Goal: Task Accomplishment & Management: Use online tool/utility

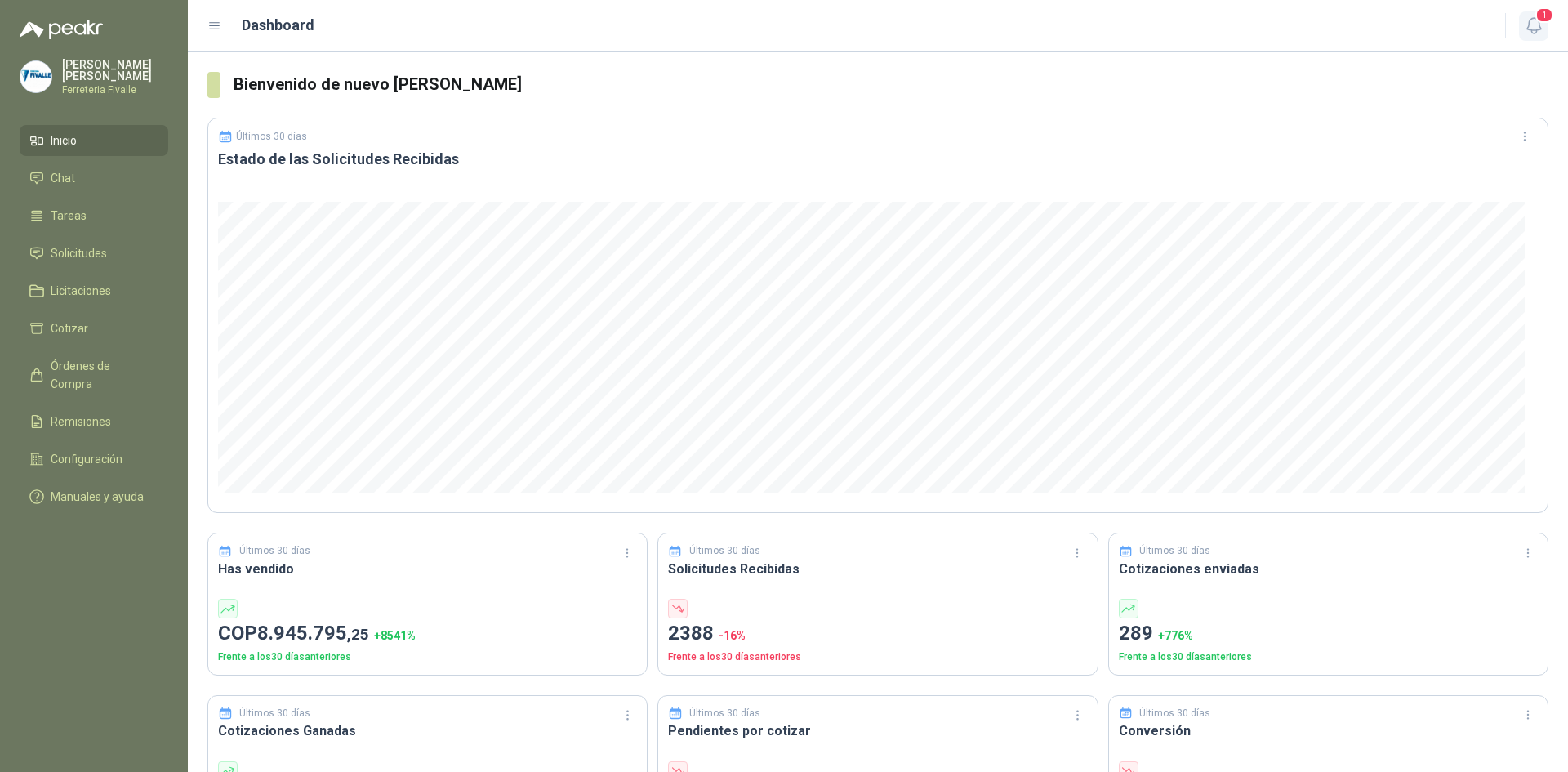
click at [1534, 13] on button "1" at bounding box center [1533, 27] width 30 height 30
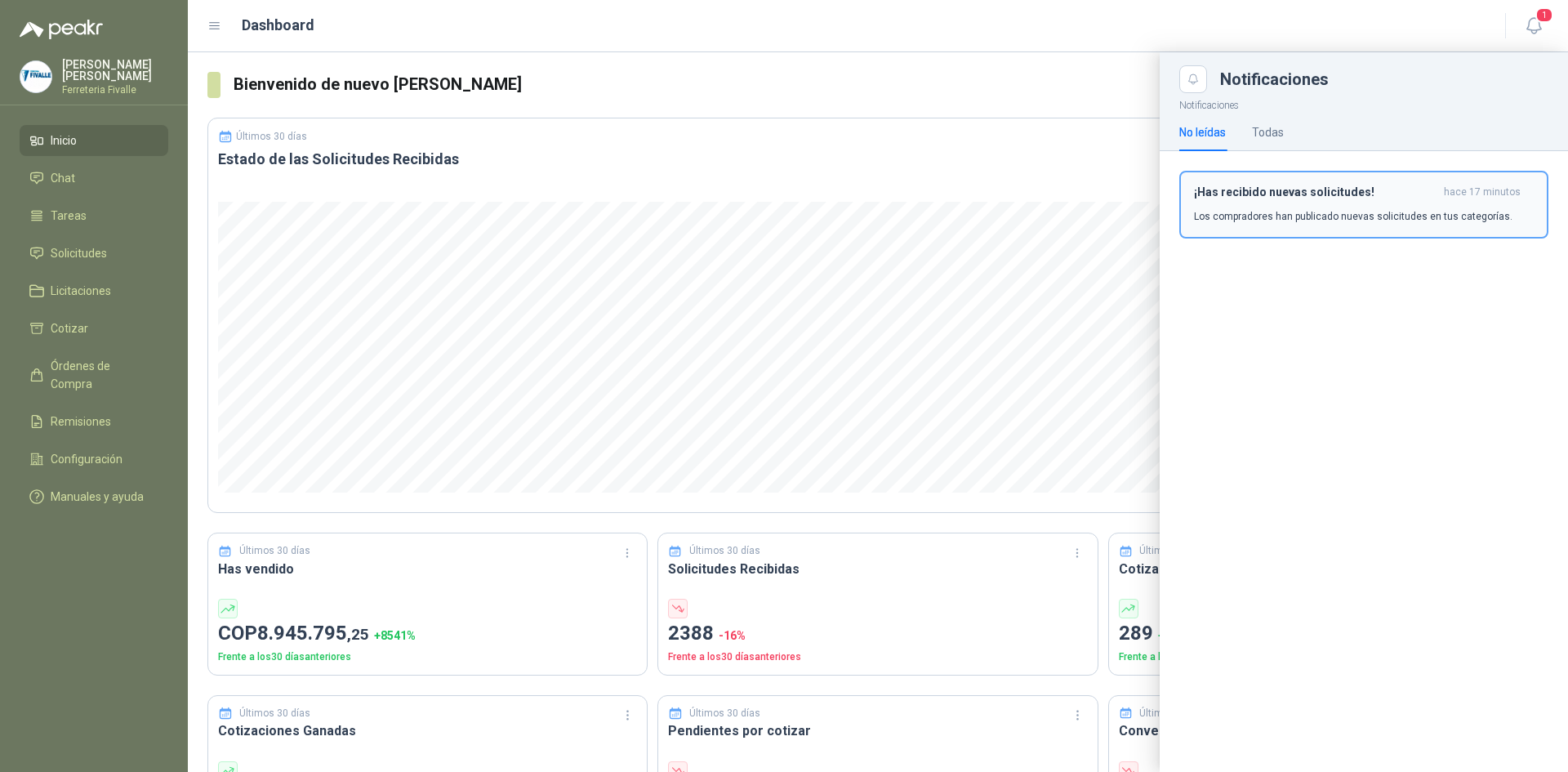
click at [1326, 194] on h3 "¡Has recibido nuevas solicitudes!" at bounding box center [1316, 192] width 243 height 14
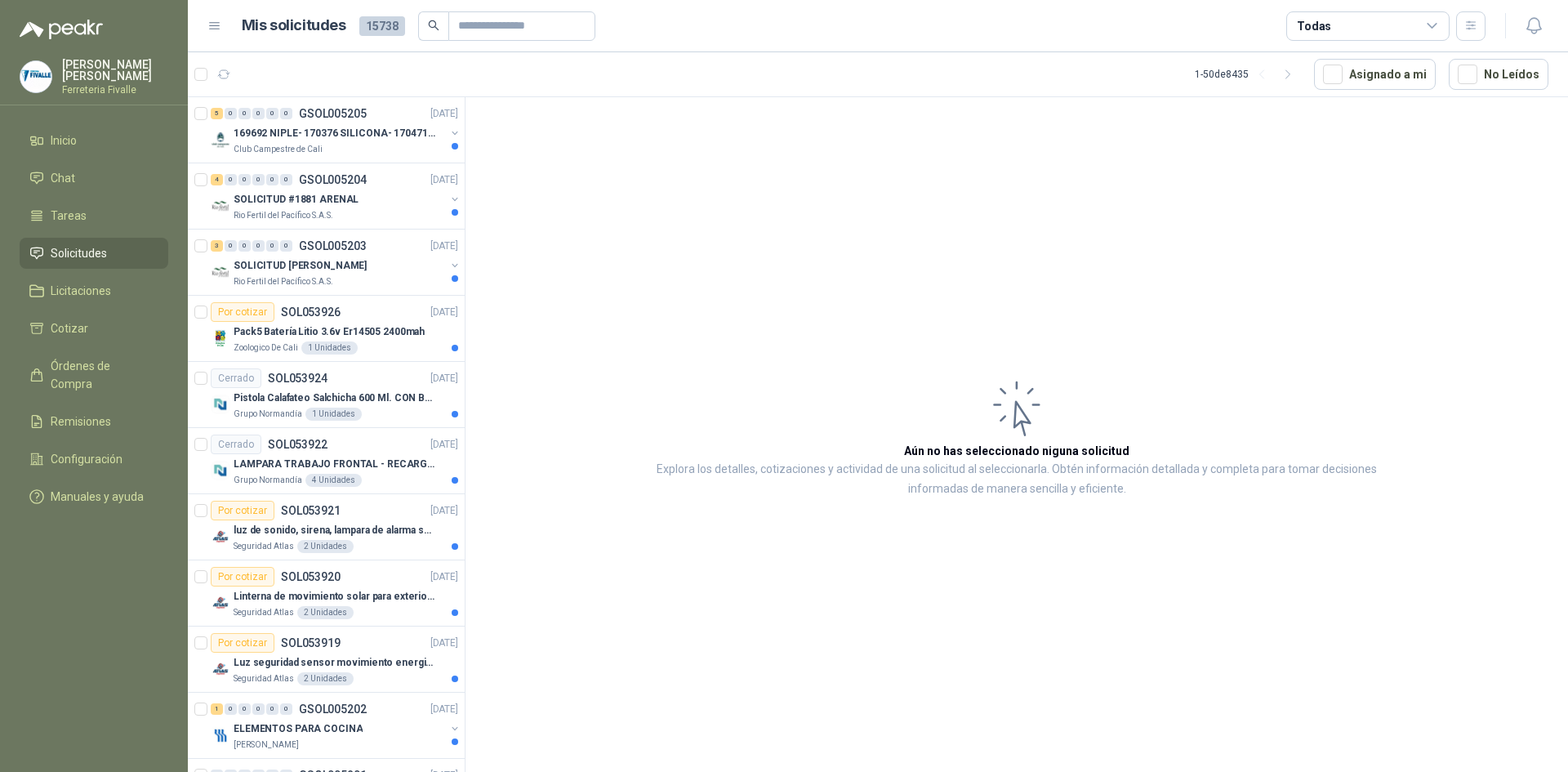
click at [1128, 223] on article "Aún no has seleccionado niguna solicitud Explora los detalles, cotizaciones y a…" at bounding box center [1017, 437] width 1102 height 681
click at [382, 145] on div "Club Campestre de Cali" at bounding box center [339, 148] width 212 height 13
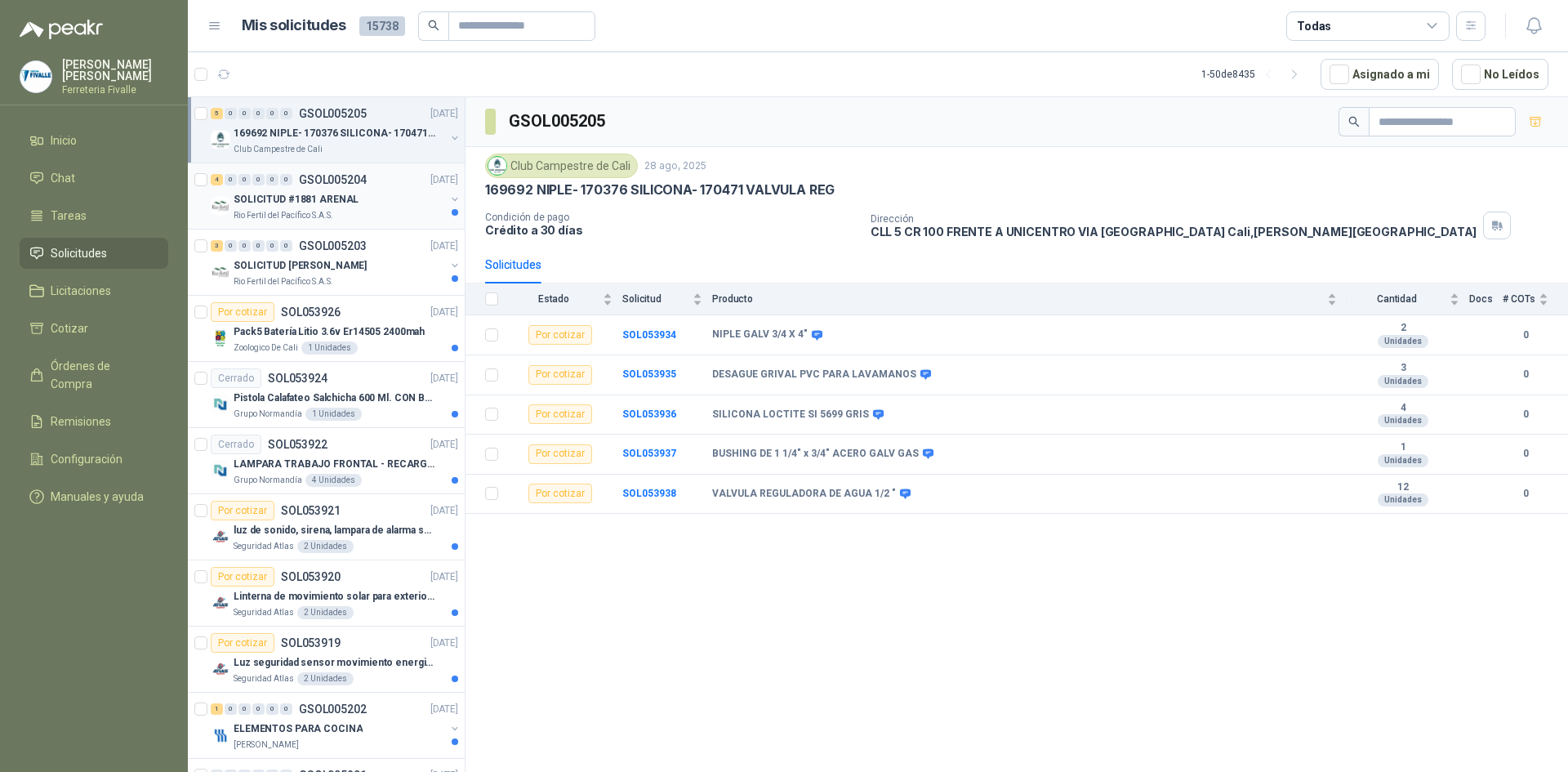
click at [396, 213] on div "Rio Fertil del Pacífico S.A.S." at bounding box center [339, 215] width 212 height 13
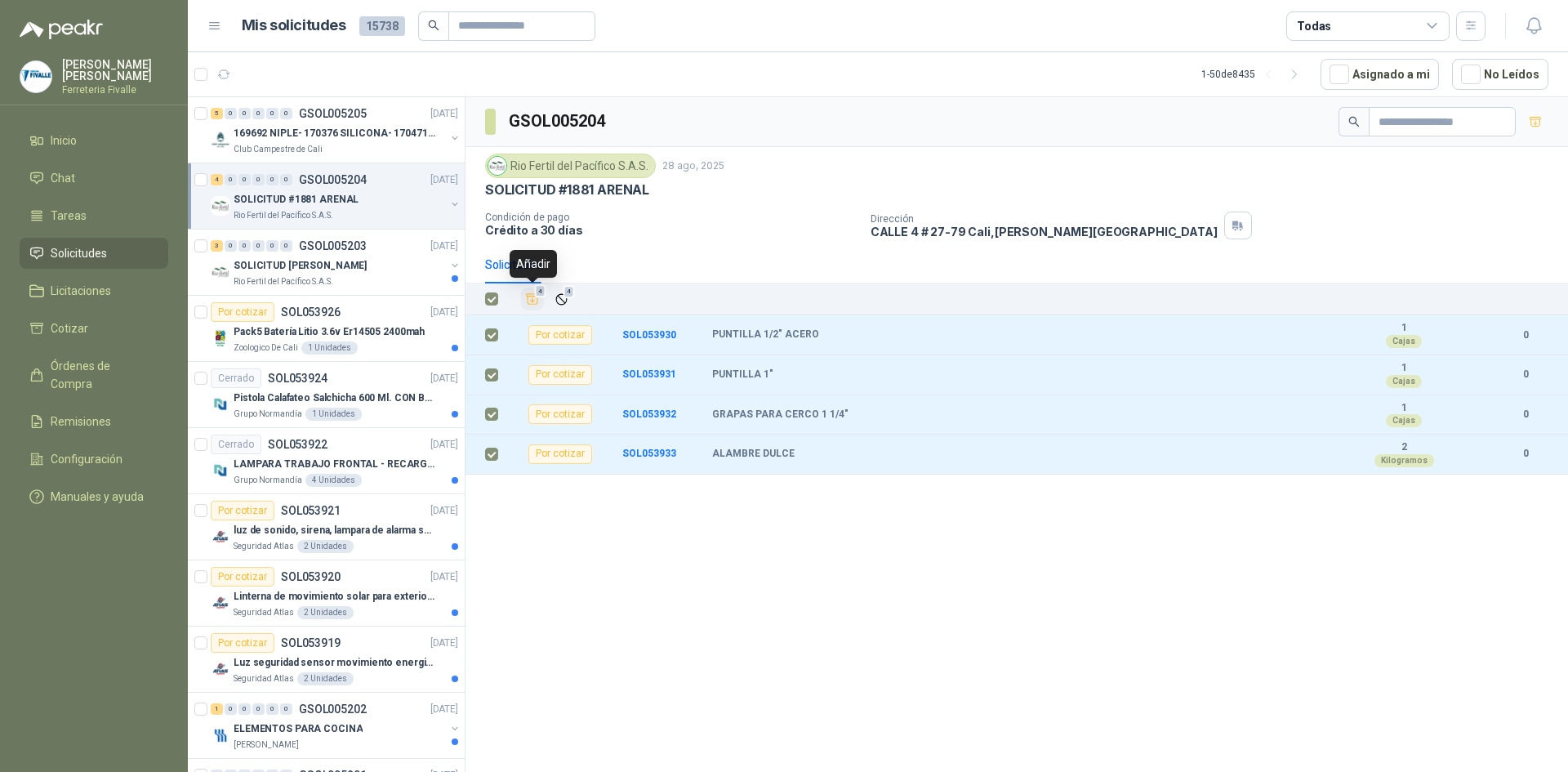
click at [526, 297] on icon "Añadir" at bounding box center [532, 299] width 15 height 15
click at [134, 338] on li "Cotizar 4" at bounding box center [94, 329] width 129 height 18
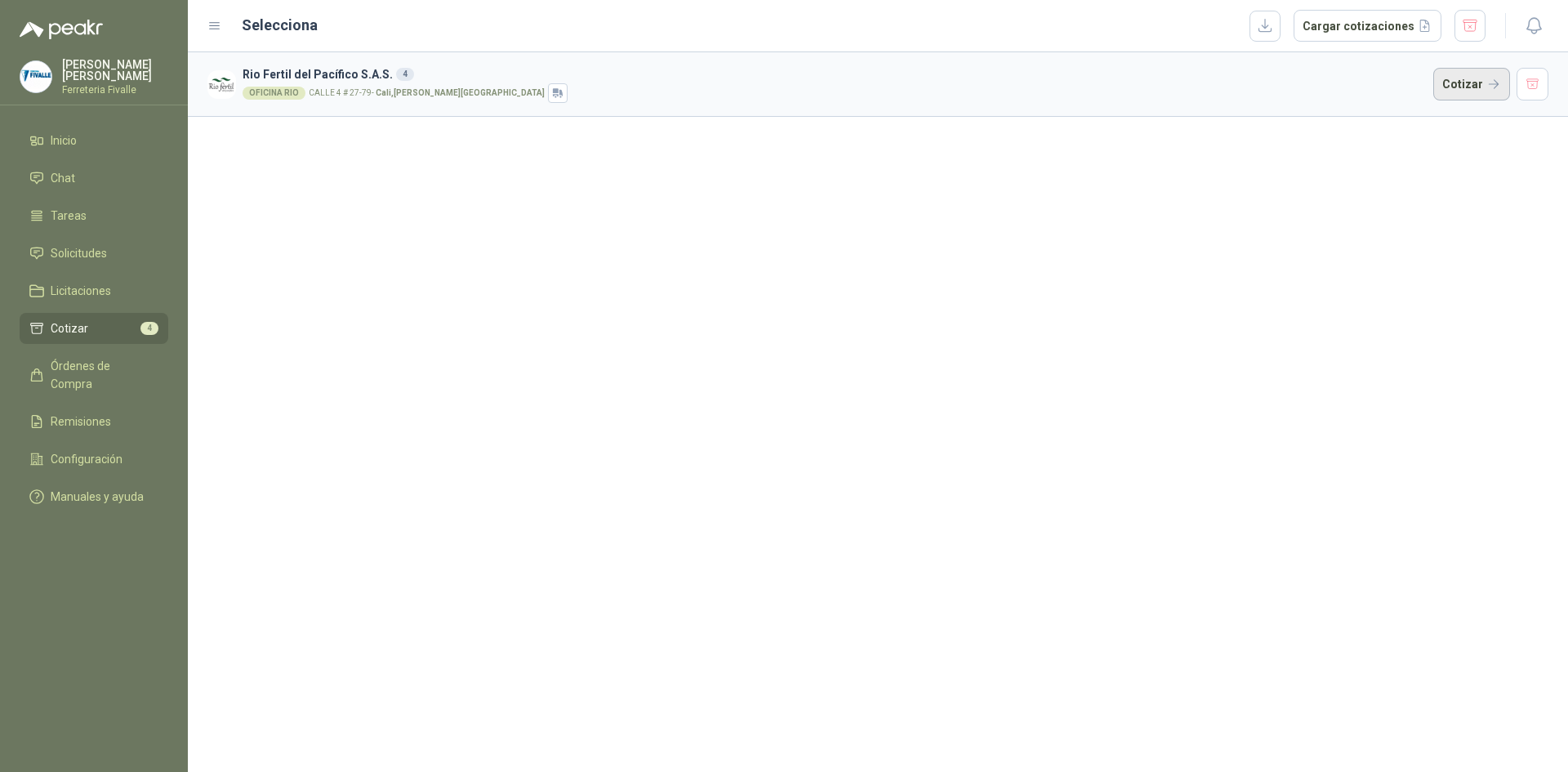
click at [1467, 77] on button "Cotizar" at bounding box center [1472, 84] width 77 height 33
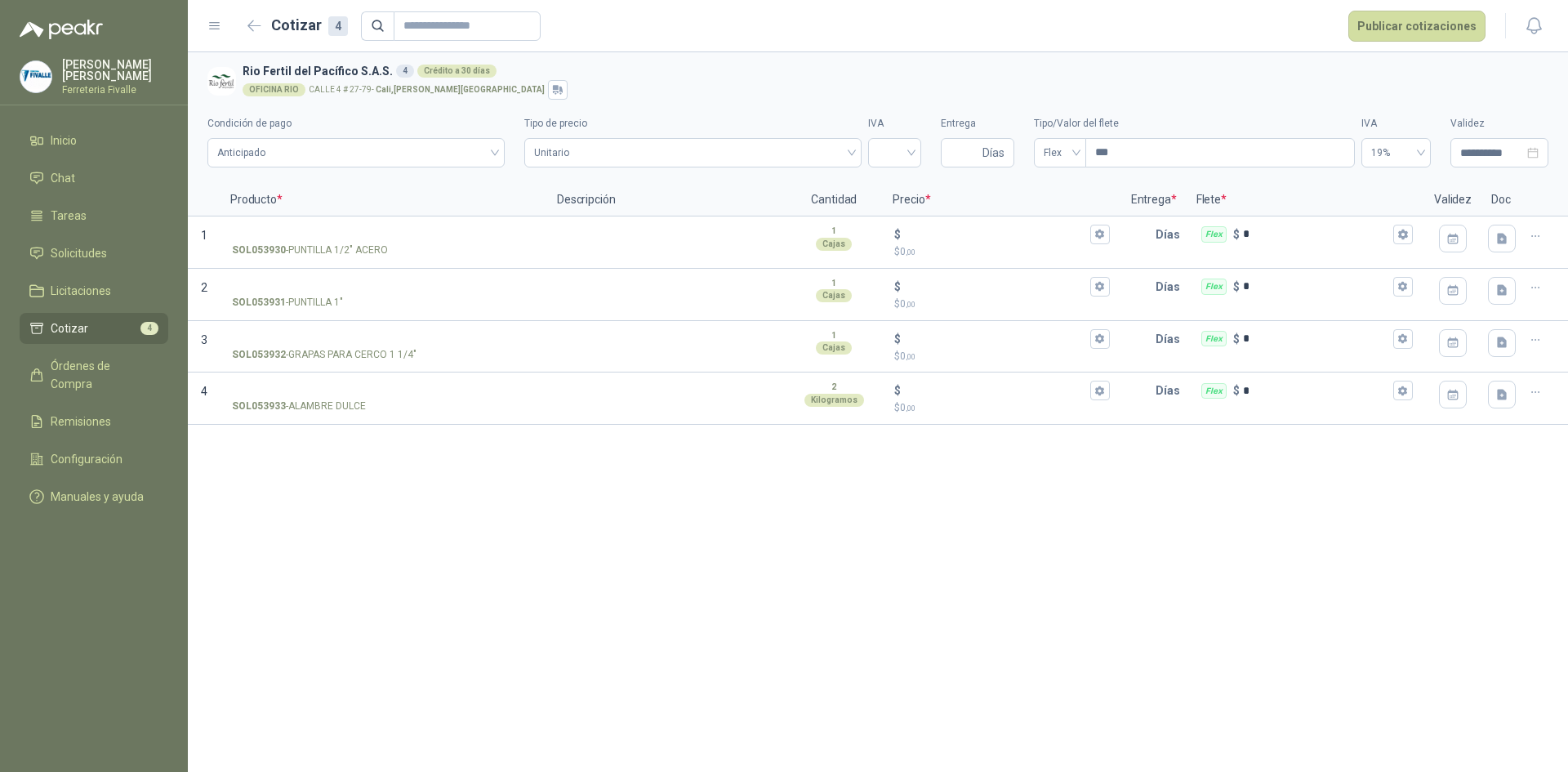
click at [1166, 600] on div "**********" at bounding box center [877, 412] width 1380 height 720
click at [264, 31] on button "button" at bounding box center [254, 26] width 26 height 26
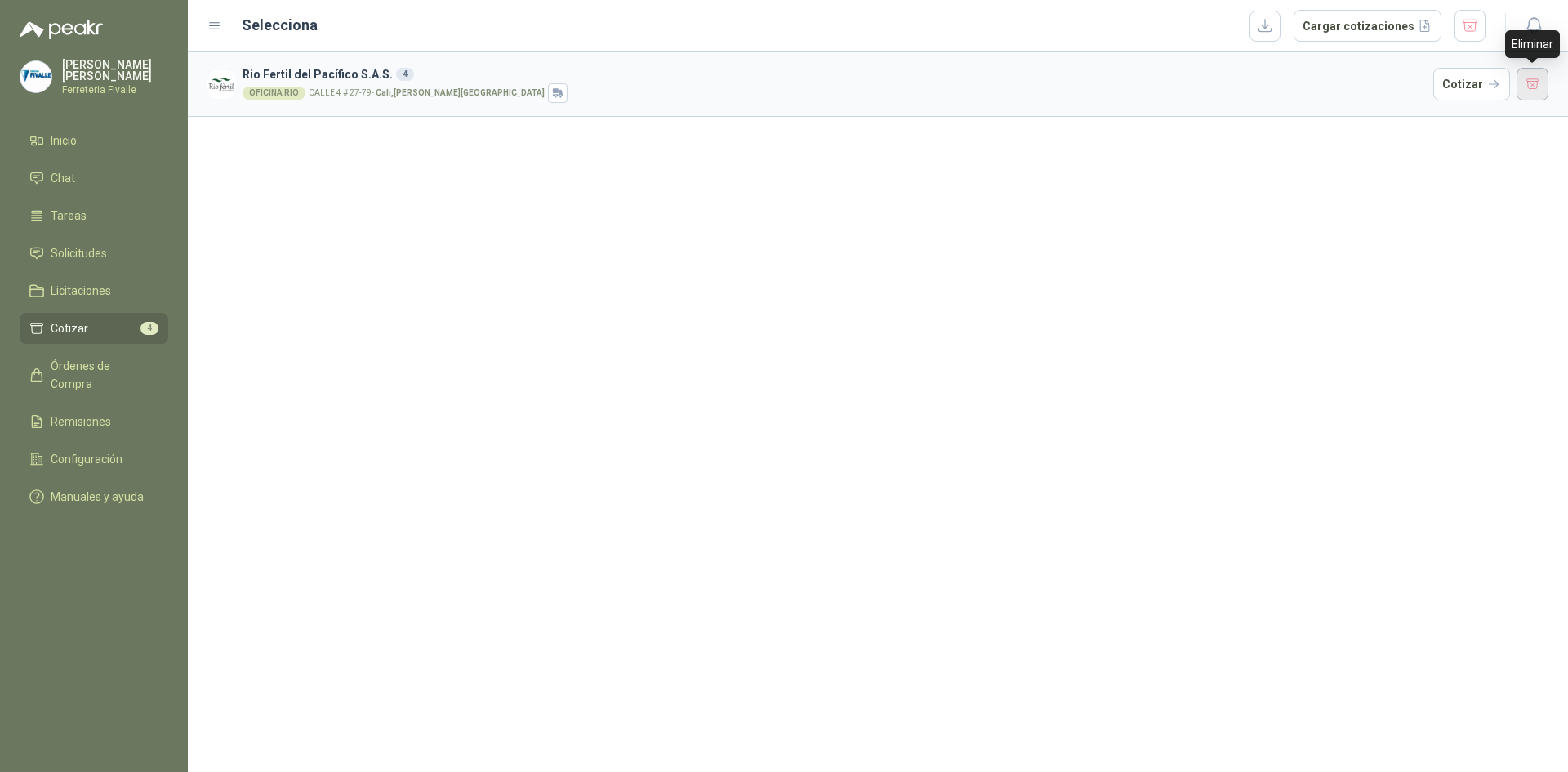
click at [1535, 80] on button "button" at bounding box center [1532, 84] width 33 height 33
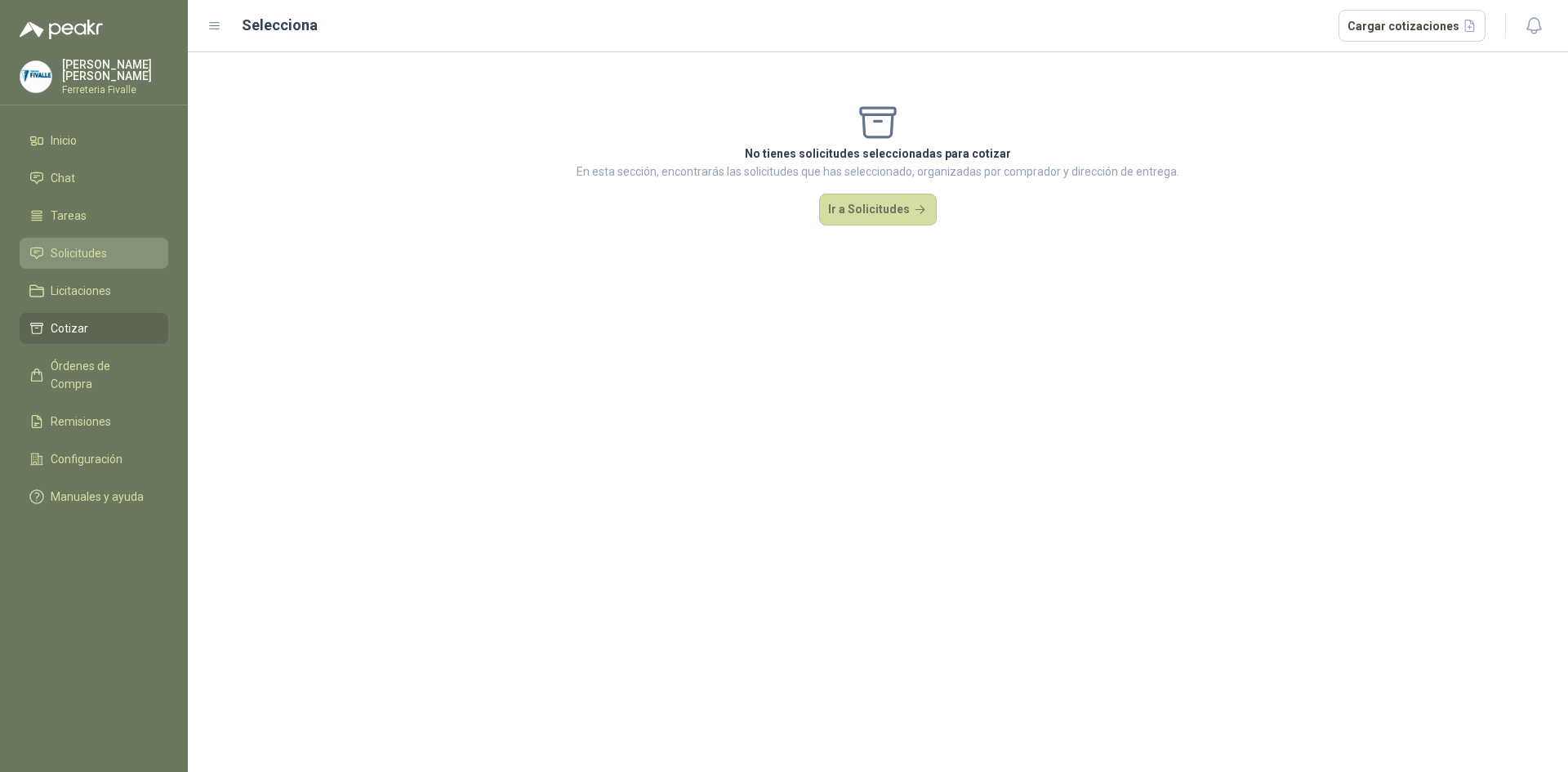
click at [110, 260] on li "Solicitudes" at bounding box center [94, 253] width 129 height 18
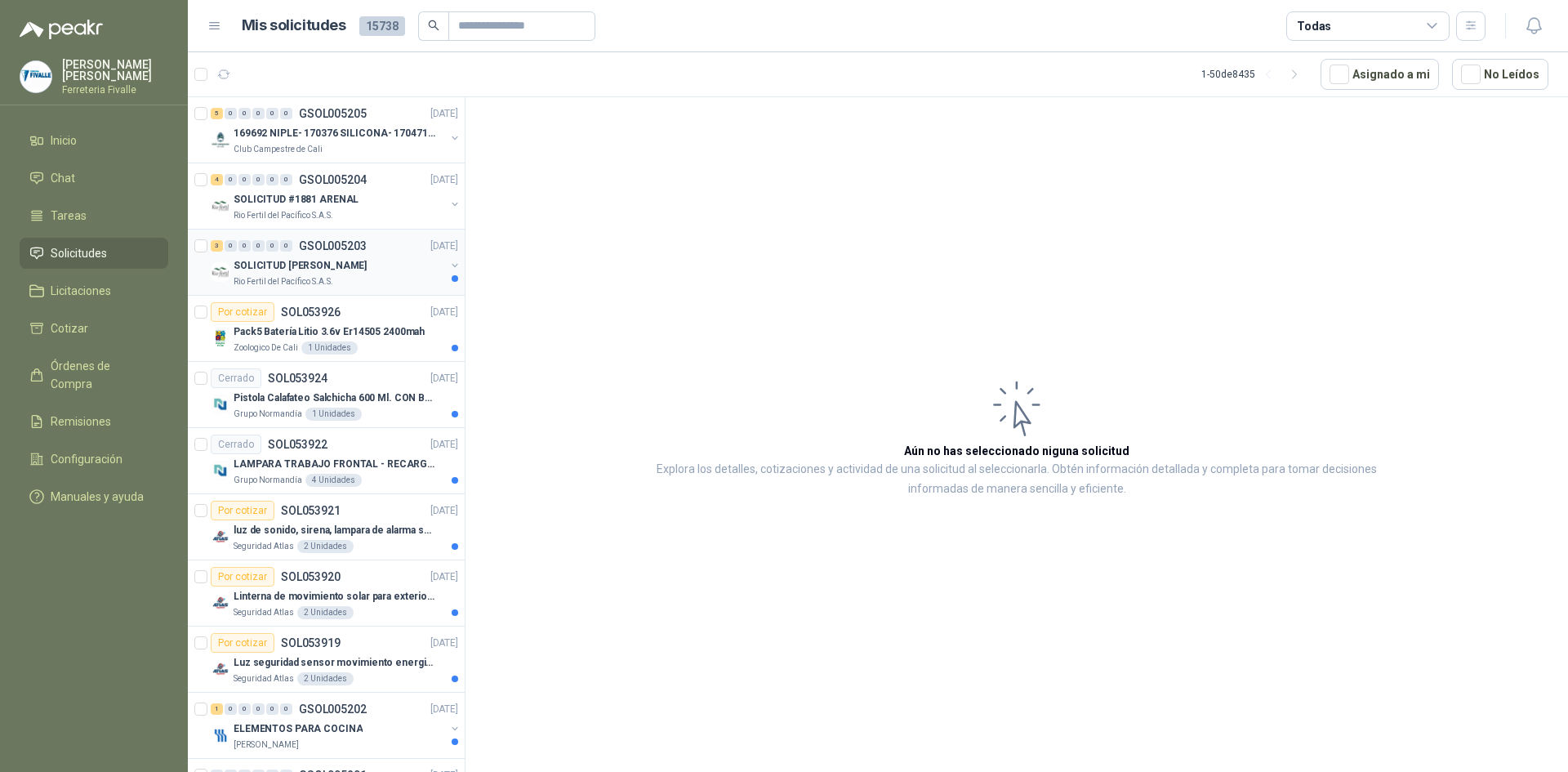
click at [410, 278] on div "Rio Fertil del Pacífico S.A.S." at bounding box center [339, 281] width 212 height 13
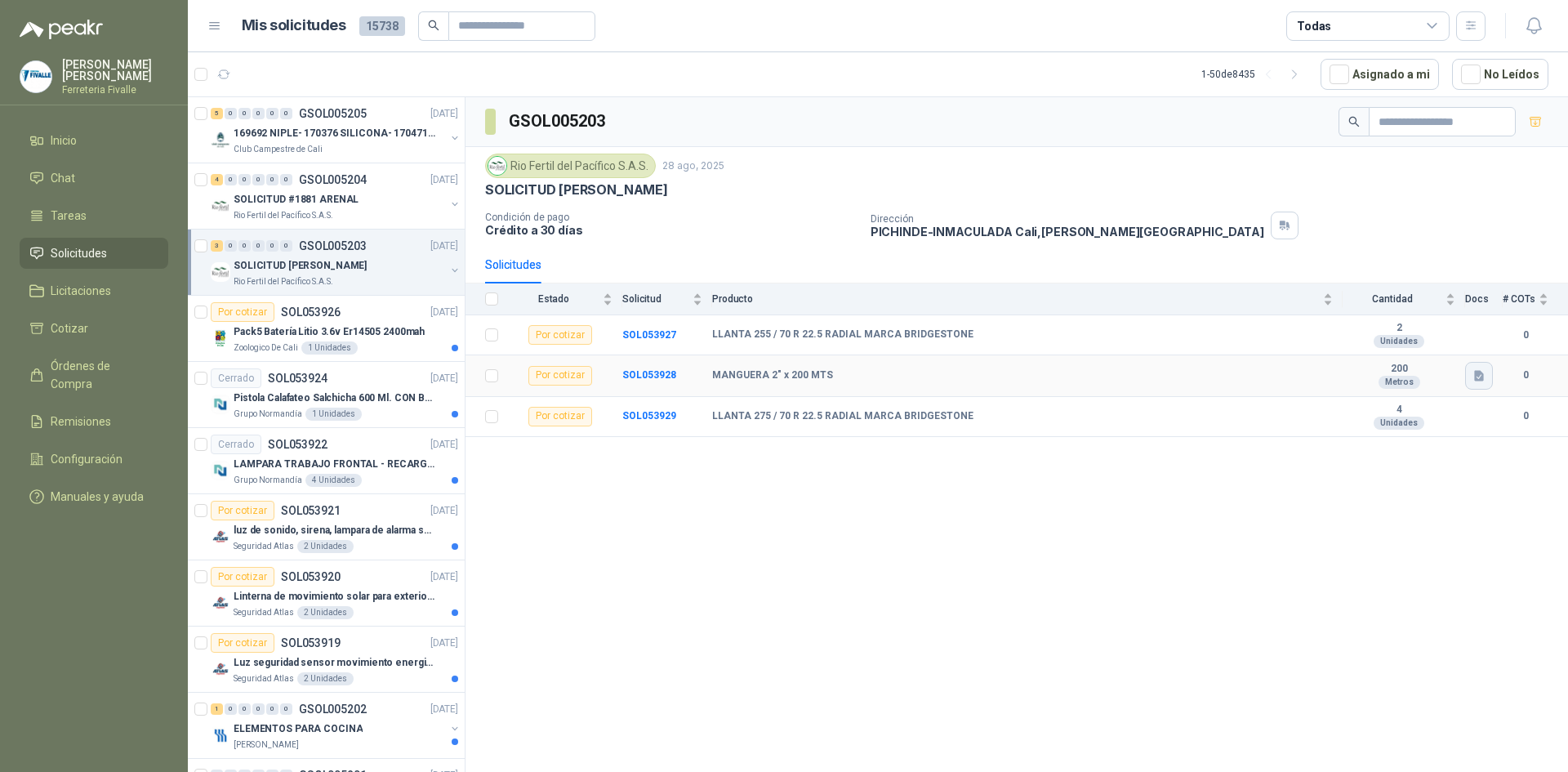
click at [1483, 381] on icon "button" at bounding box center [1479, 376] width 14 height 14
click at [1301, 322] on button "WhatsApp Image [DATE] 12.37.17 PM (1).jpeg" at bounding box center [1363, 323] width 237 height 17
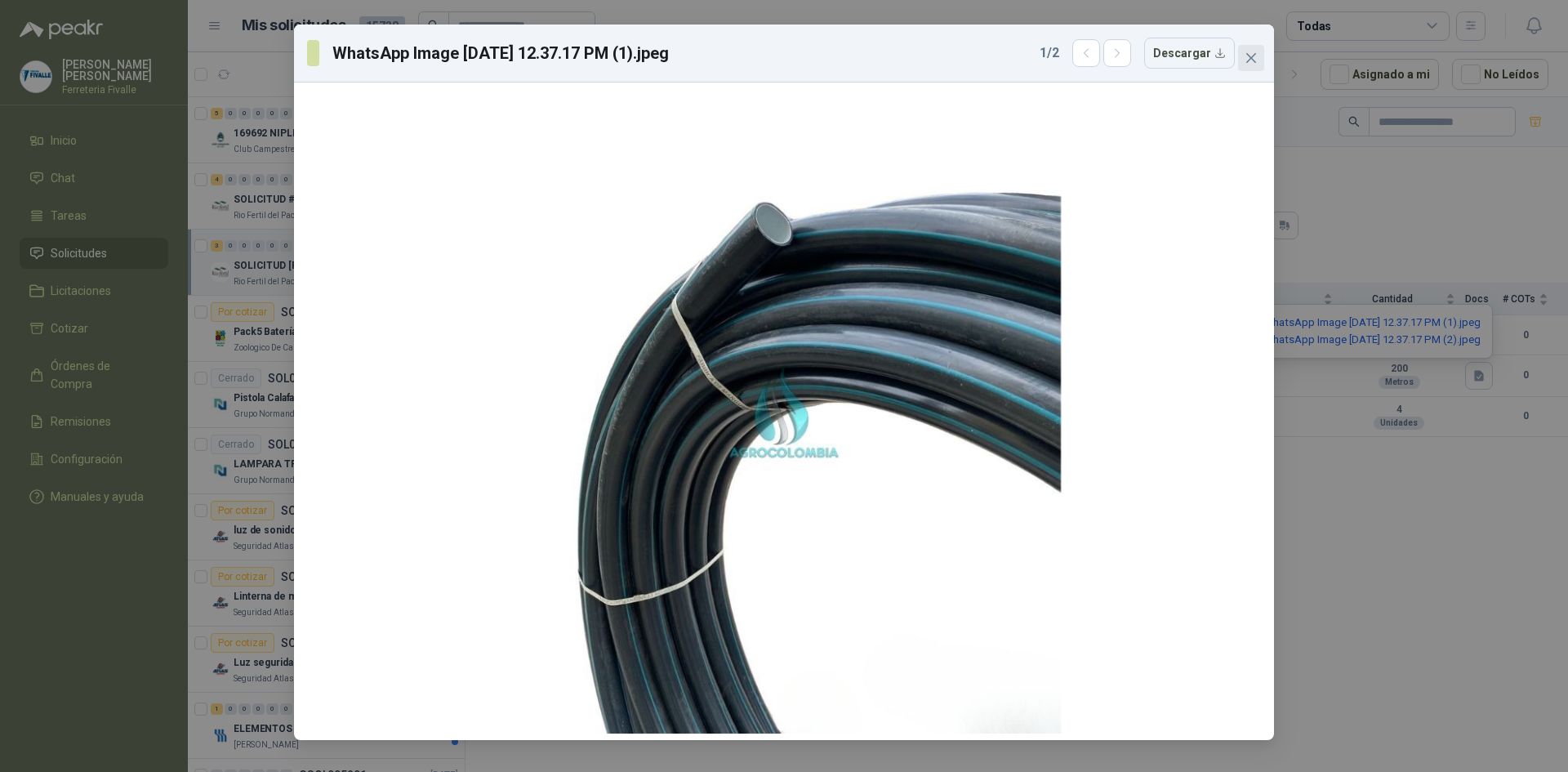
click at [1255, 63] on icon "close" at bounding box center [1250, 57] width 13 height 13
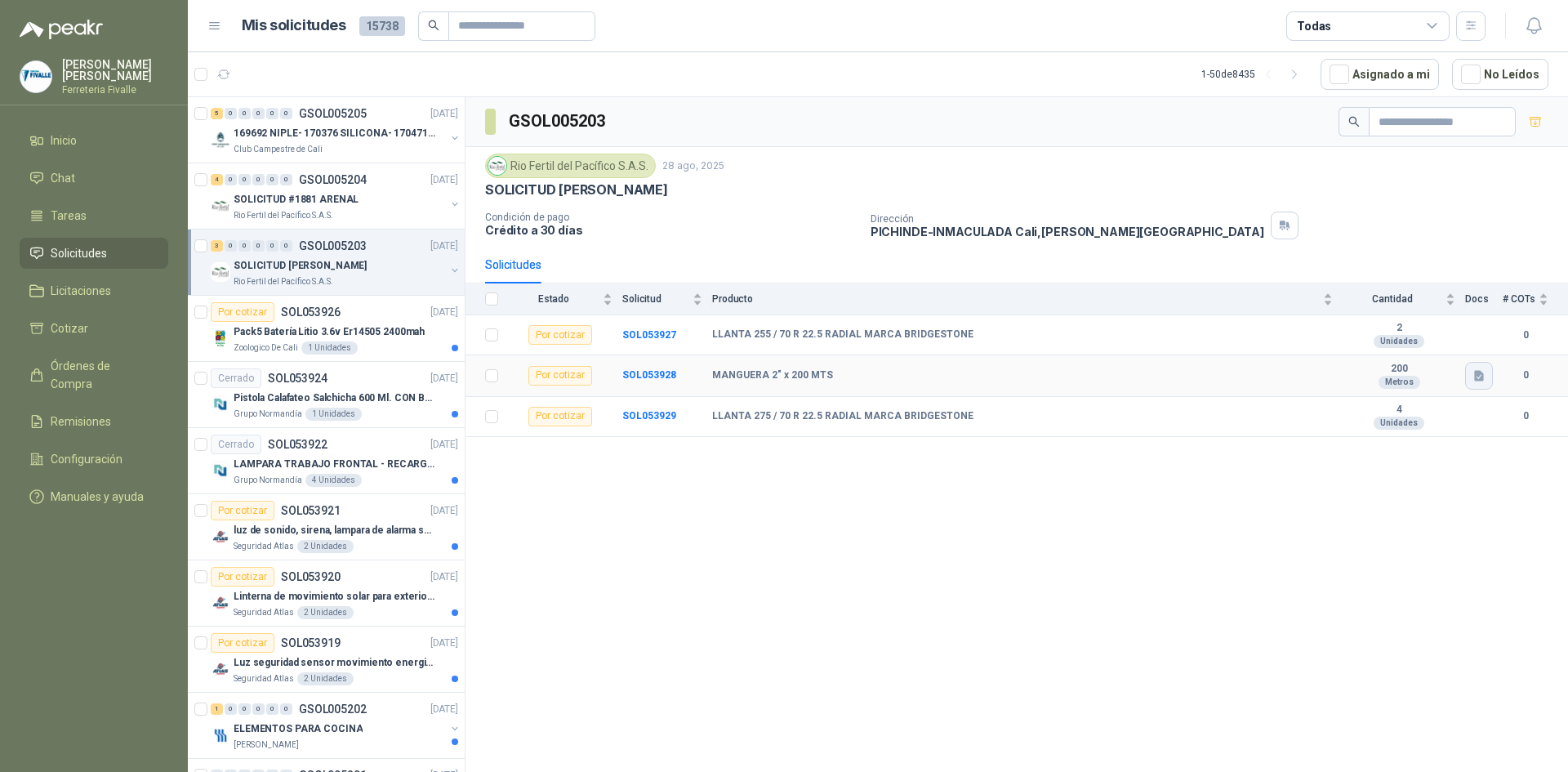
click at [1485, 378] on icon "button" at bounding box center [1479, 376] width 14 height 14
click at [1270, 342] on button "WhatsApp Image [DATE] 12.37.17 PM (2).jpeg" at bounding box center [1363, 338] width 237 height 17
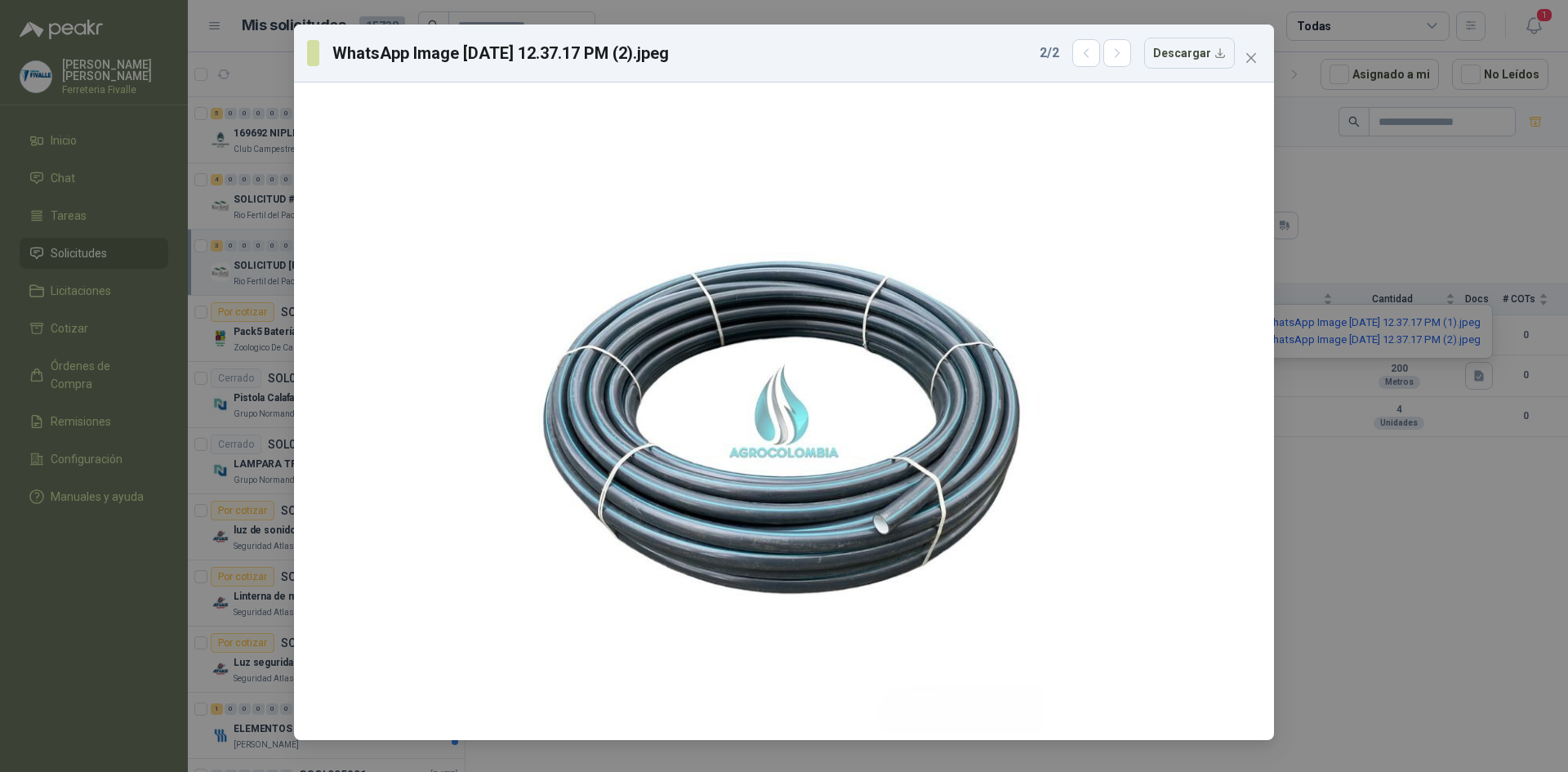
click at [1243, 57] on span "Close" at bounding box center [1250, 57] width 26 height 13
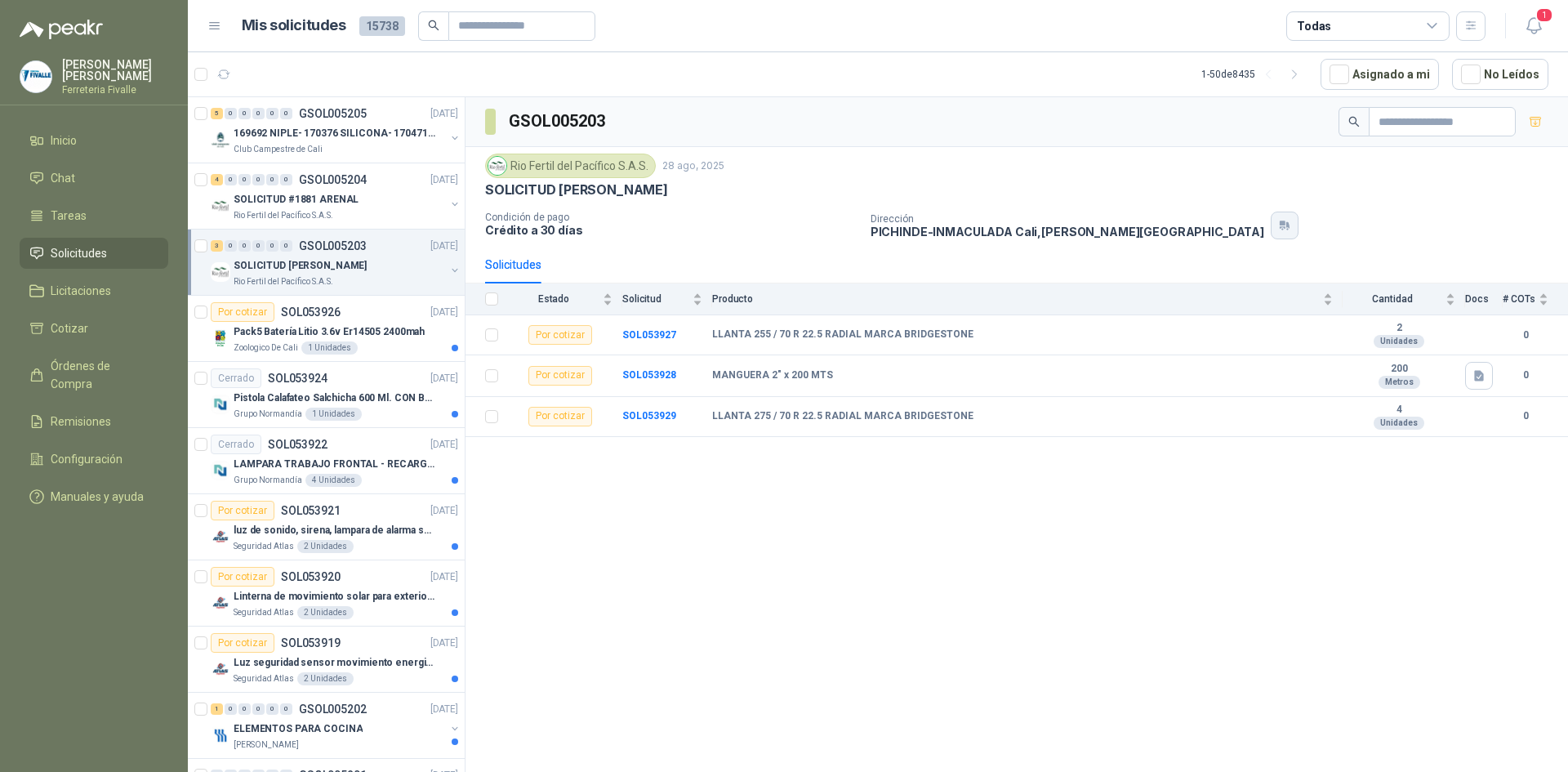
click at [1278, 229] on icon "button" at bounding box center [1285, 225] width 14 height 13
click at [1278, 225] on icon "button" at bounding box center [1285, 225] width 14 height 13
click at [380, 342] on div "Zoologico De Cali 1 Unidades" at bounding box center [345, 347] width 225 height 13
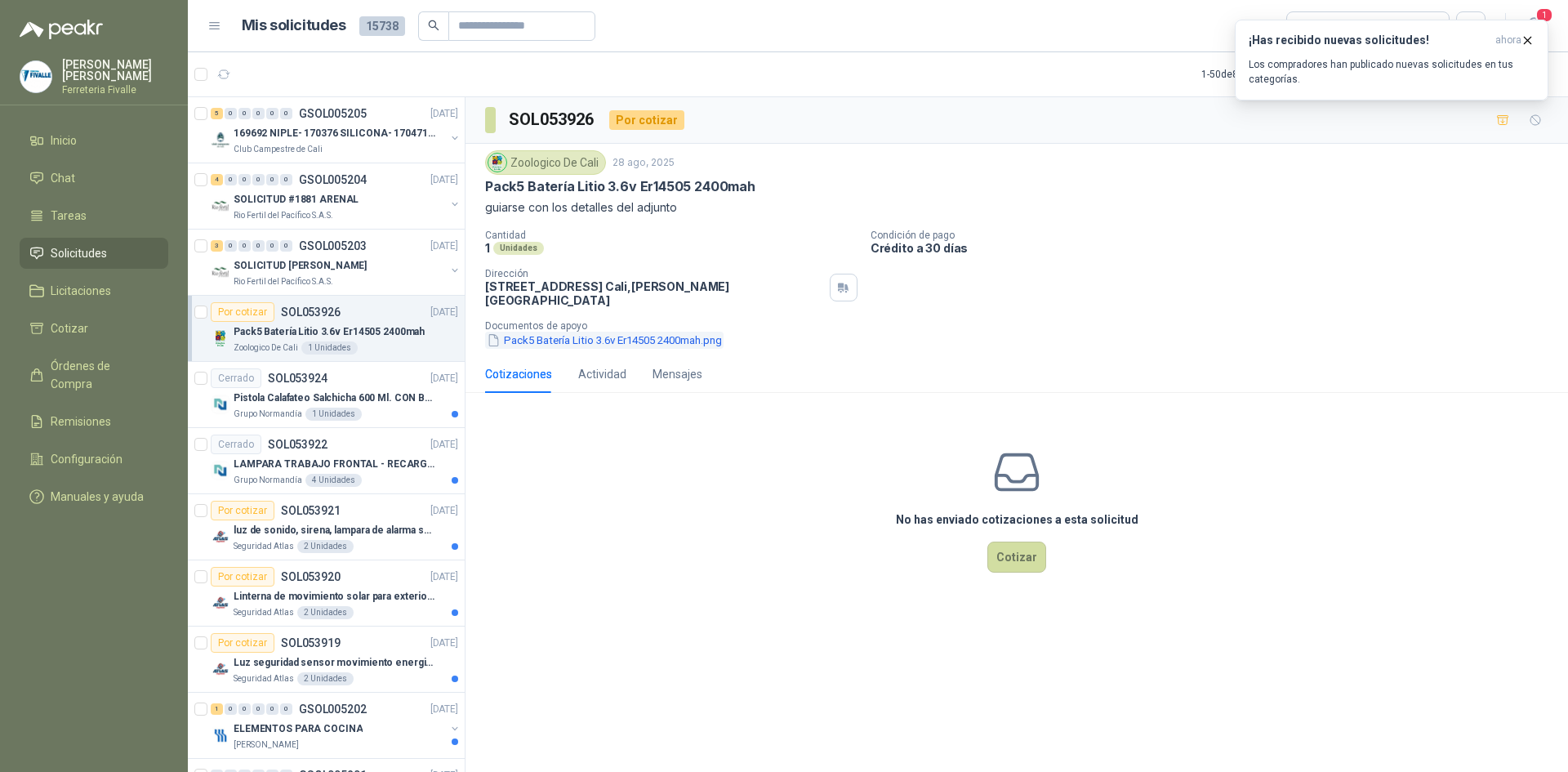
click at [563, 336] on button "Pack5 Batería Litio 3.6v Er14505 2400mah.png" at bounding box center [603, 339] width 238 height 17
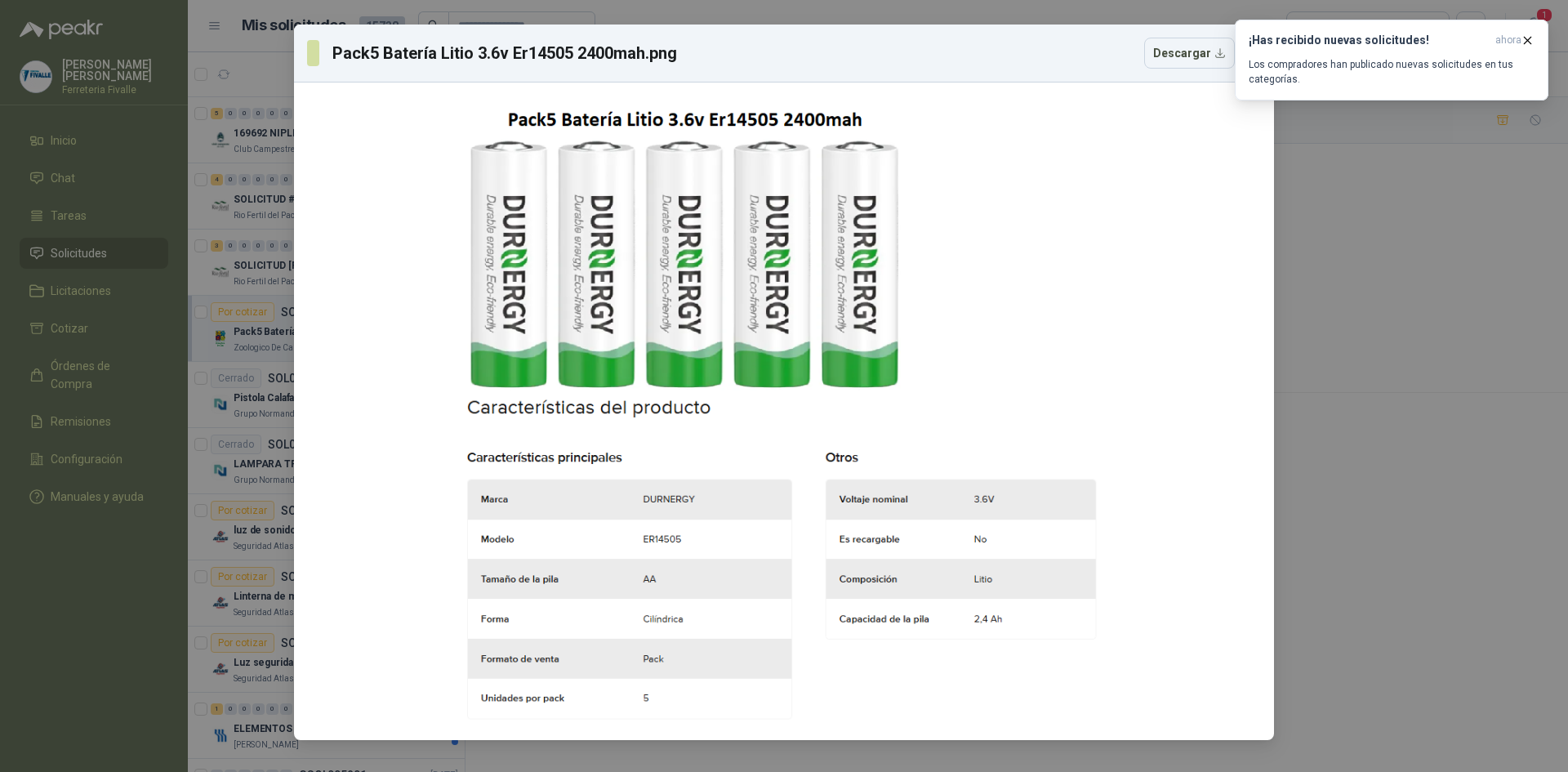
click at [105, 297] on div "Pack5 Batería Litio 3.6v Er14505 2400mah.png Descargar" at bounding box center [784, 386] width 1568 height 772
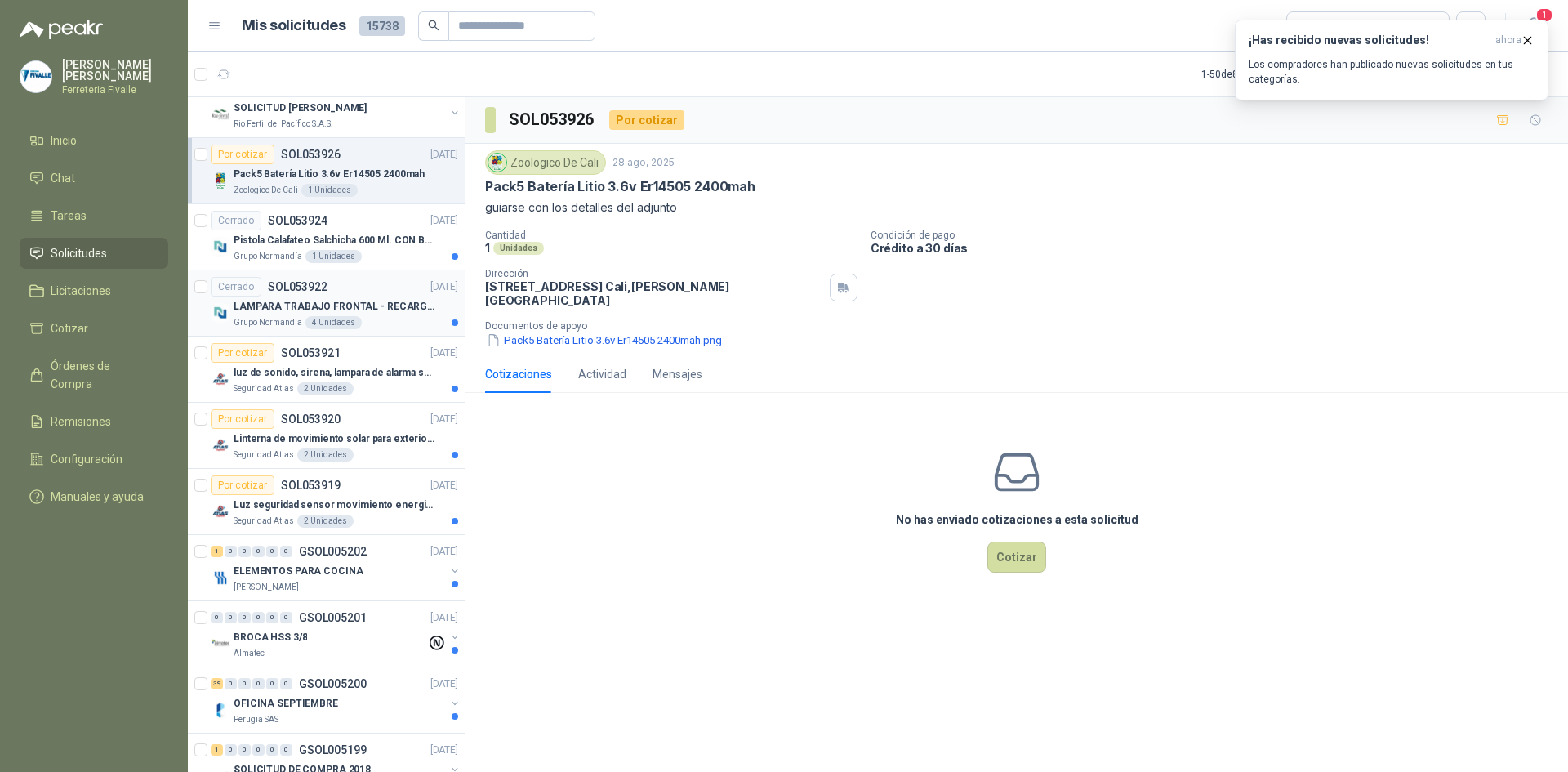
scroll to position [163, 0]
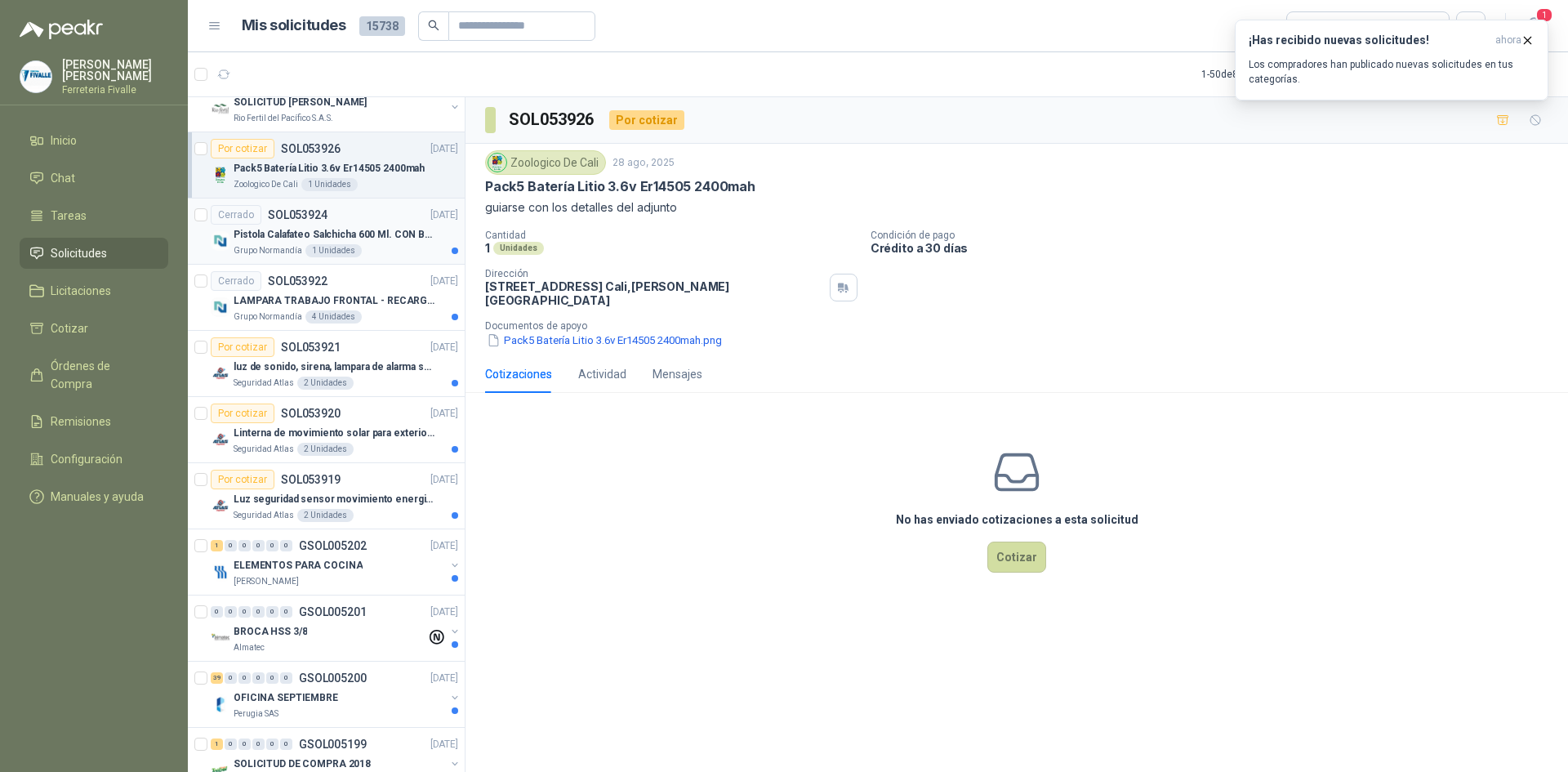
click at [405, 247] on div "Grupo [PERSON_NAME] 1 Unidades" at bounding box center [345, 250] width 225 height 13
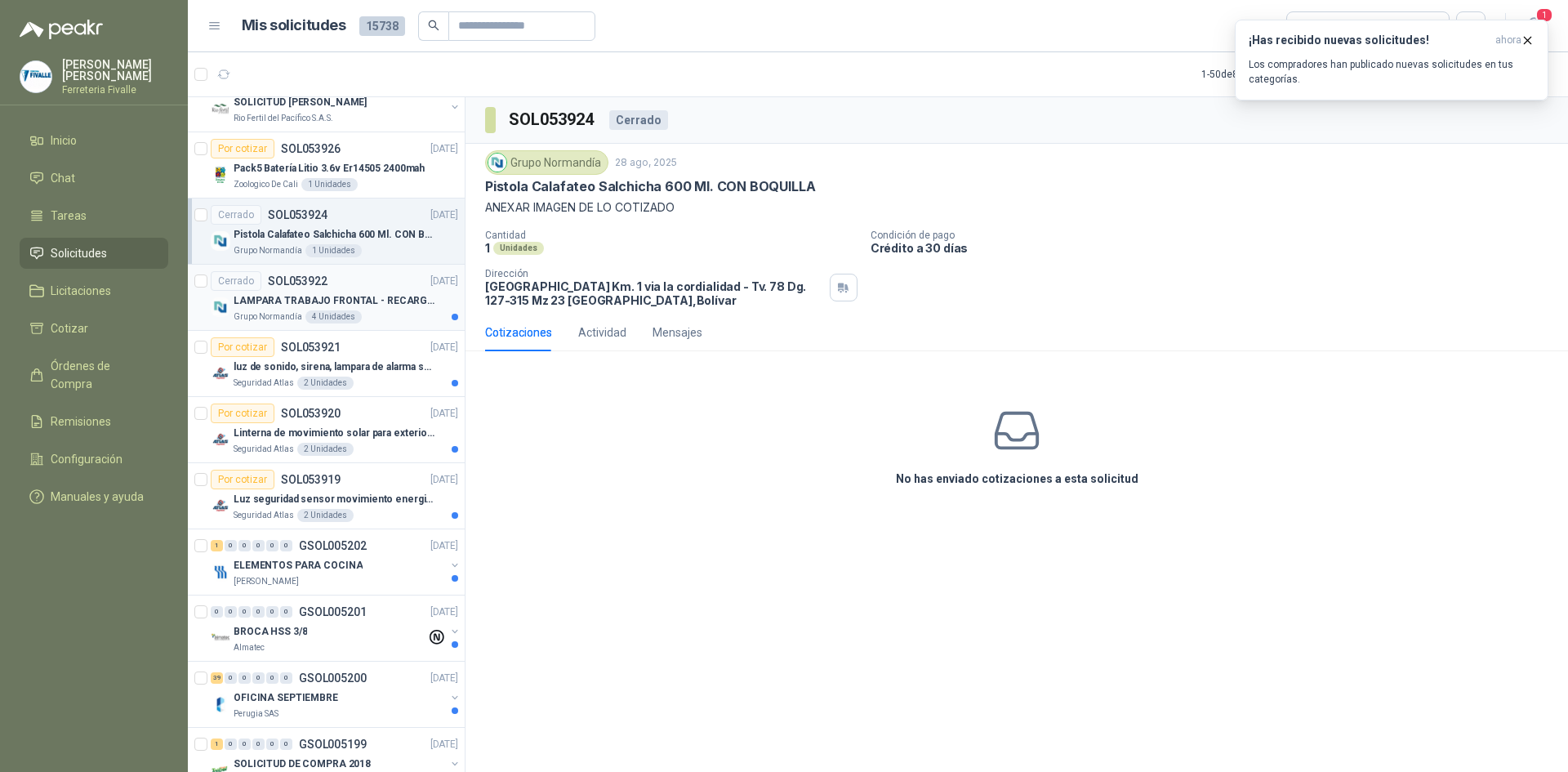
click at [386, 320] on div "Grupo [PERSON_NAME] 4 Unidades" at bounding box center [345, 317] width 225 height 13
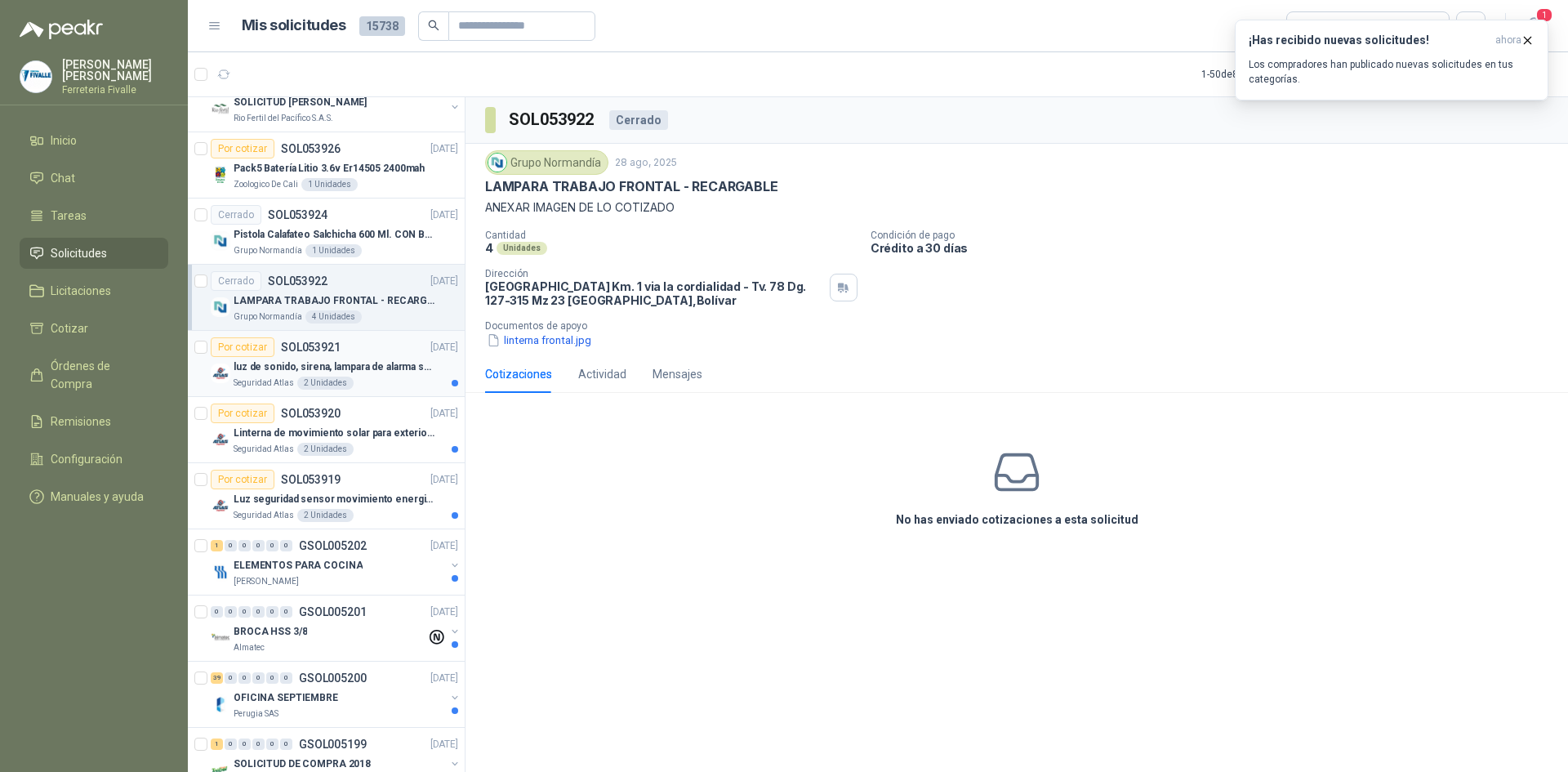
click at [335, 391] on article "Por cotizar SOL053921 [DATE] luz de sonido, sirena, lampara de alarma solar Seg…" at bounding box center [326, 363] width 277 height 66
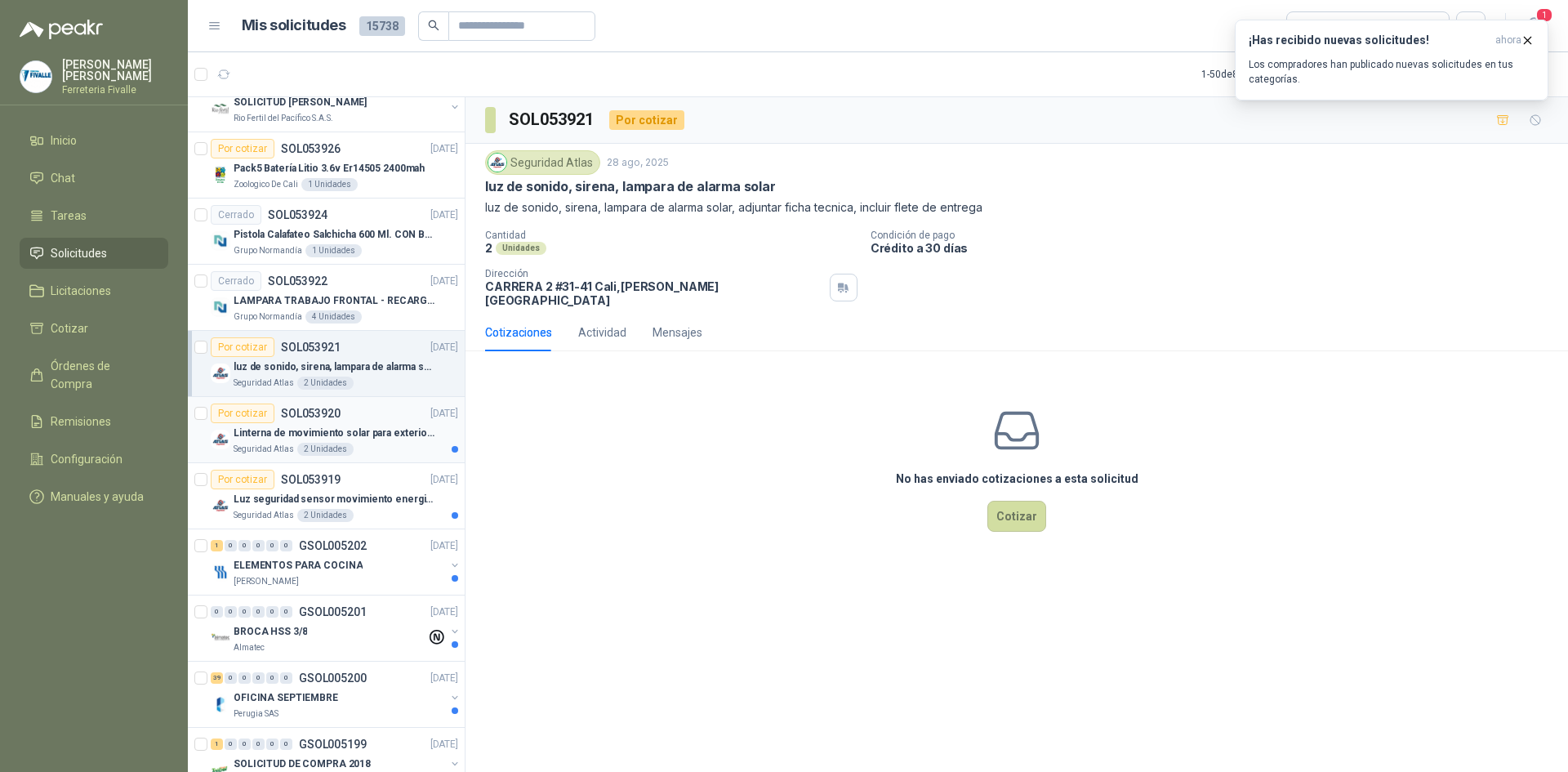
click at [336, 401] on article "Por cotizar SOL053920 [DATE] Linterna de movimiento solar para exteriores con 7…" at bounding box center [326, 430] width 277 height 66
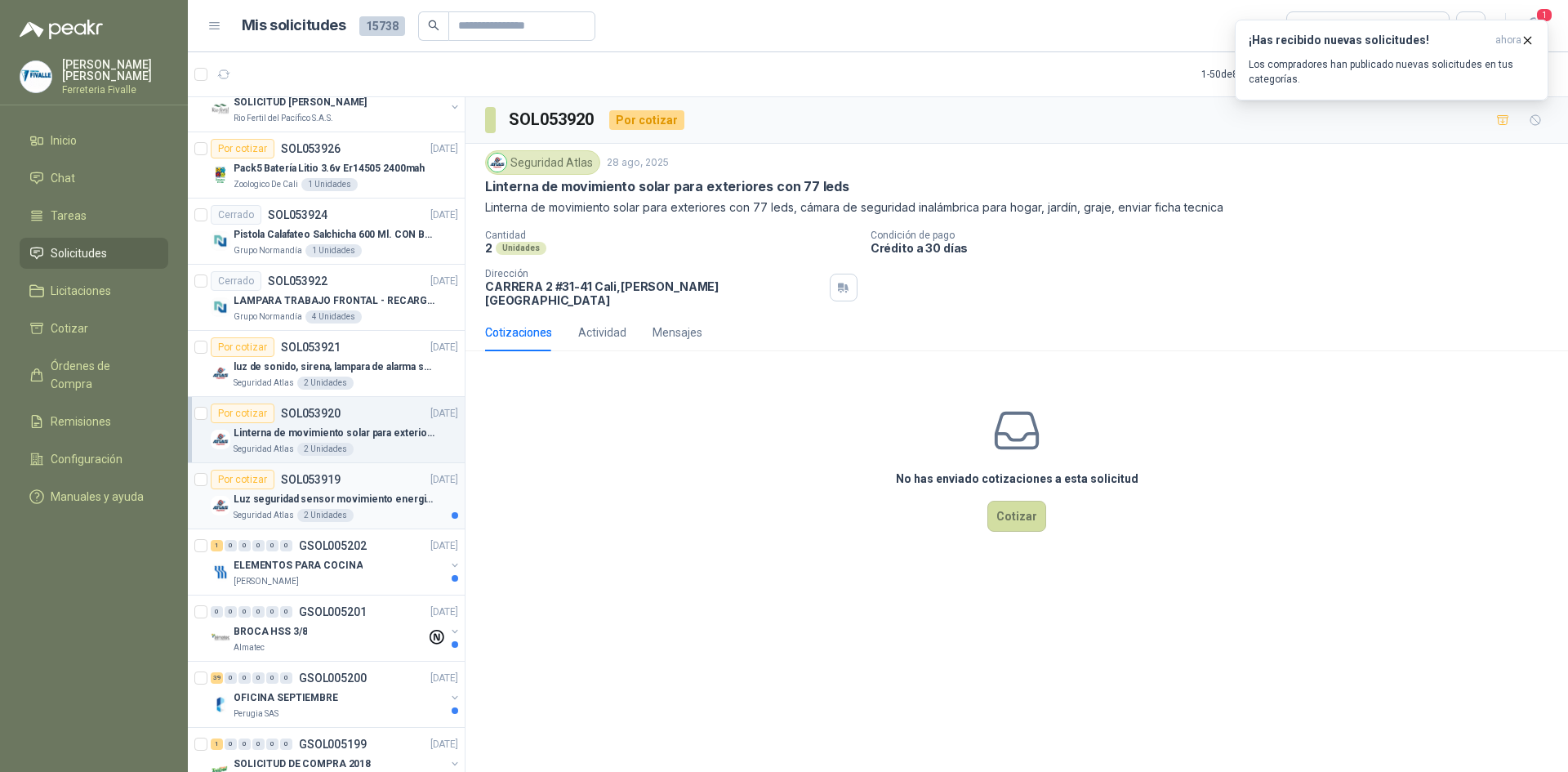
click at [381, 486] on div "Por cotizar SOL053919 [DATE]" at bounding box center [334, 480] width 247 height 20
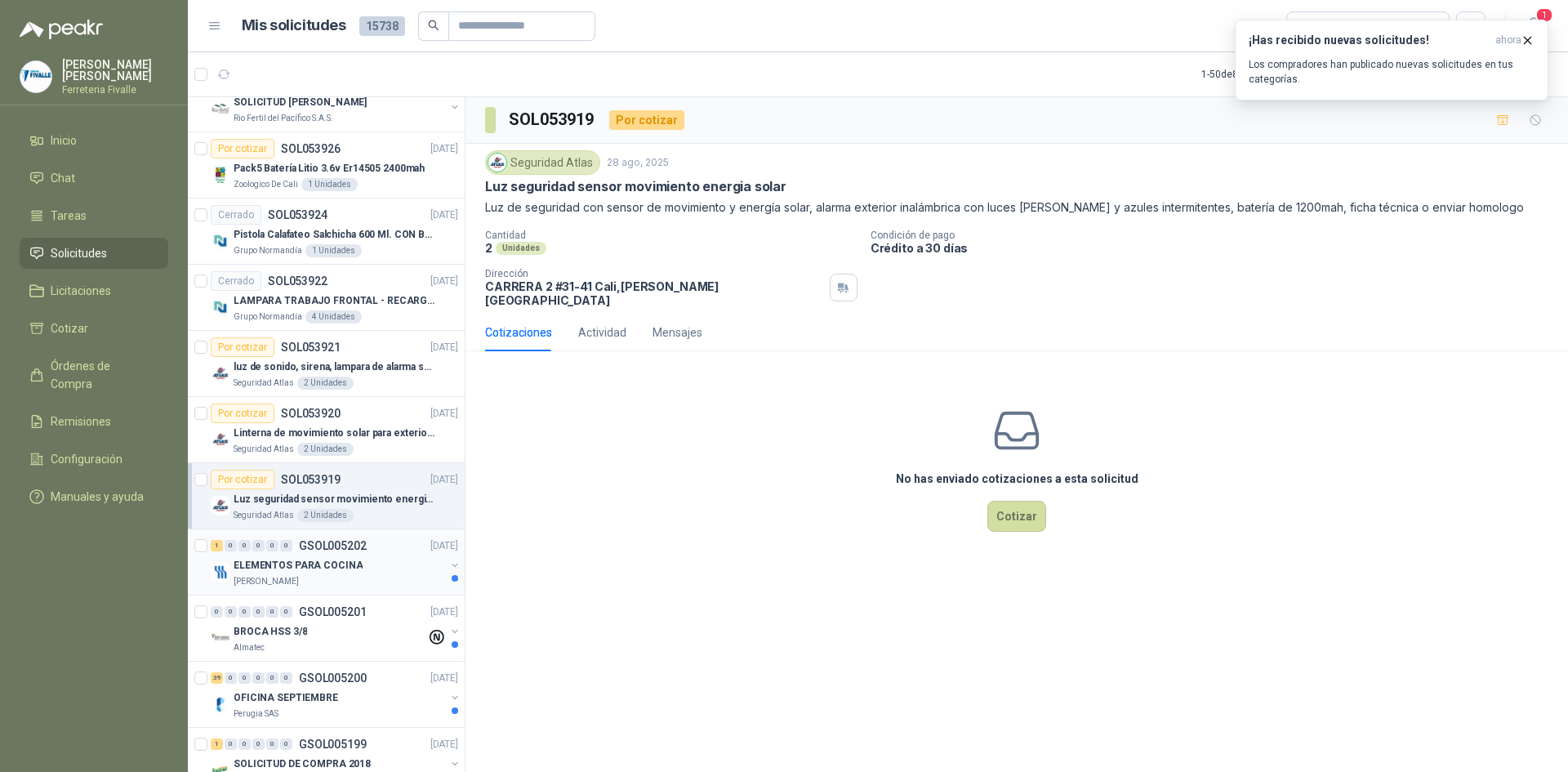
click at [386, 573] on div "ELEMENTOS PARA COCINA" at bounding box center [339, 565] width 212 height 20
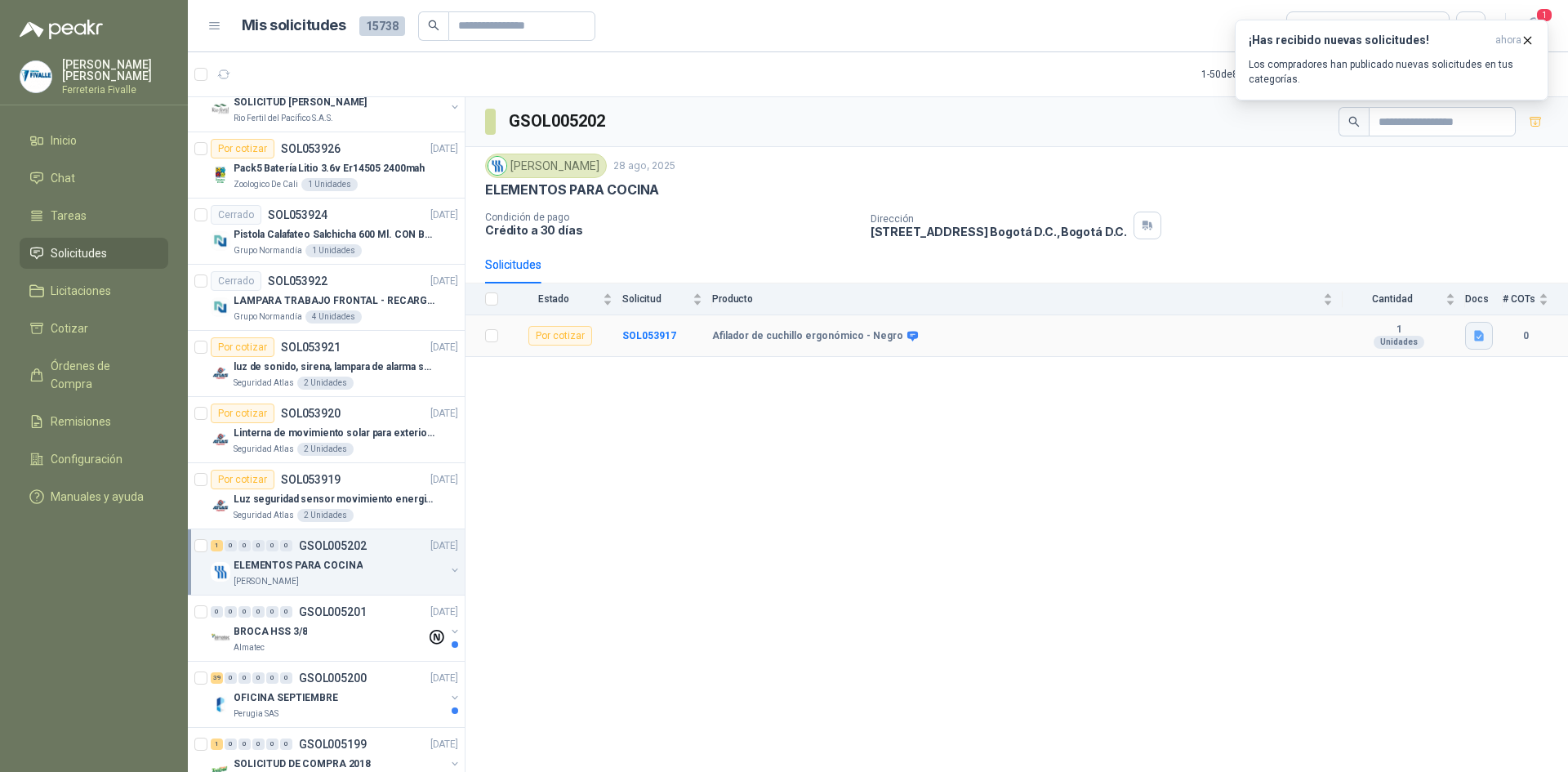
click at [1477, 328] on button "button" at bounding box center [1479, 336] width 28 height 28
click at [1354, 299] on button "AFILADOR DE CUCHILLO ERGONOMICO .jpg" at bounding box center [1367, 300] width 230 height 17
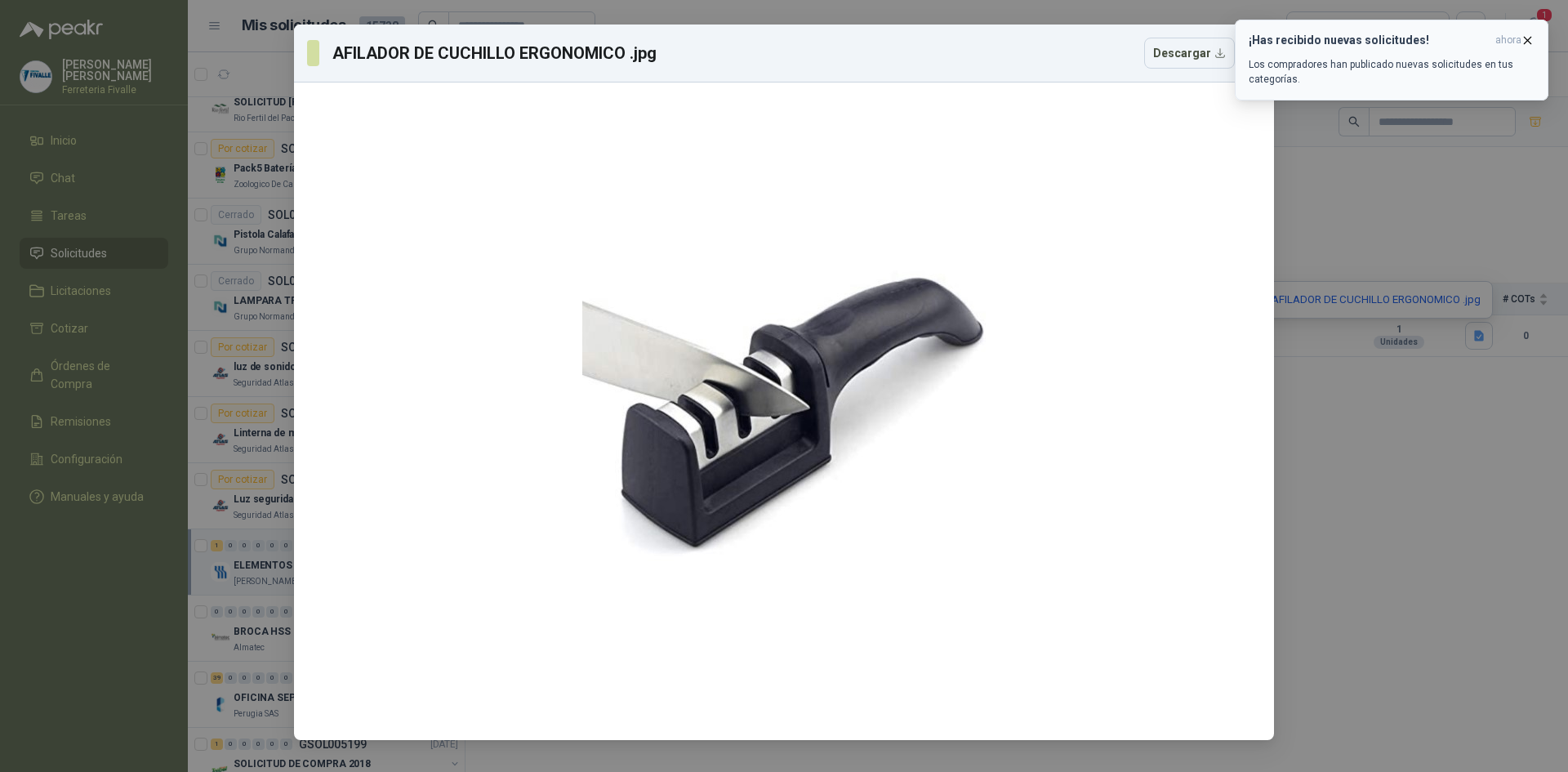
click at [1525, 40] on icon "button" at bounding box center [1527, 41] width 14 height 14
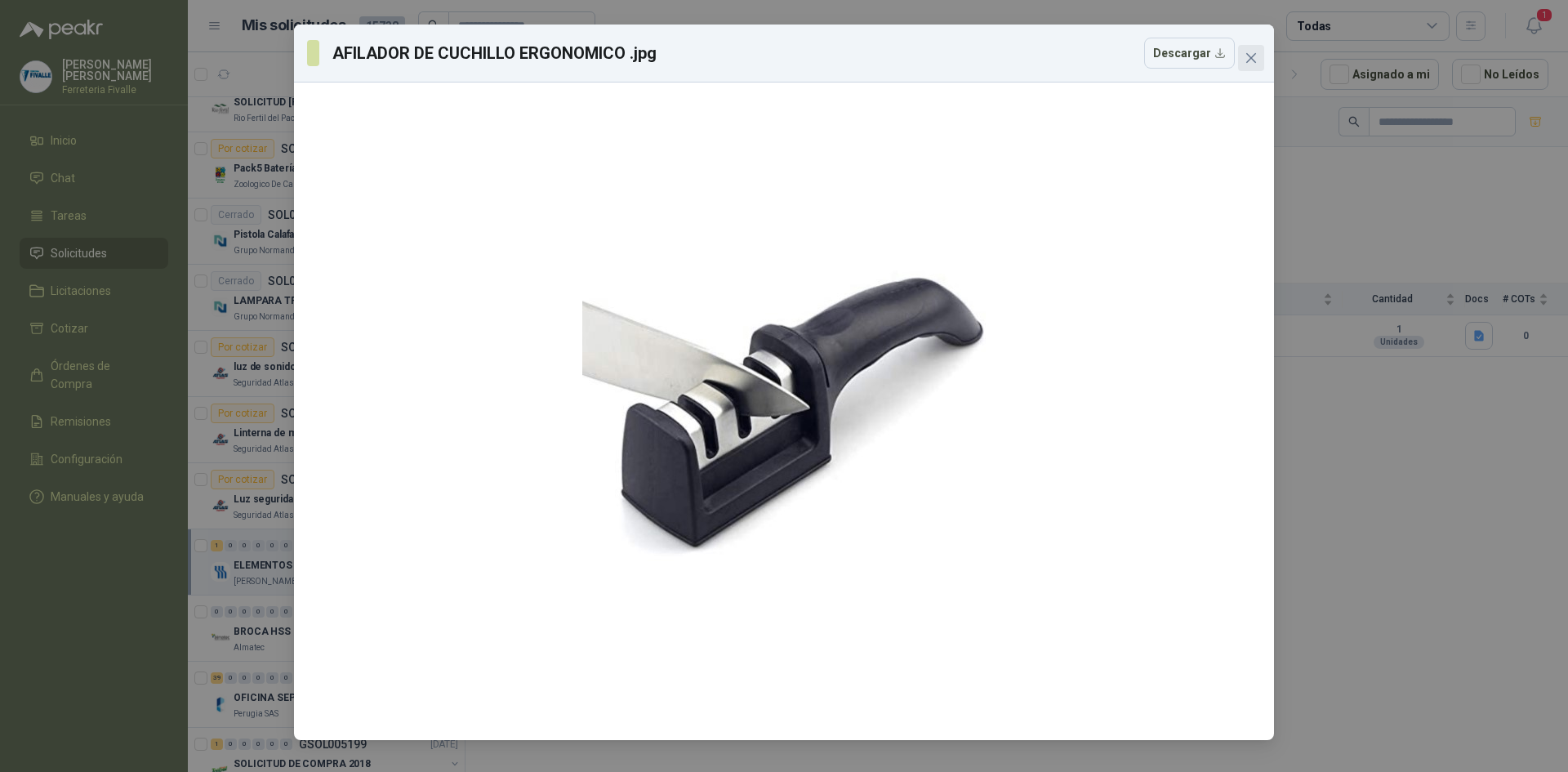
click at [1251, 59] on icon "close" at bounding box center [1250, 57] width 13 height 13
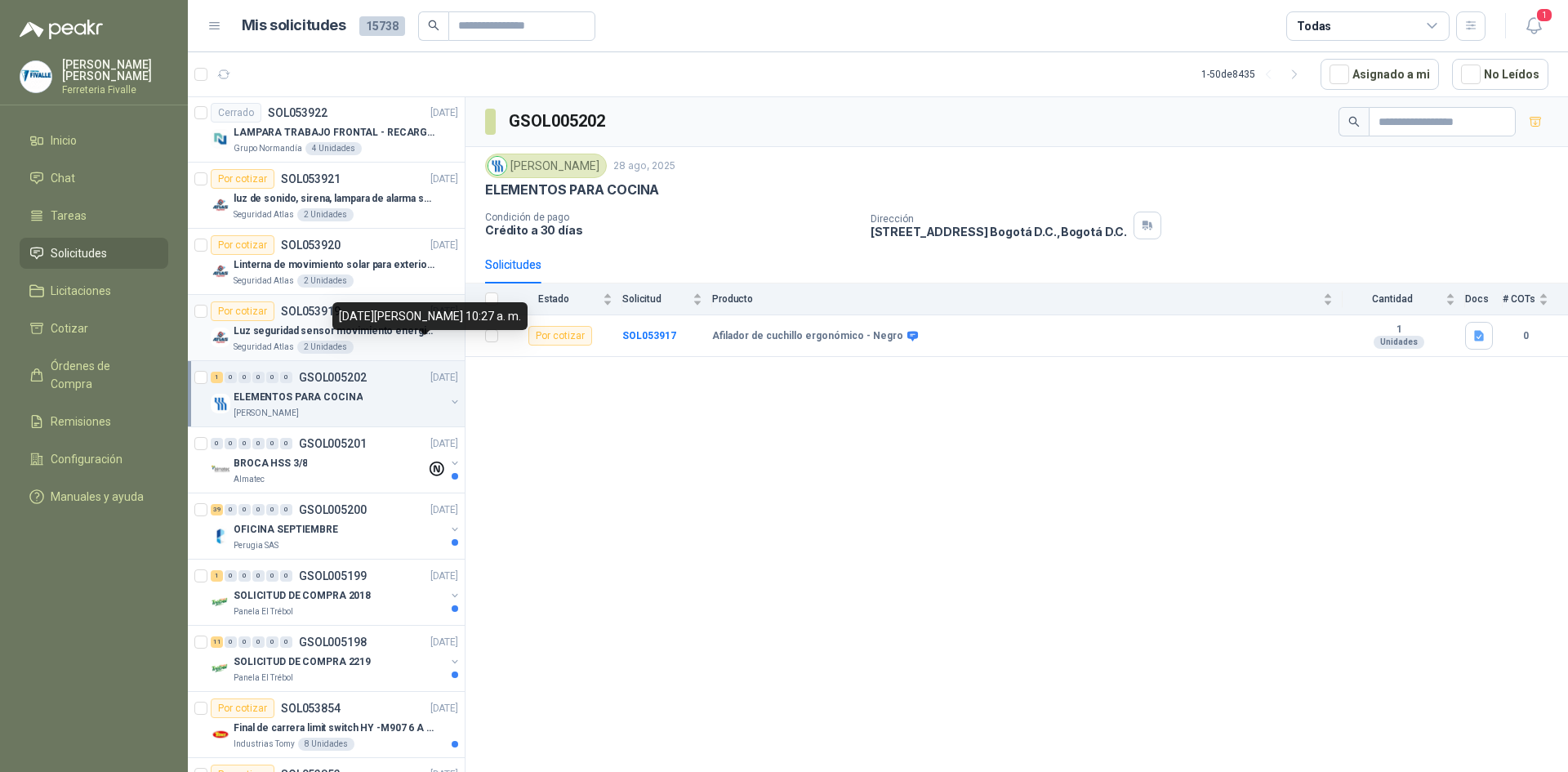
scroll to position [409, 0]
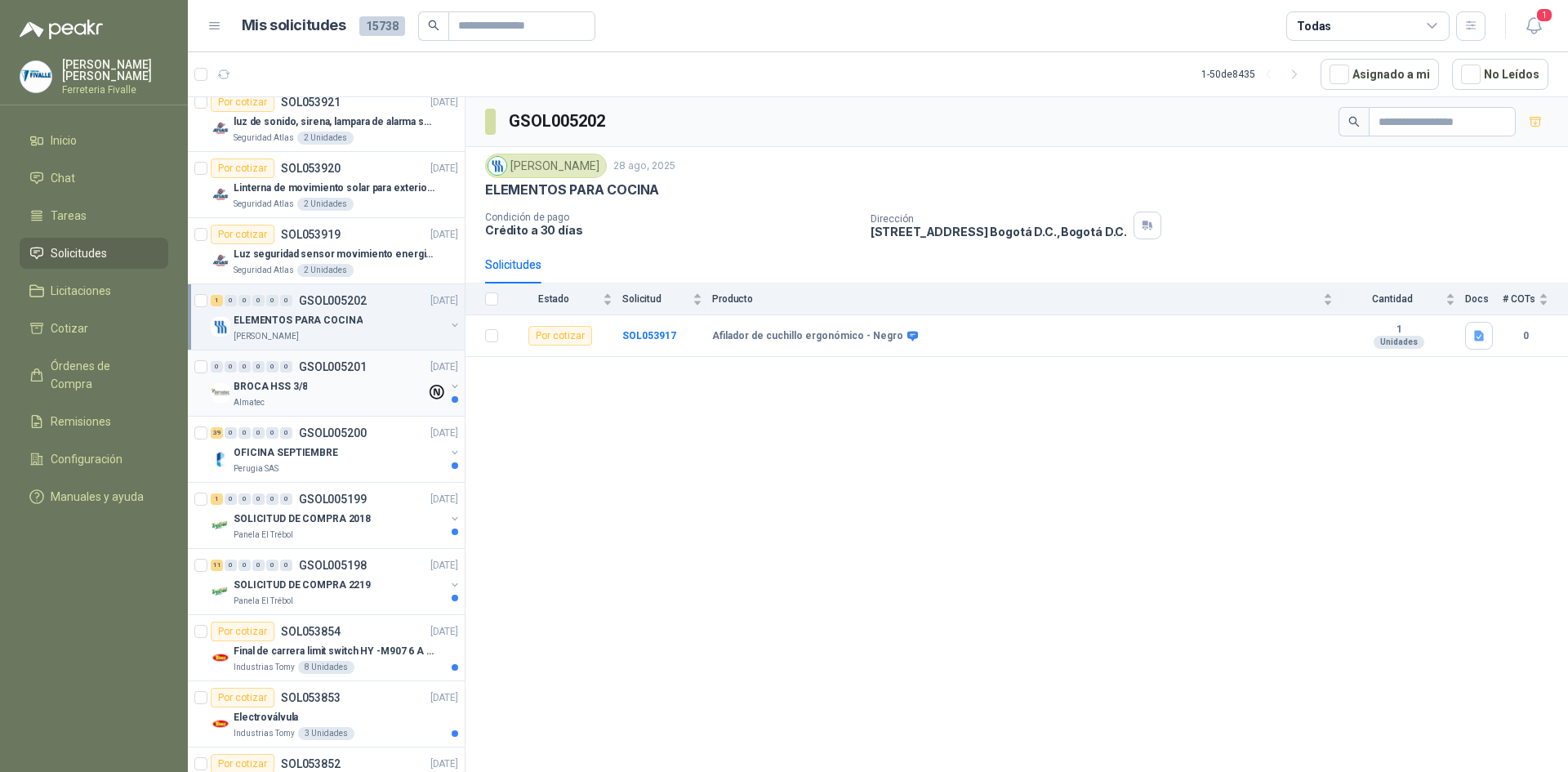
click at [391, 408] on div "Almatec" at bounding box center [329, 402] width 193 height 13
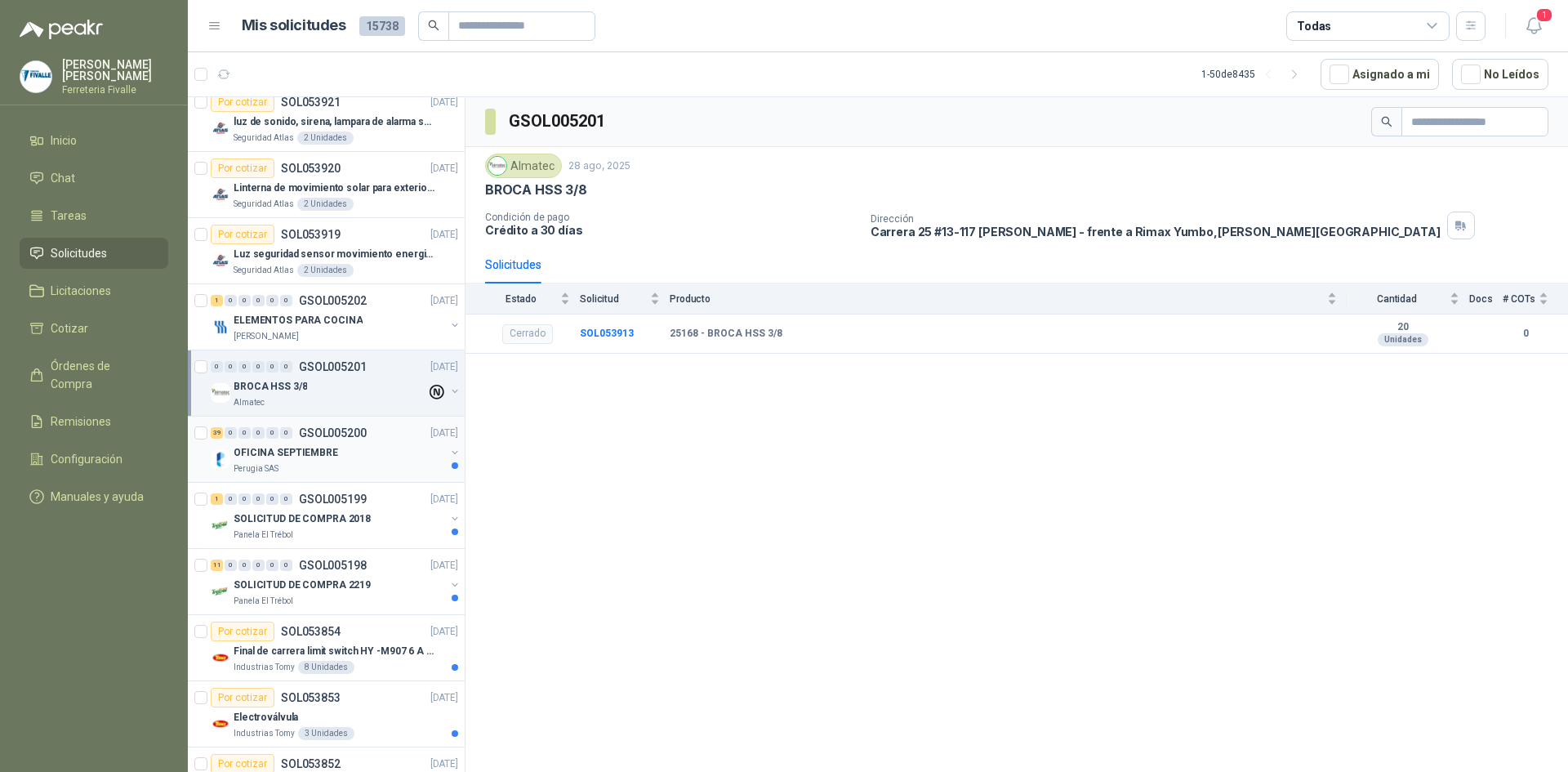
click at [402, 468] on div "Perugia SAS" at bounding box center [339, 468] width 212 height 13
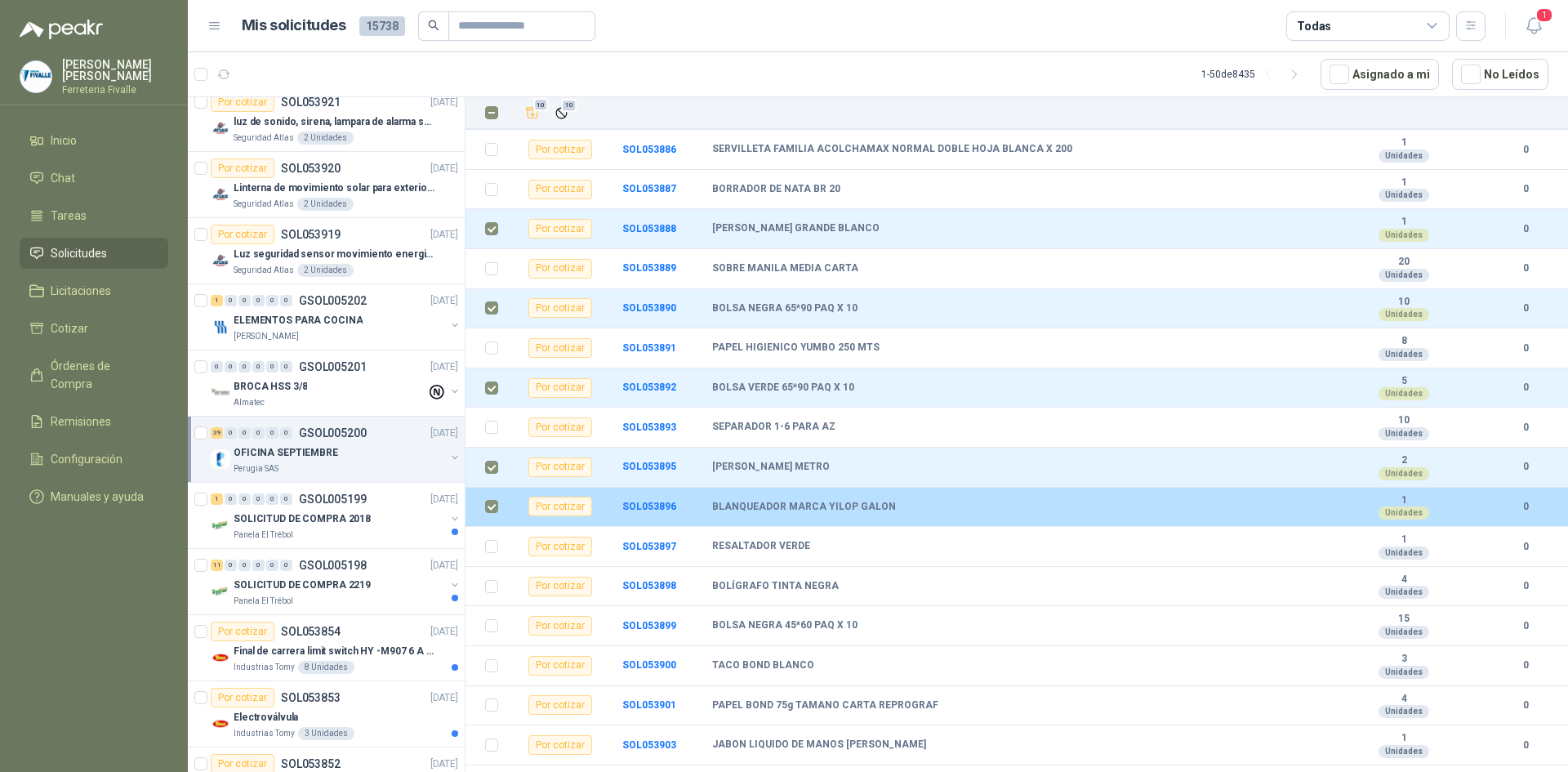
scroll to position [817, 0]
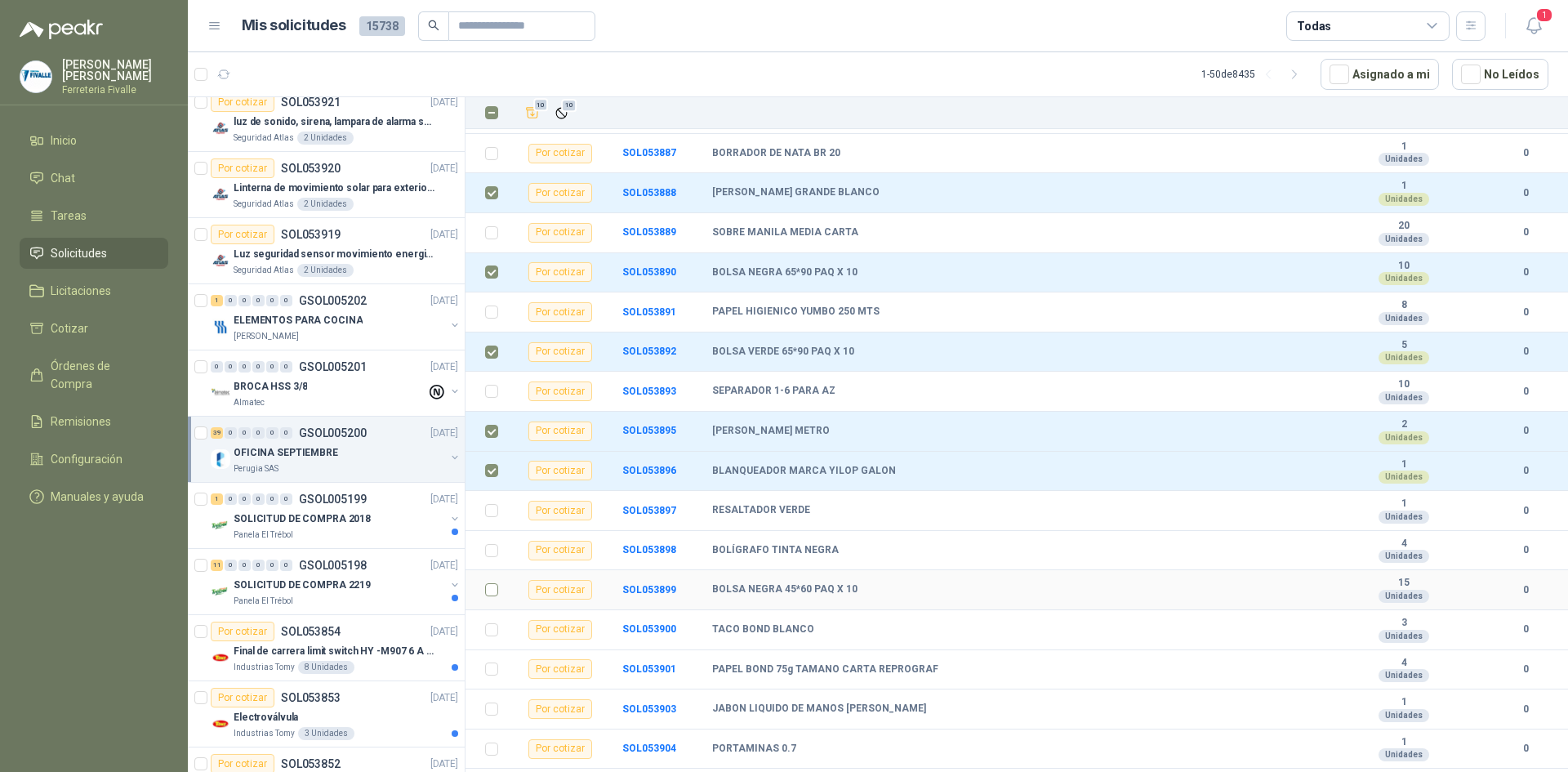
click at [499, 591] on td at bounding box center [487, 590] width 43 height 40
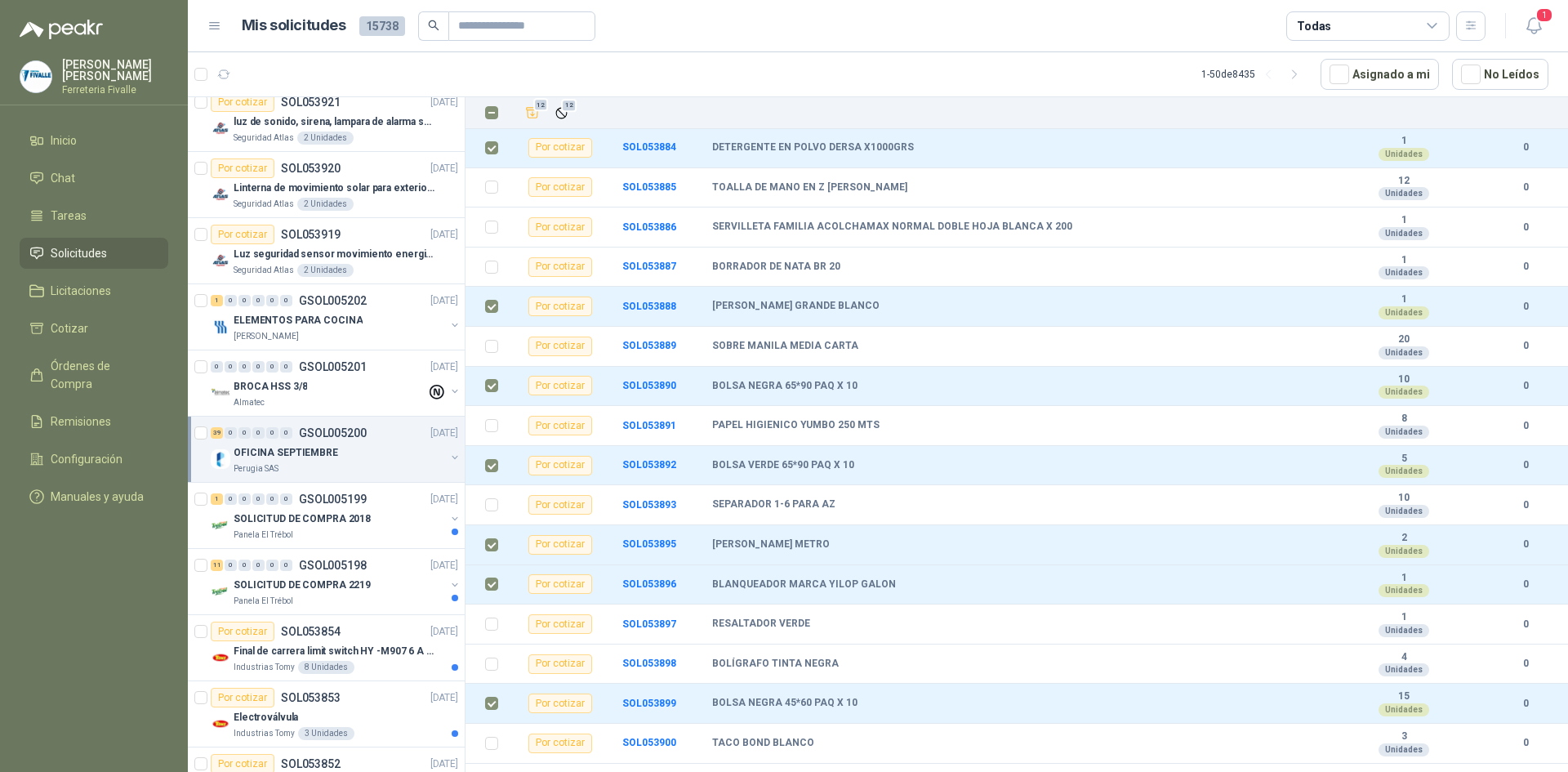
scroll to position [677, 0]
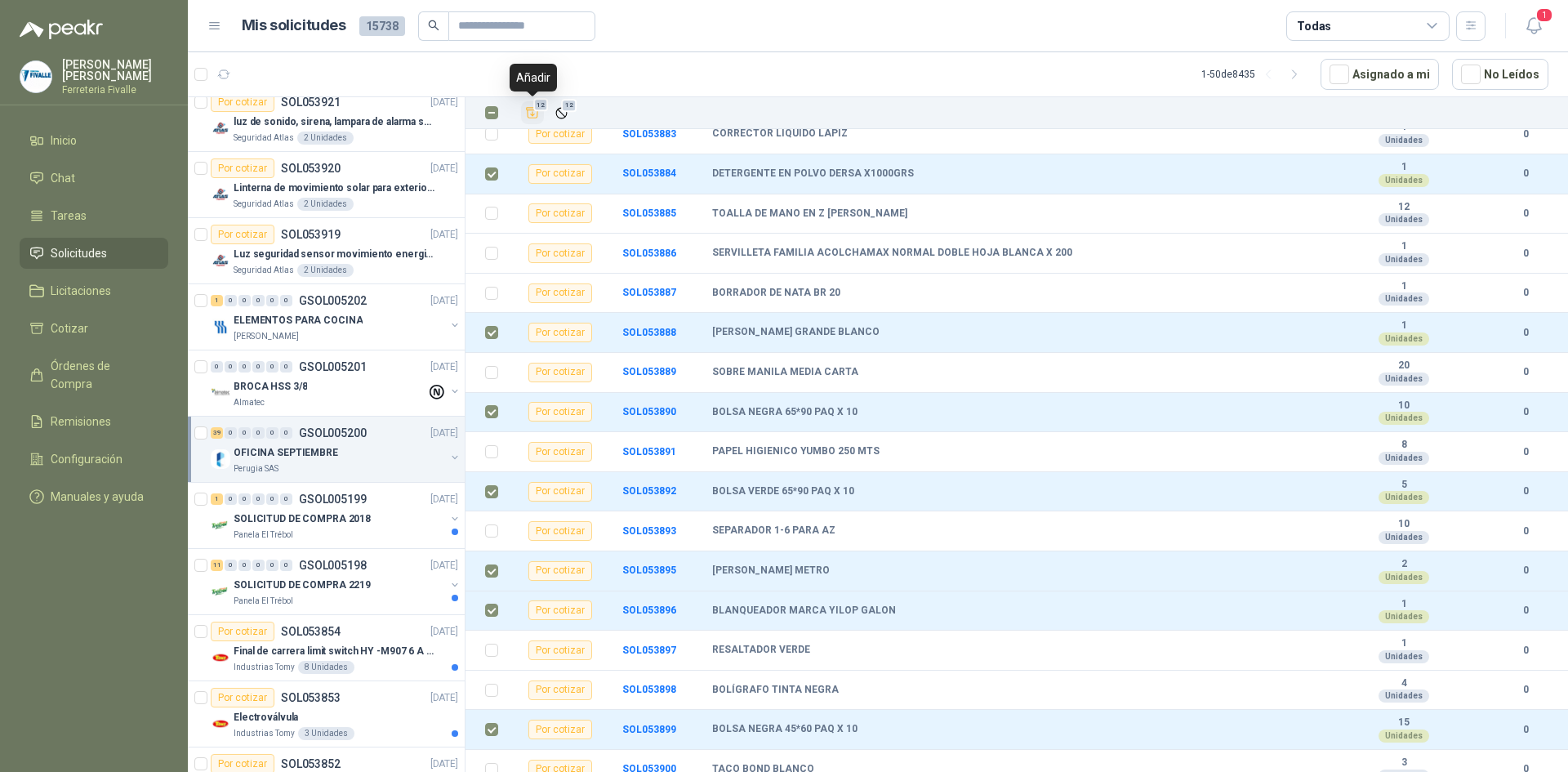
click at [533, 114] on icon "Añadir" at bounding box center [532, 112] width 15 height 15
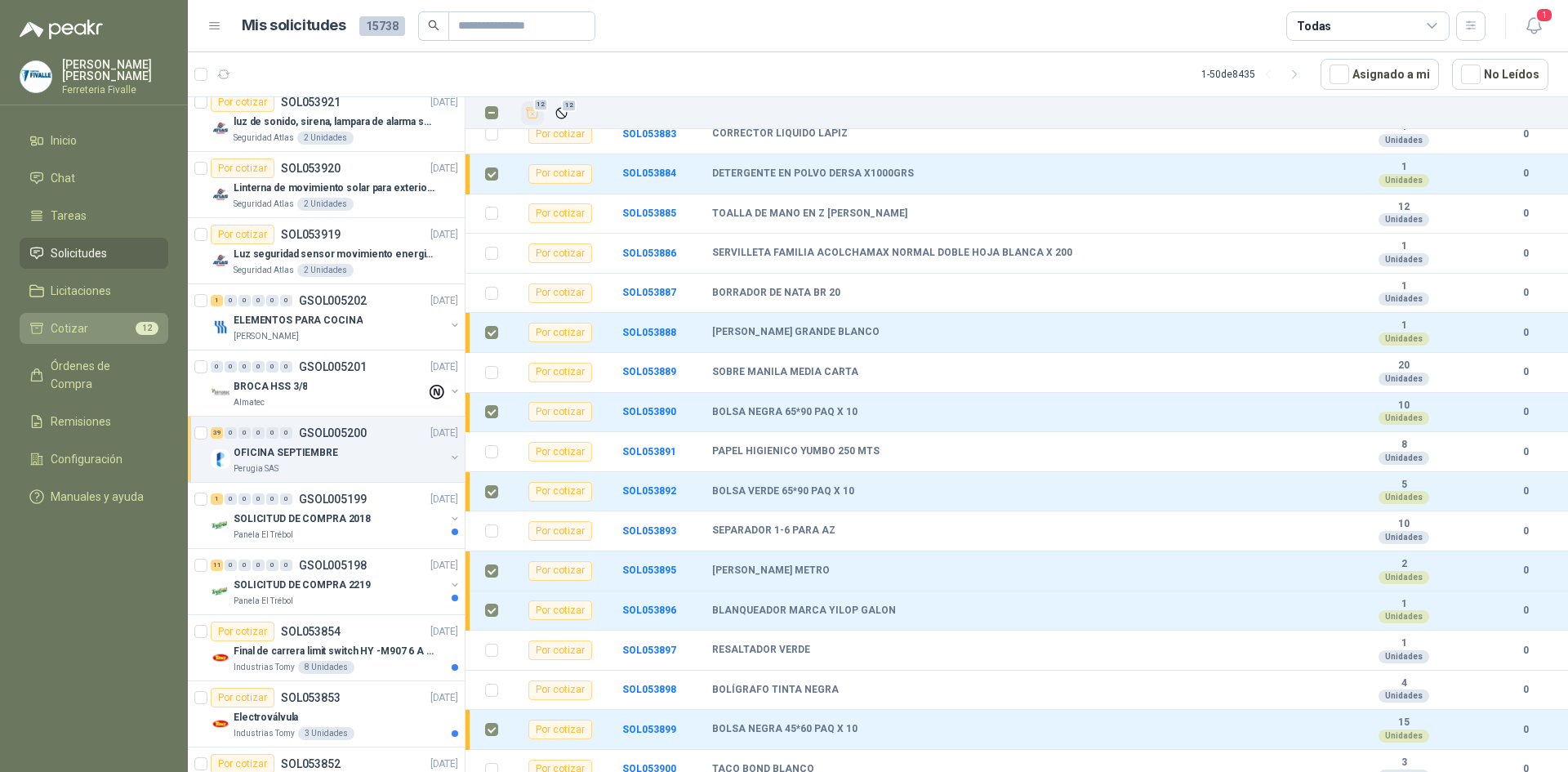
click at [102, 338] on li "Cotizar 12" at bounding box center [94, 329] width 129 height 18
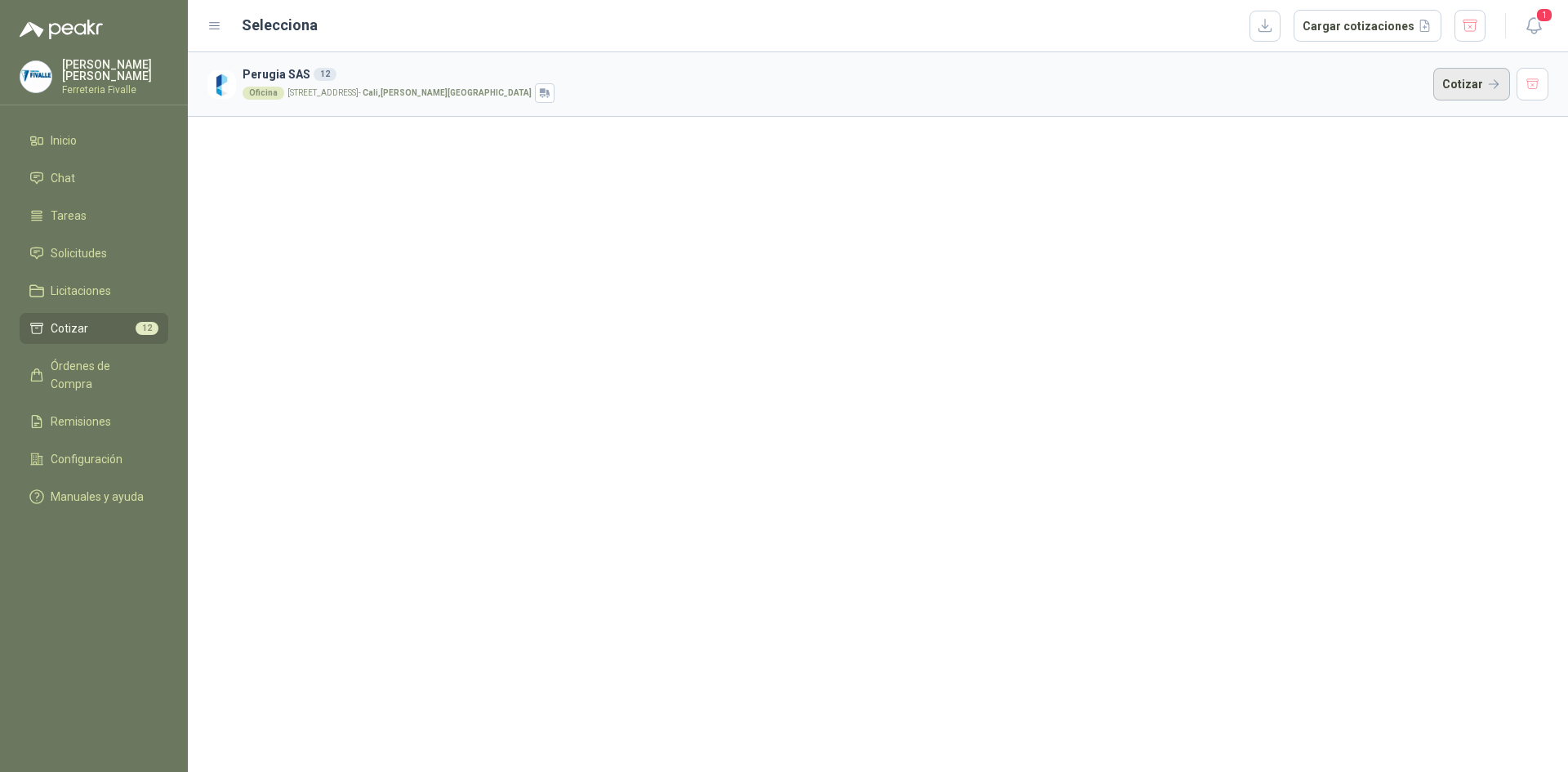
click at [1488, 95] on button "Cotizar" at bounding box center [1472, 84] width 77 height 33
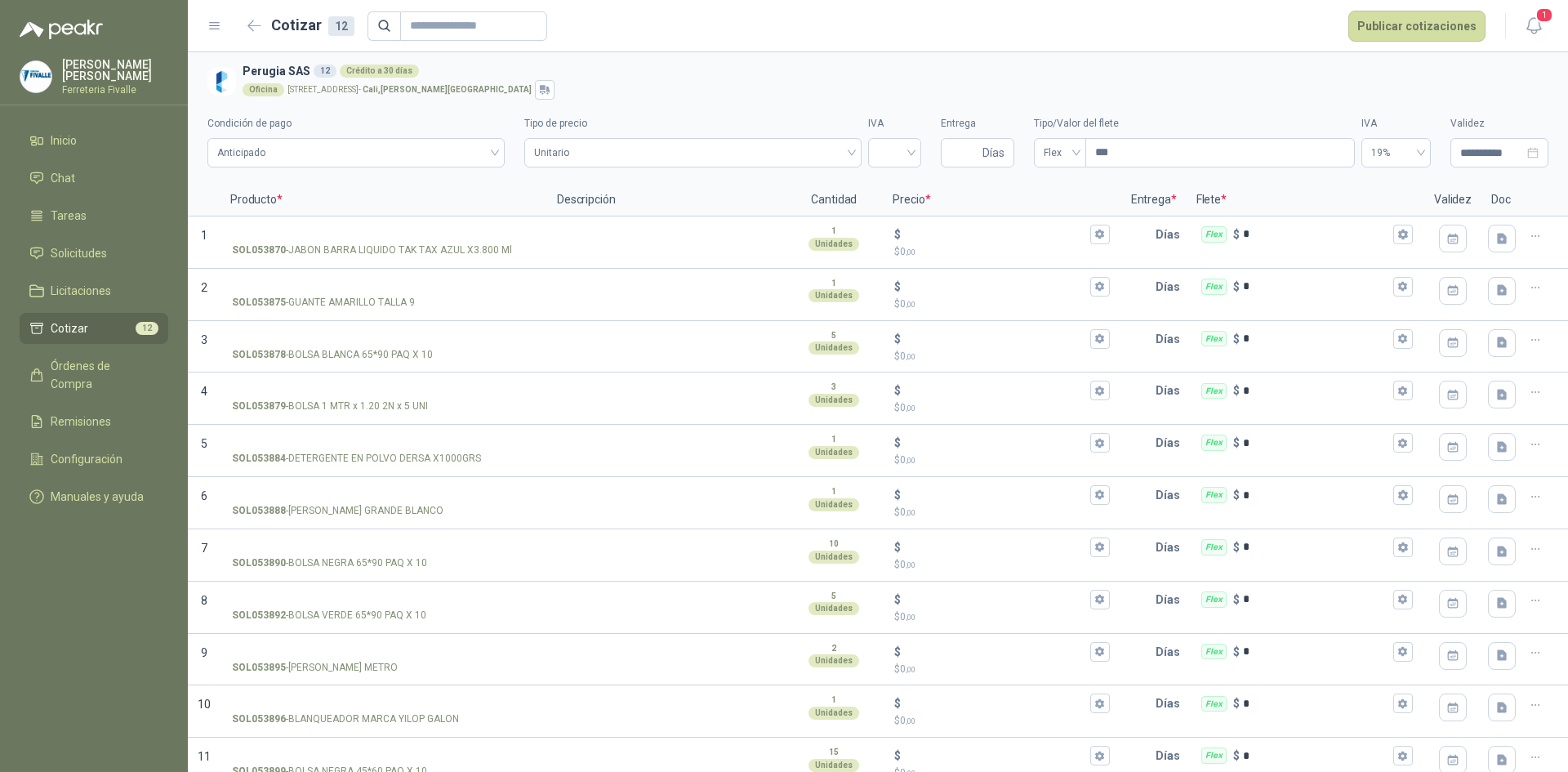
click at [1327, 94] on div "Oficina [STREET_ADDRESS][PERSON_NAME]" at bounding box center [891, 90] width 1299 height 20
click at [259, 30] on icon "button" at bounding box center [254, 26] width 14 height 12
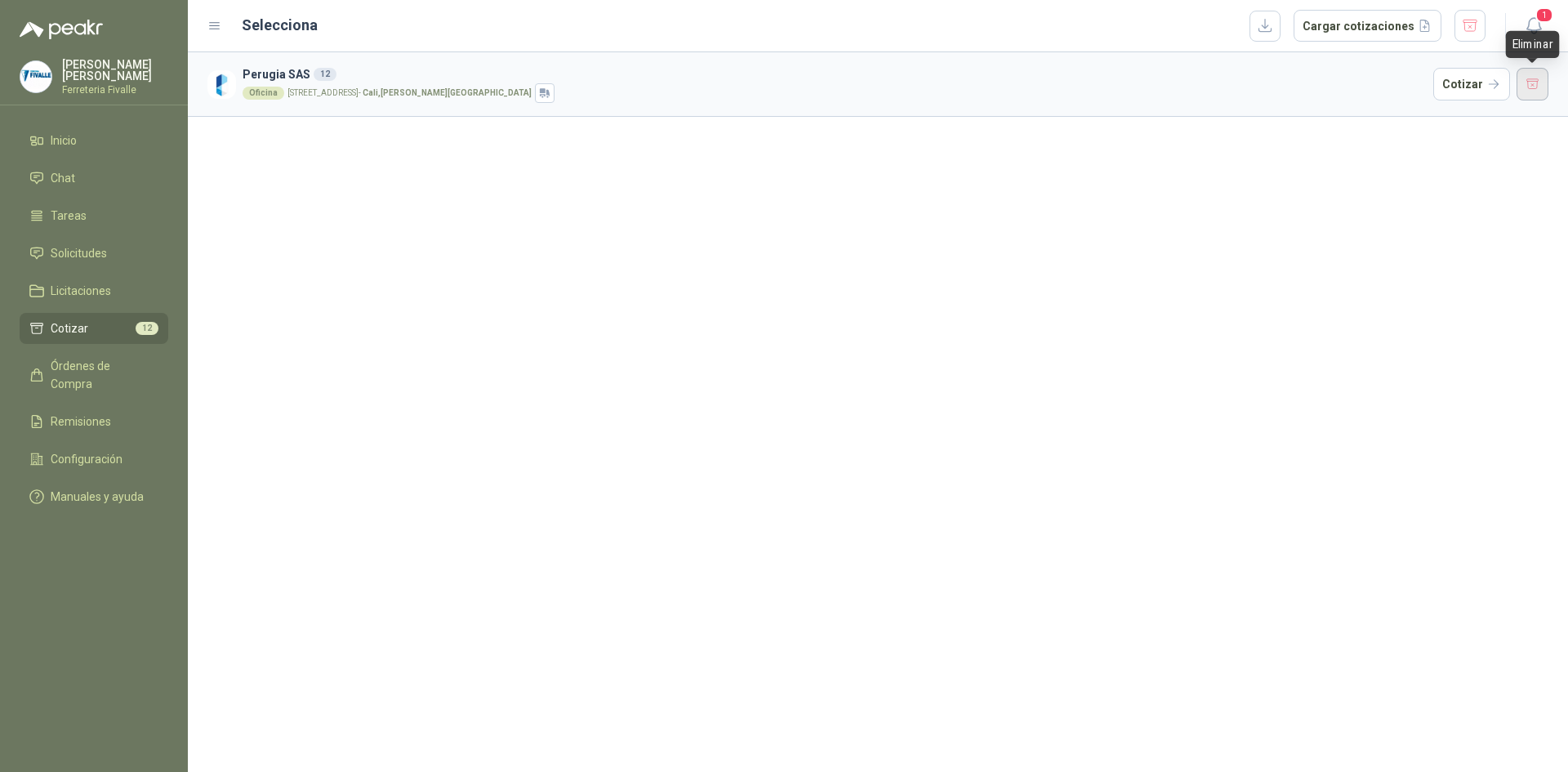
click at [1531, 86] on button "button" at bounding box center [1532, 84] width 33 height 33
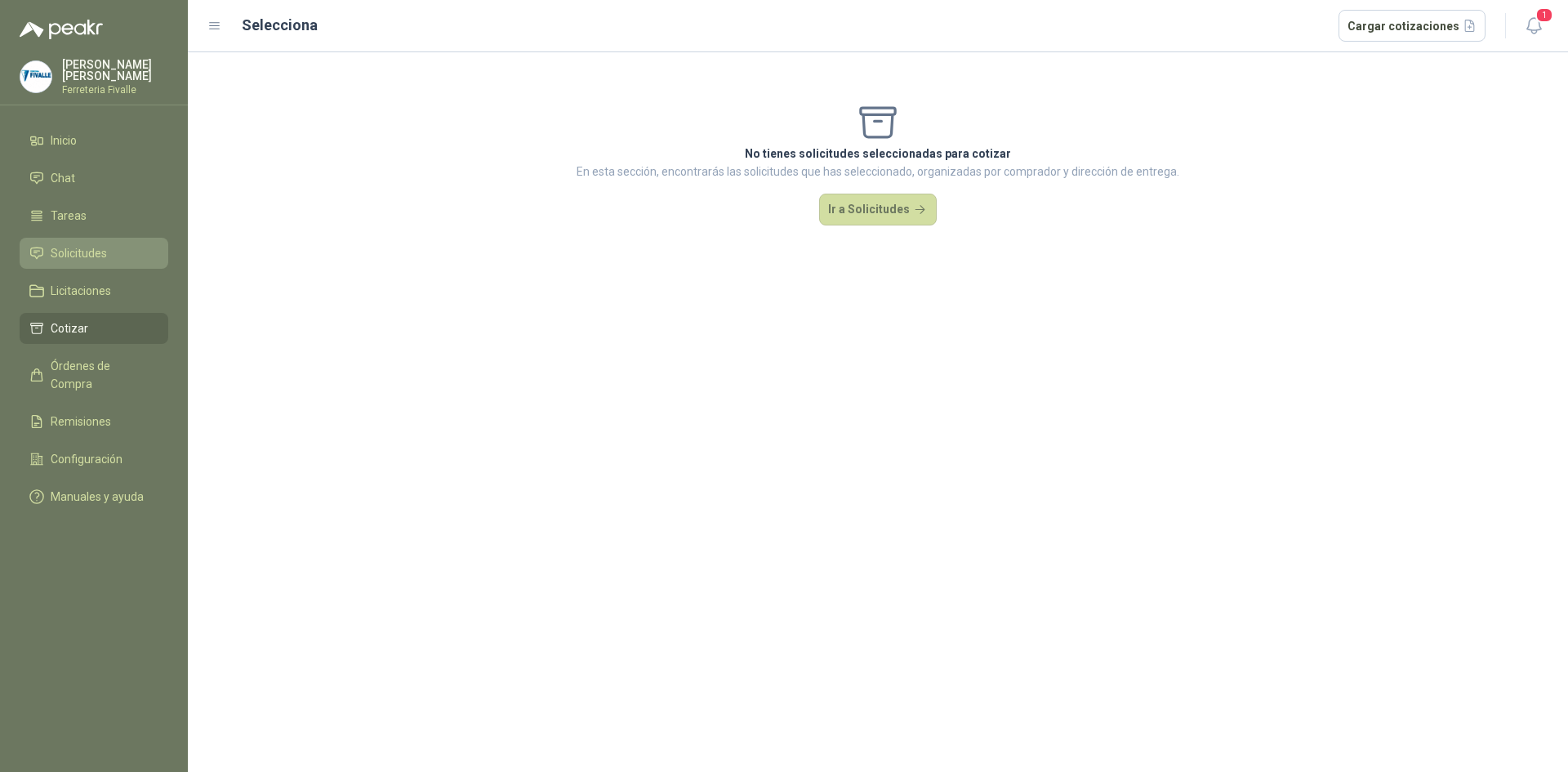
click at [75, 258] on span "Solicitudes" at bounding box center [78, 253] width 56 height 18
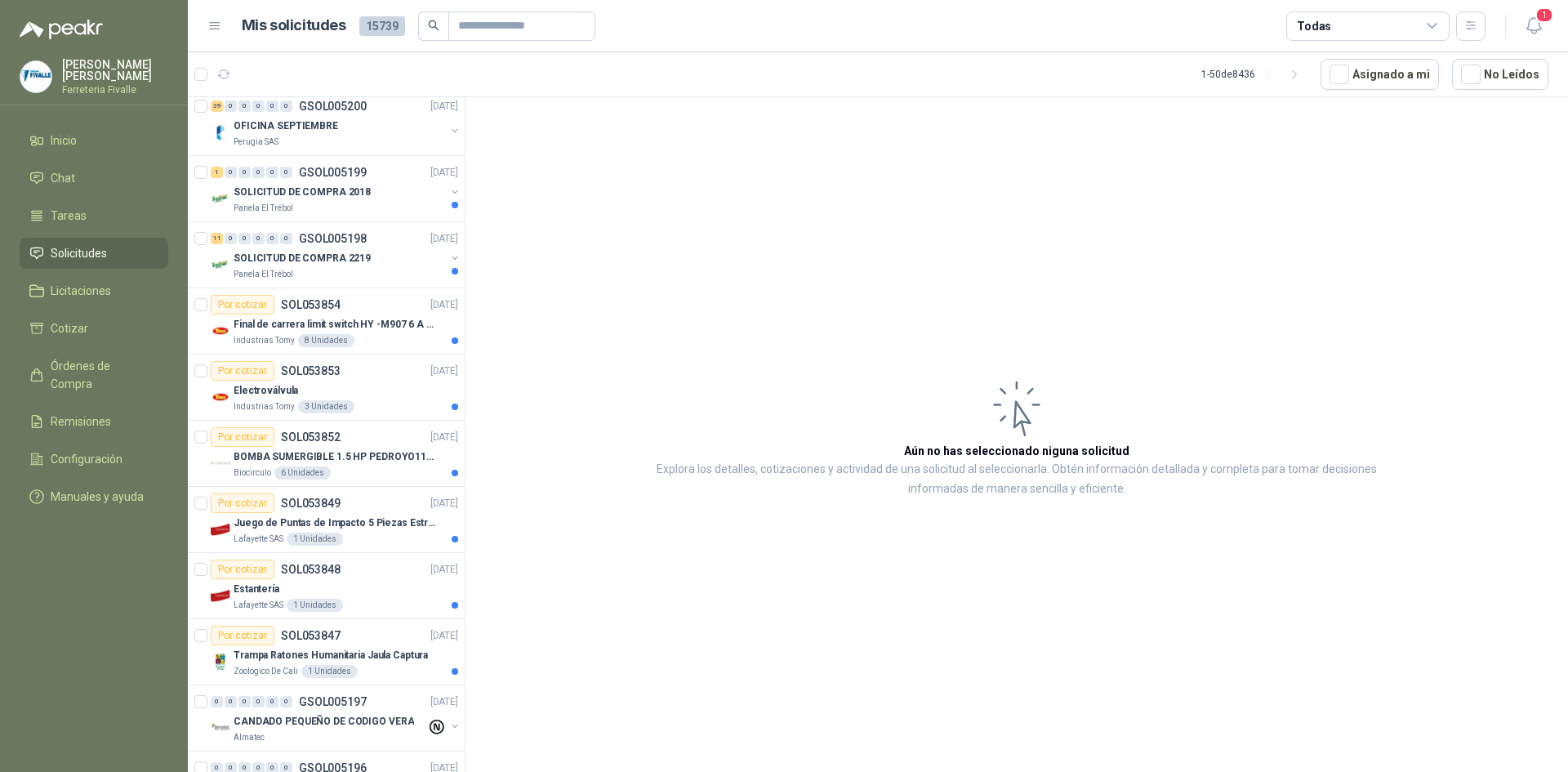
scroll to position [817, 0]
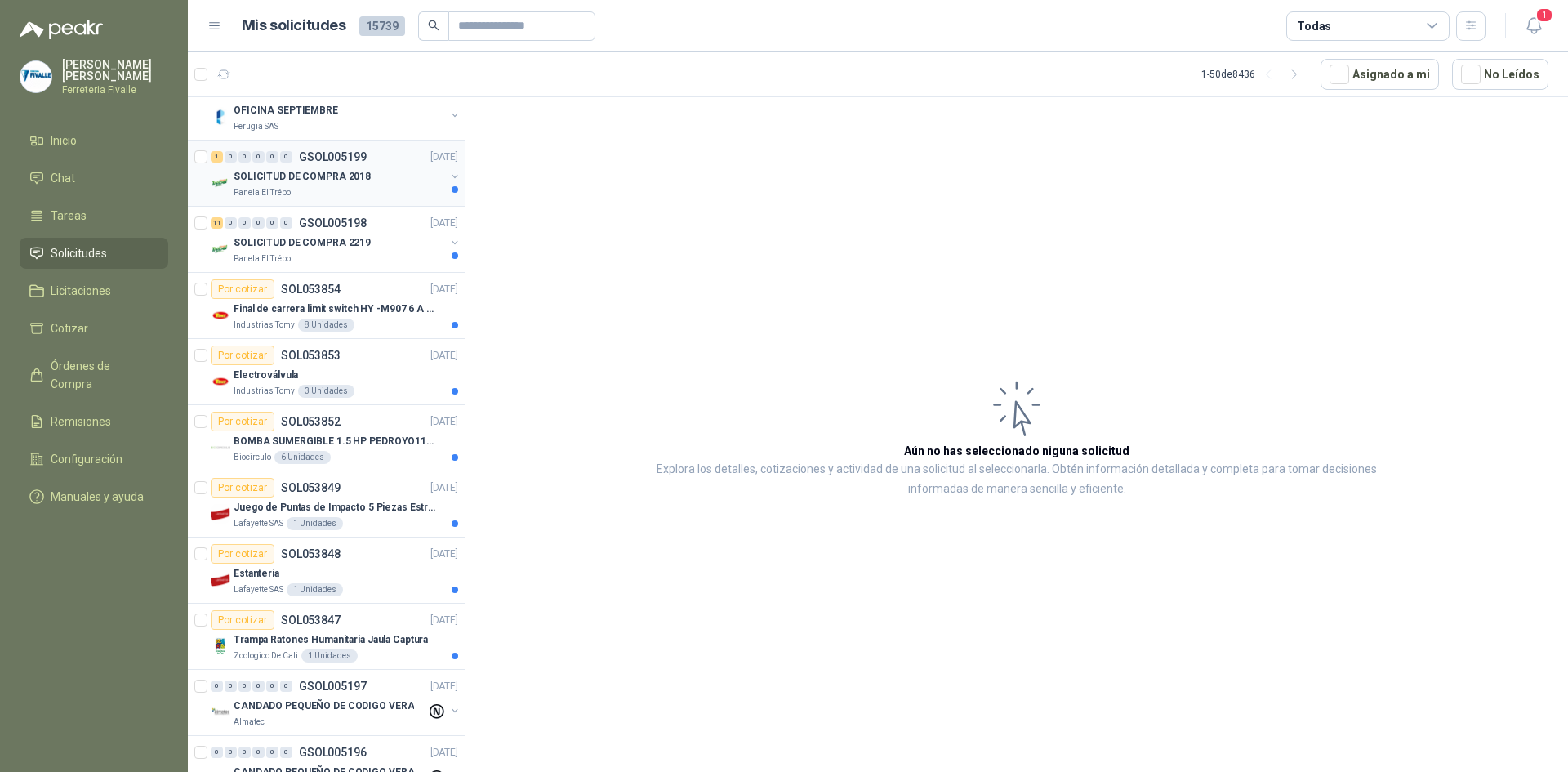
click at [414, 187] on div "Panela El Trébol" at bounding box center [339, 192] width 212 height 13
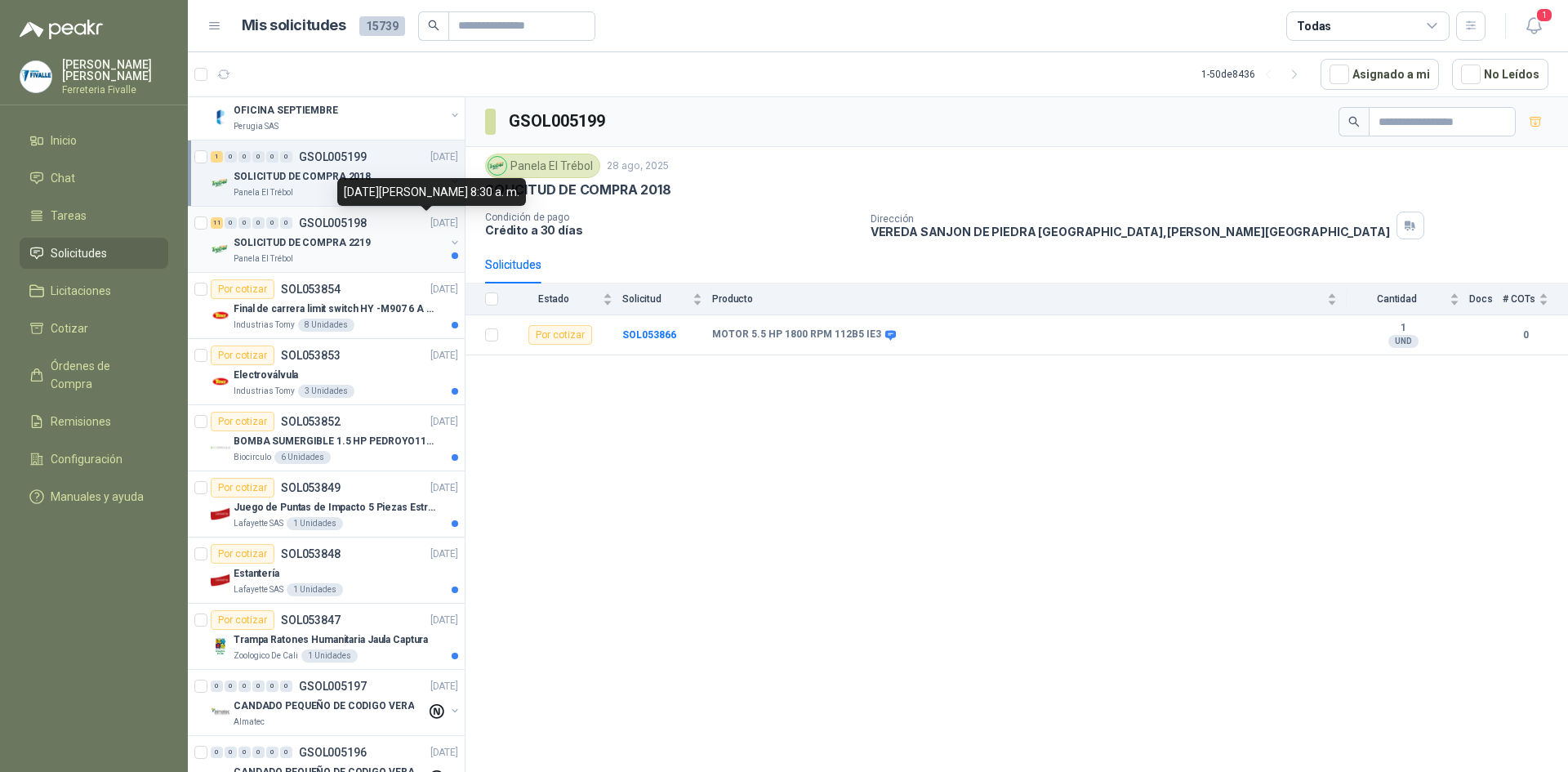
click at [414, 250] on div "SOLICITUD DE COMPRA 2219" at bounding box center [339, 242] width 212 height 20
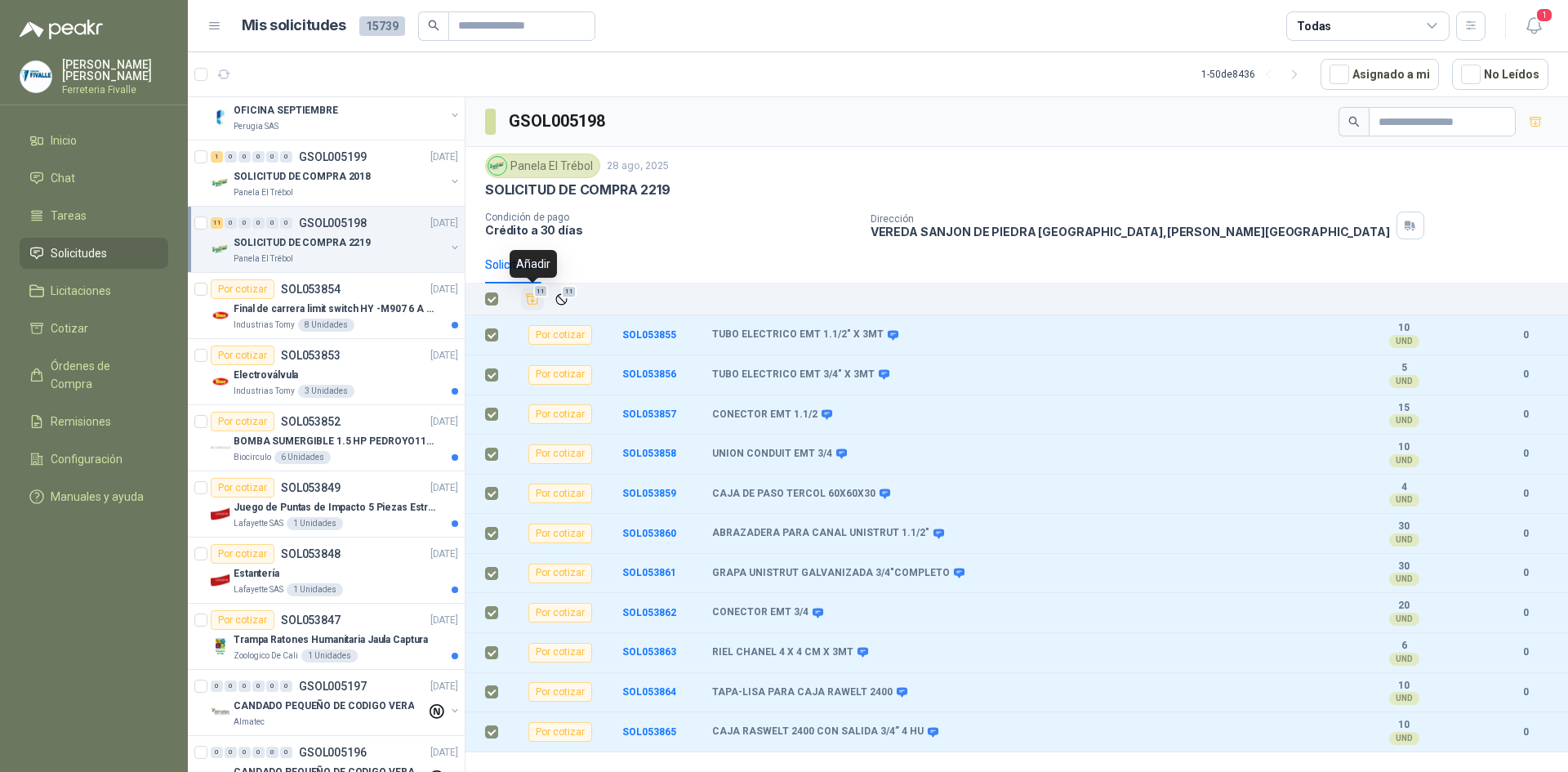
click at [530, 299] on icon "Añadir" at bounding box center [532, 299] width 15 height 15
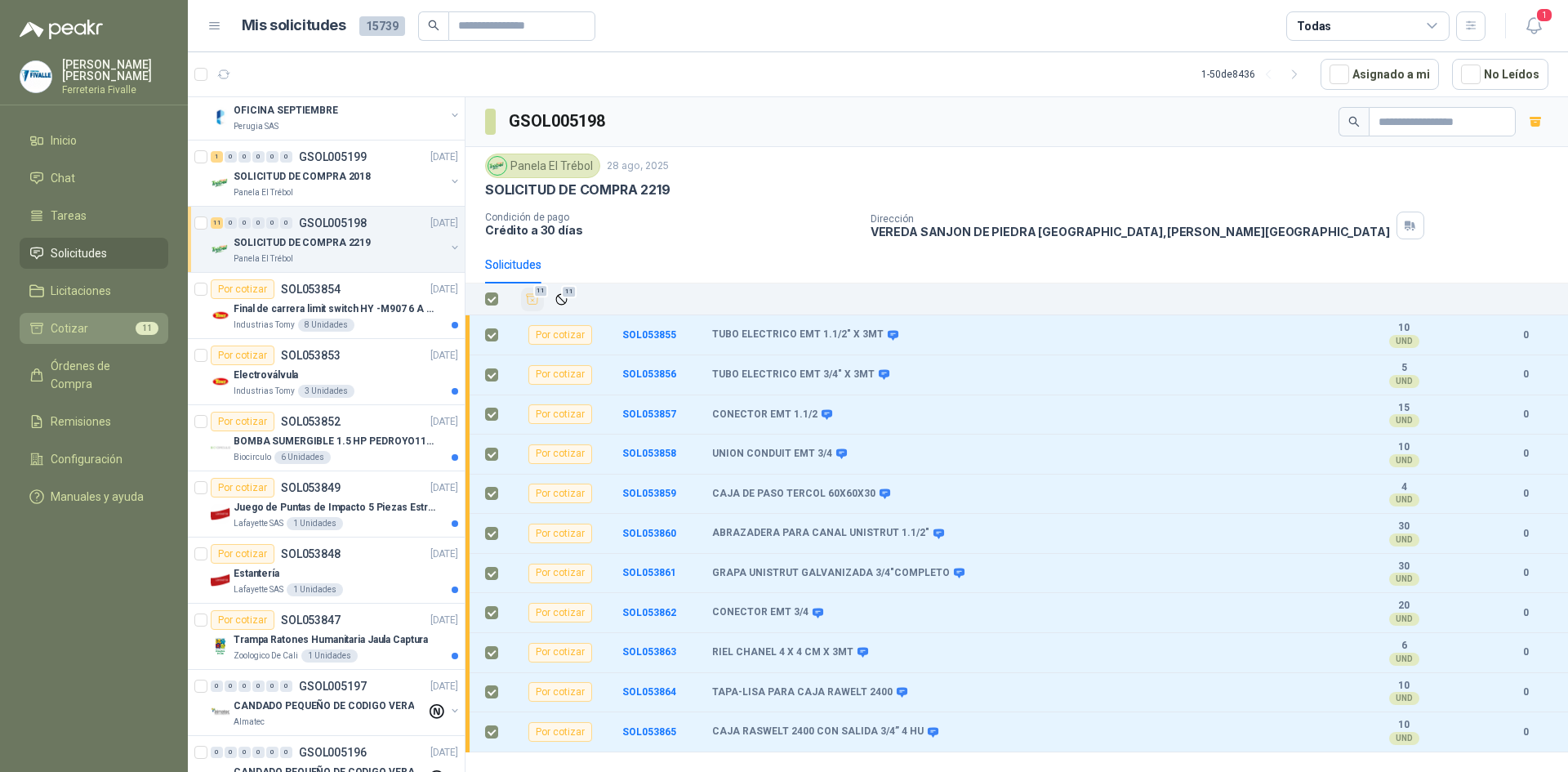
click at [120, 331] on li "Cotizar 11" at bounding box center [94, 329] width 129 height 18
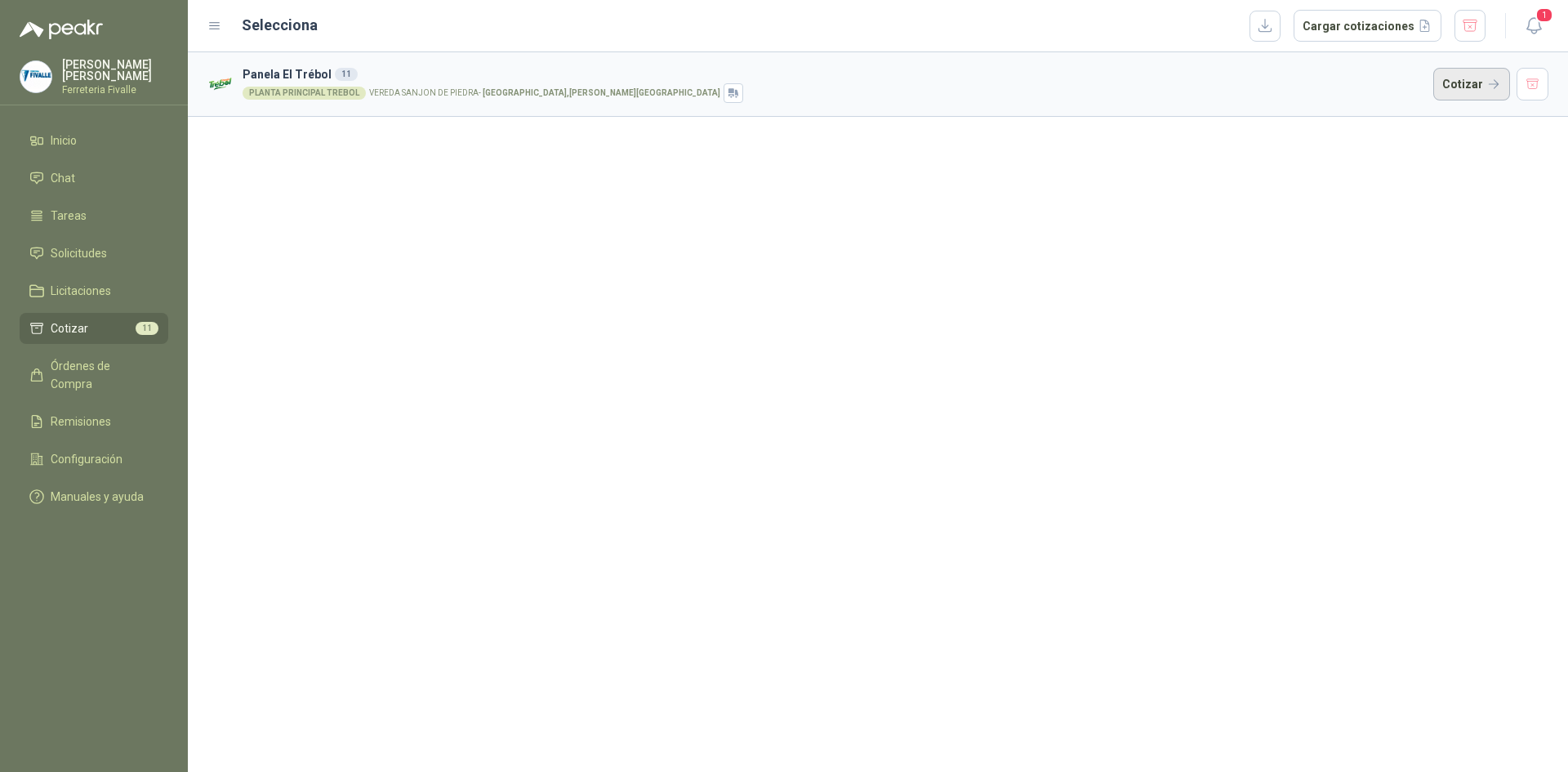
click at [1455, 81] on button "Cotizar" at bounding box center [1472, 84] width 77 height 33
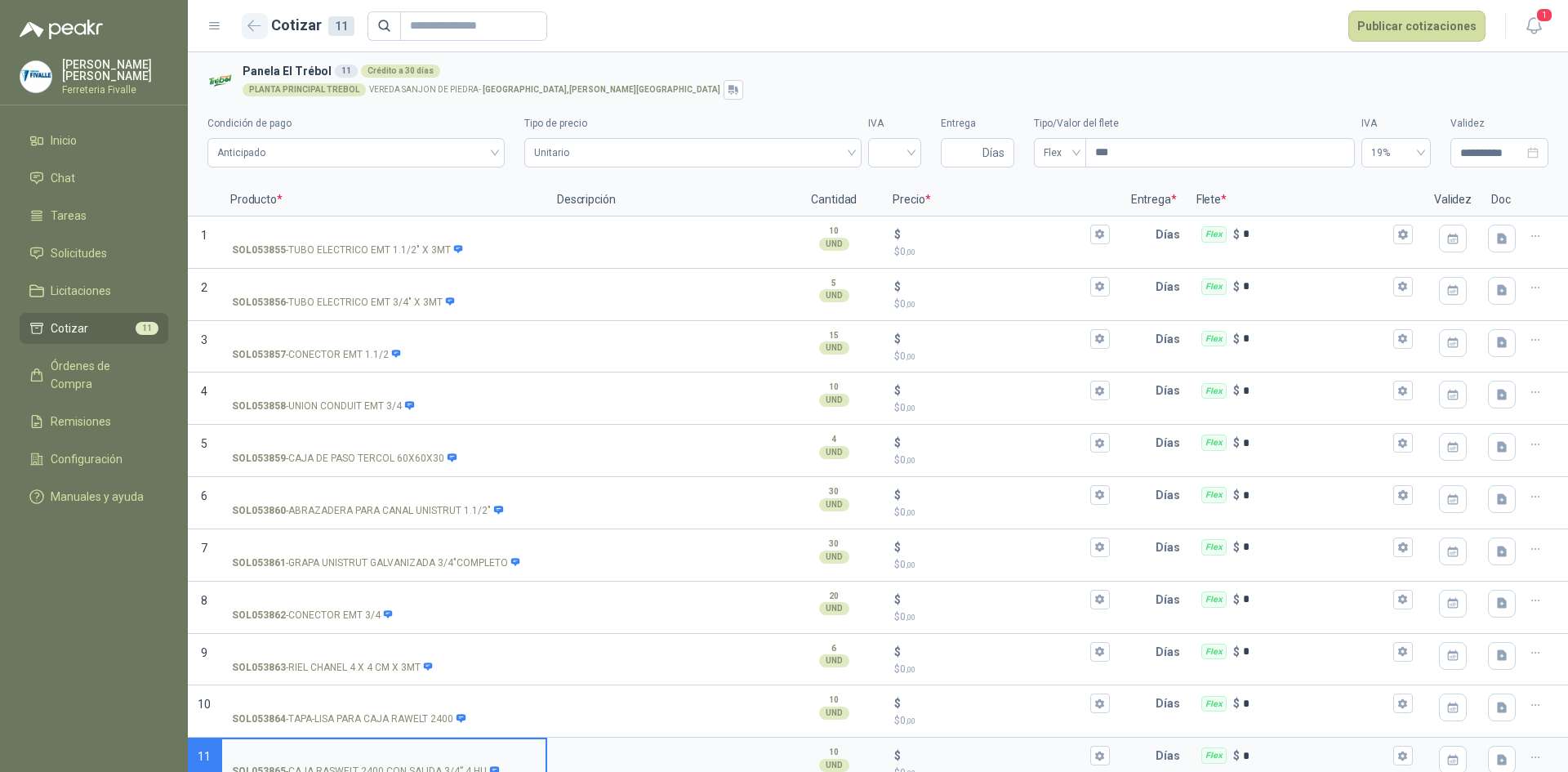
click at [255, 32] on button "button" at bounding box center [254, 26] width 26 height 26
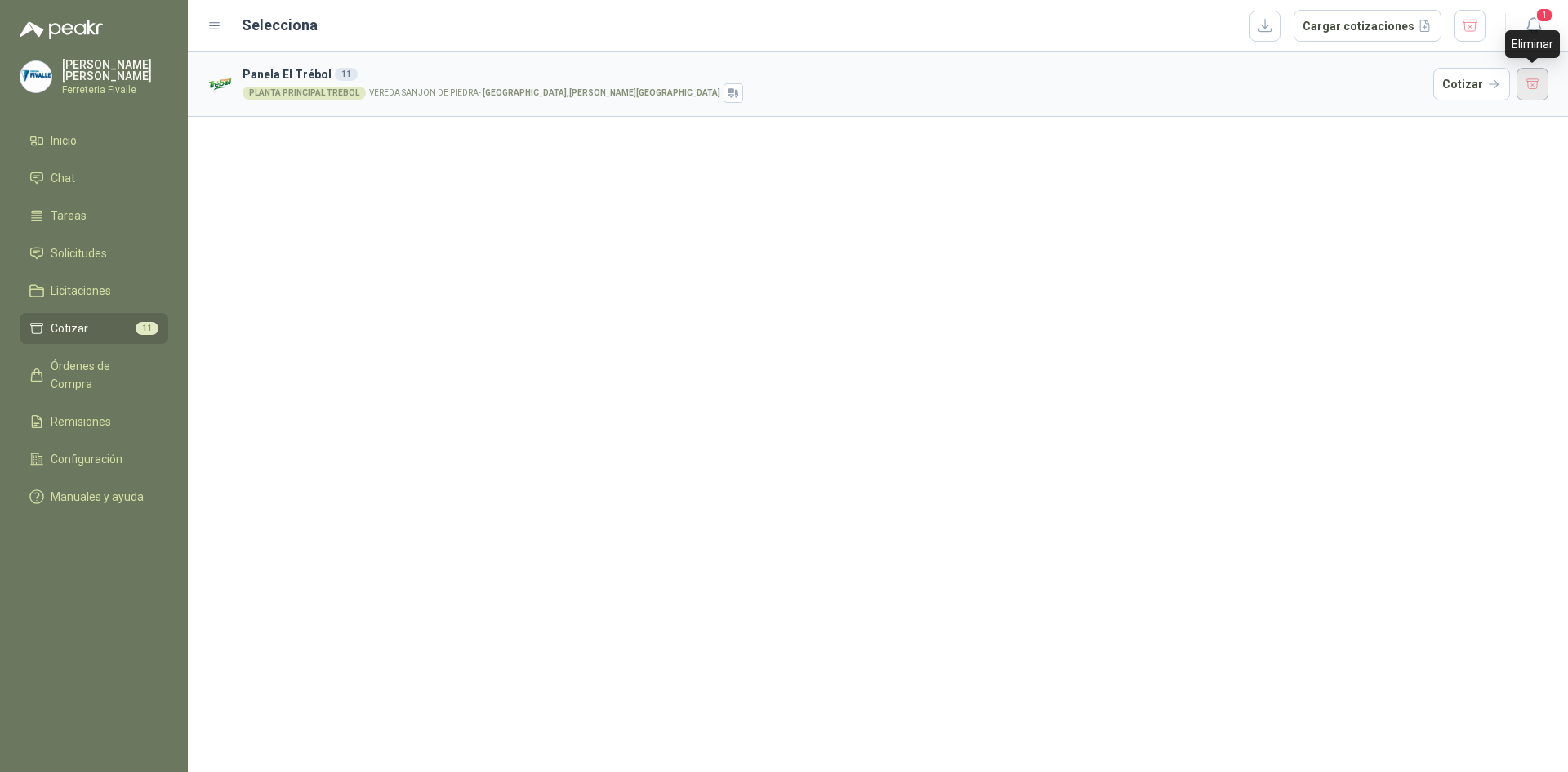
click at [1540, 85] on button "button" at bounding box center [1532, 84] width 33 height 33
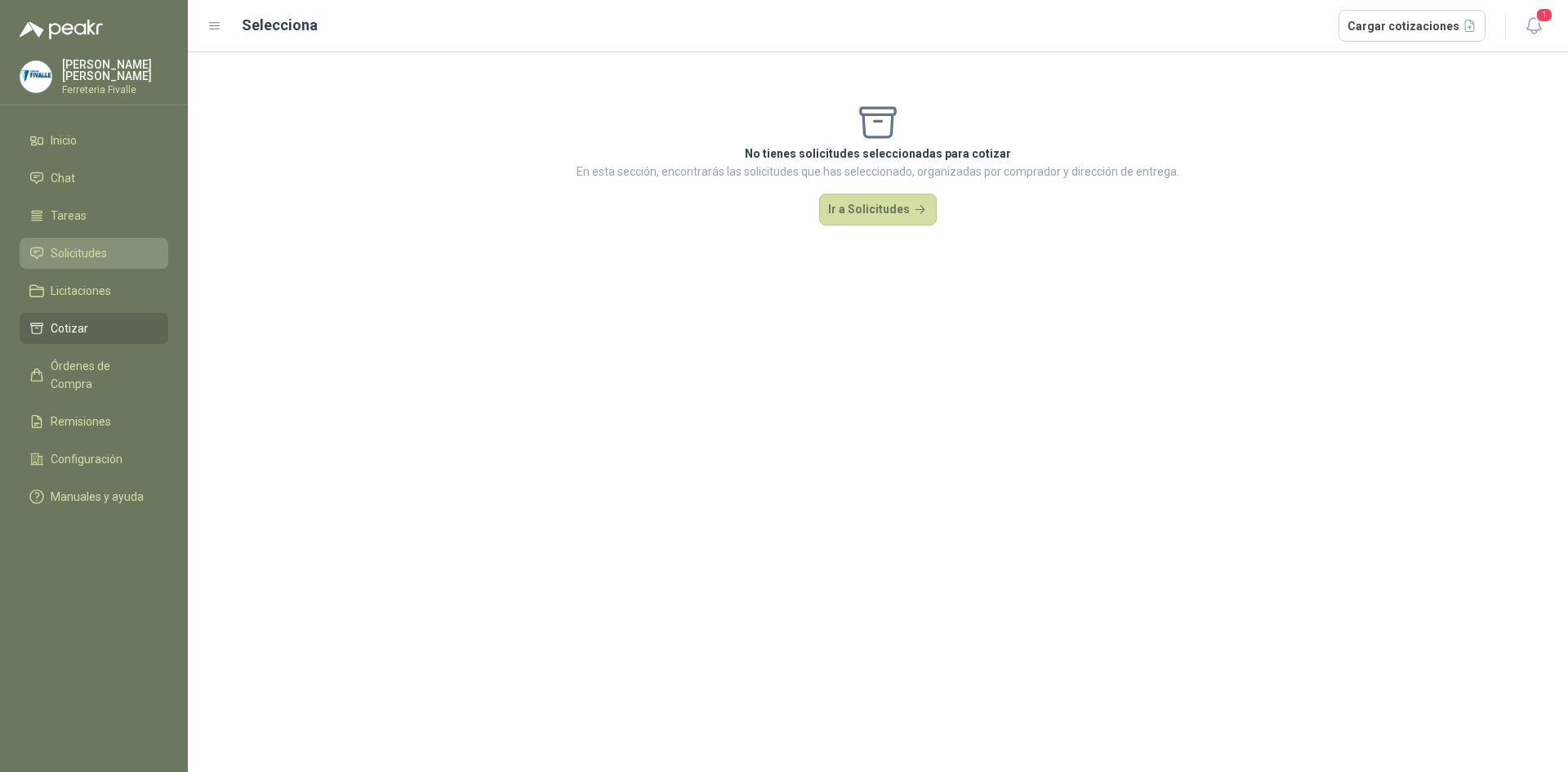
click at [74, 262] on span "Solicitudes" at bounding box center [78, 253] width 56 height 18
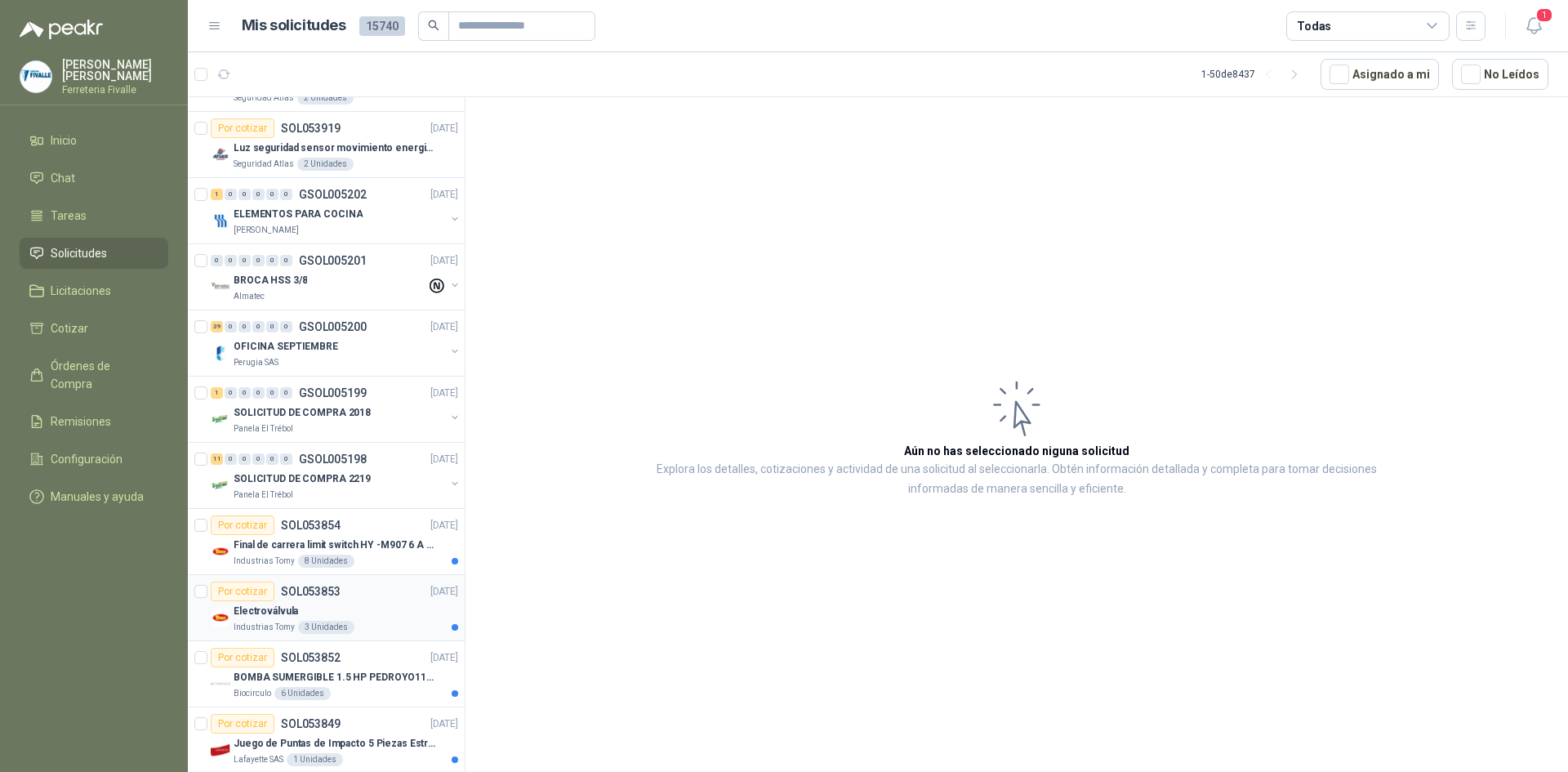
scroll to position [817, 0]
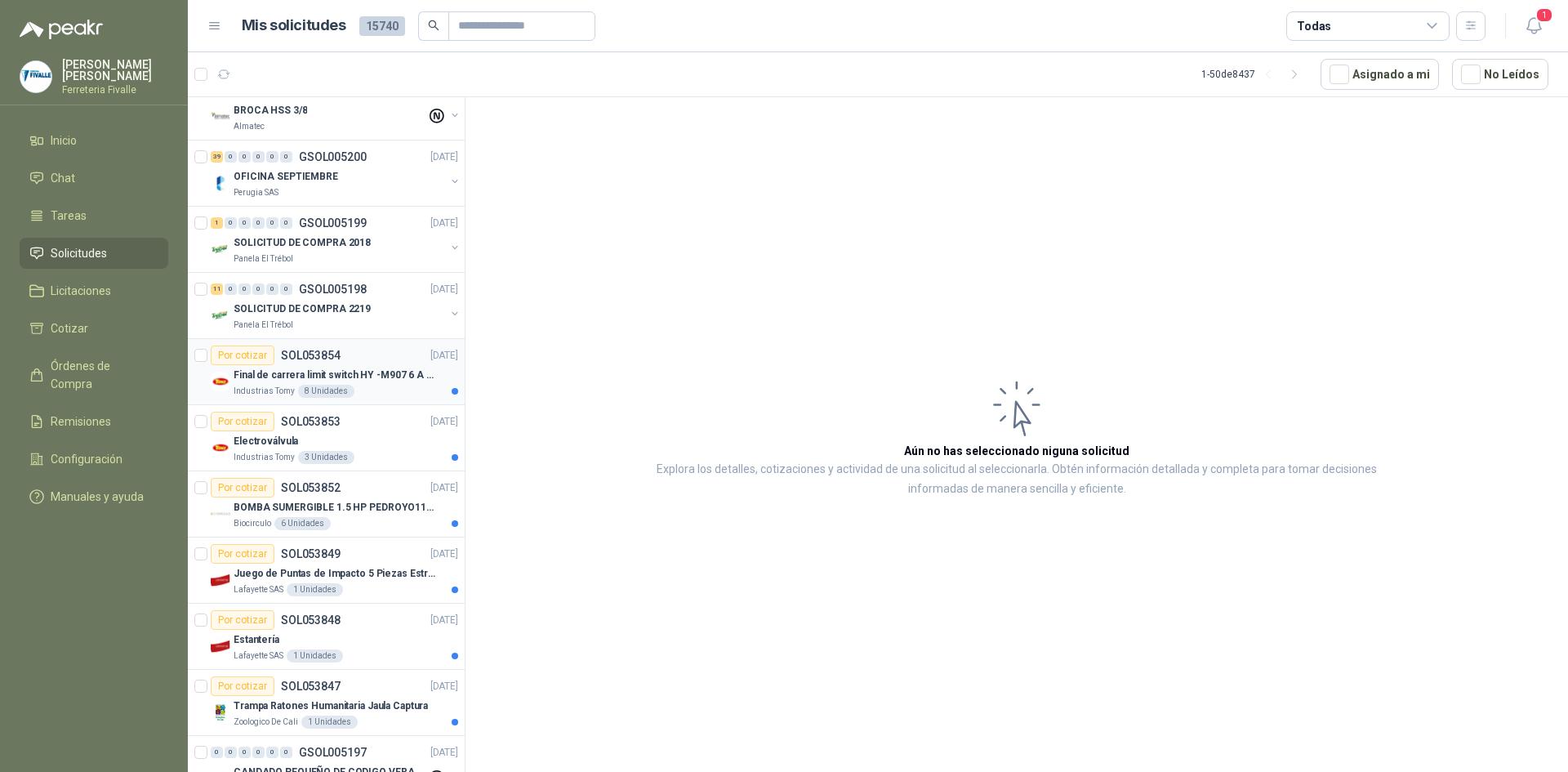
click at [402, 378] on p "Final de carrera limit switch HY -M907 6 A - 250 V a.c" at bounding box center [335, 375] width 204 height 16
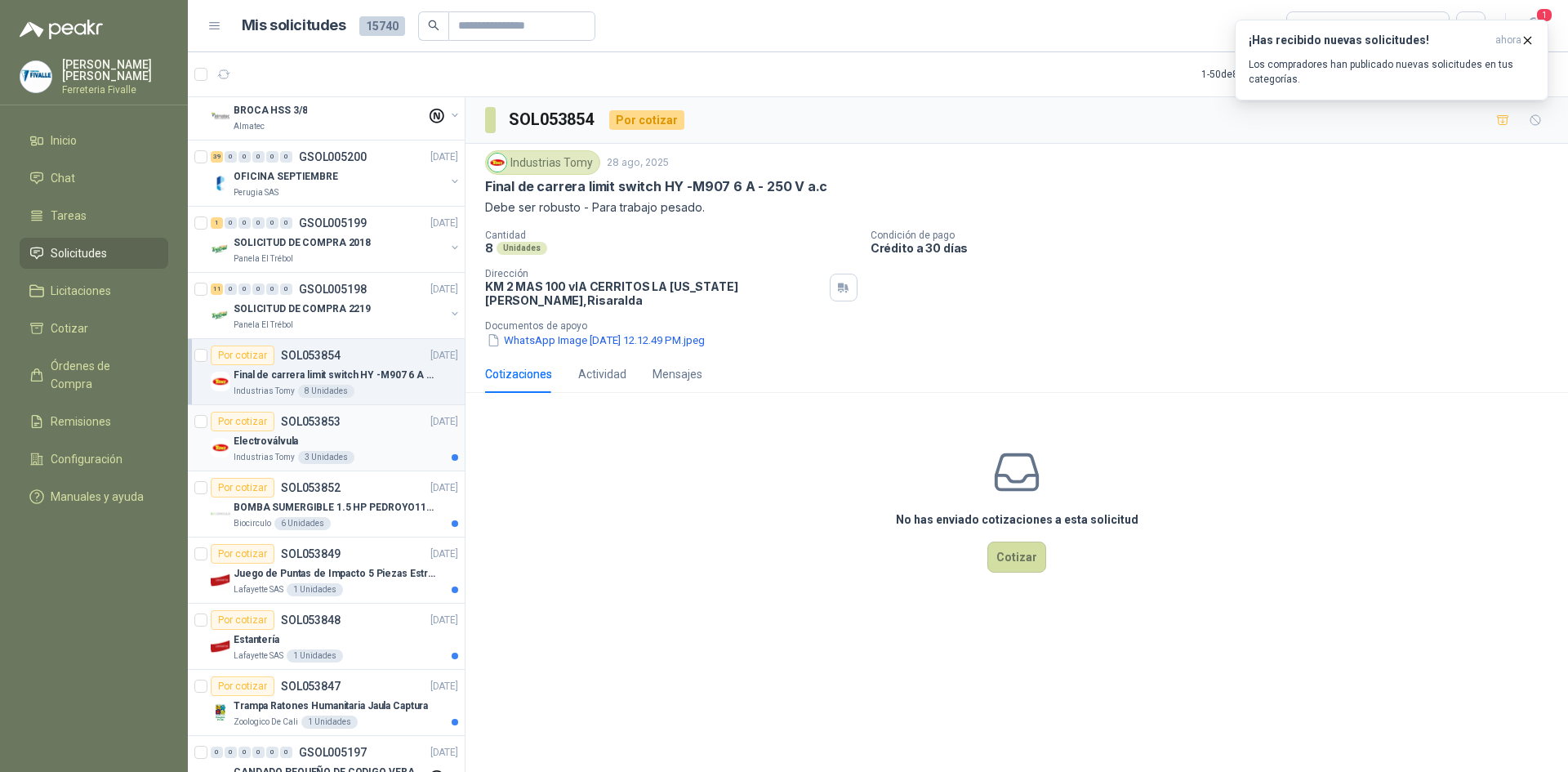
click at [400, 461] on div "Industrias Tomy 3 Unidades" at bounding box center [345, 457] width 225 height 13
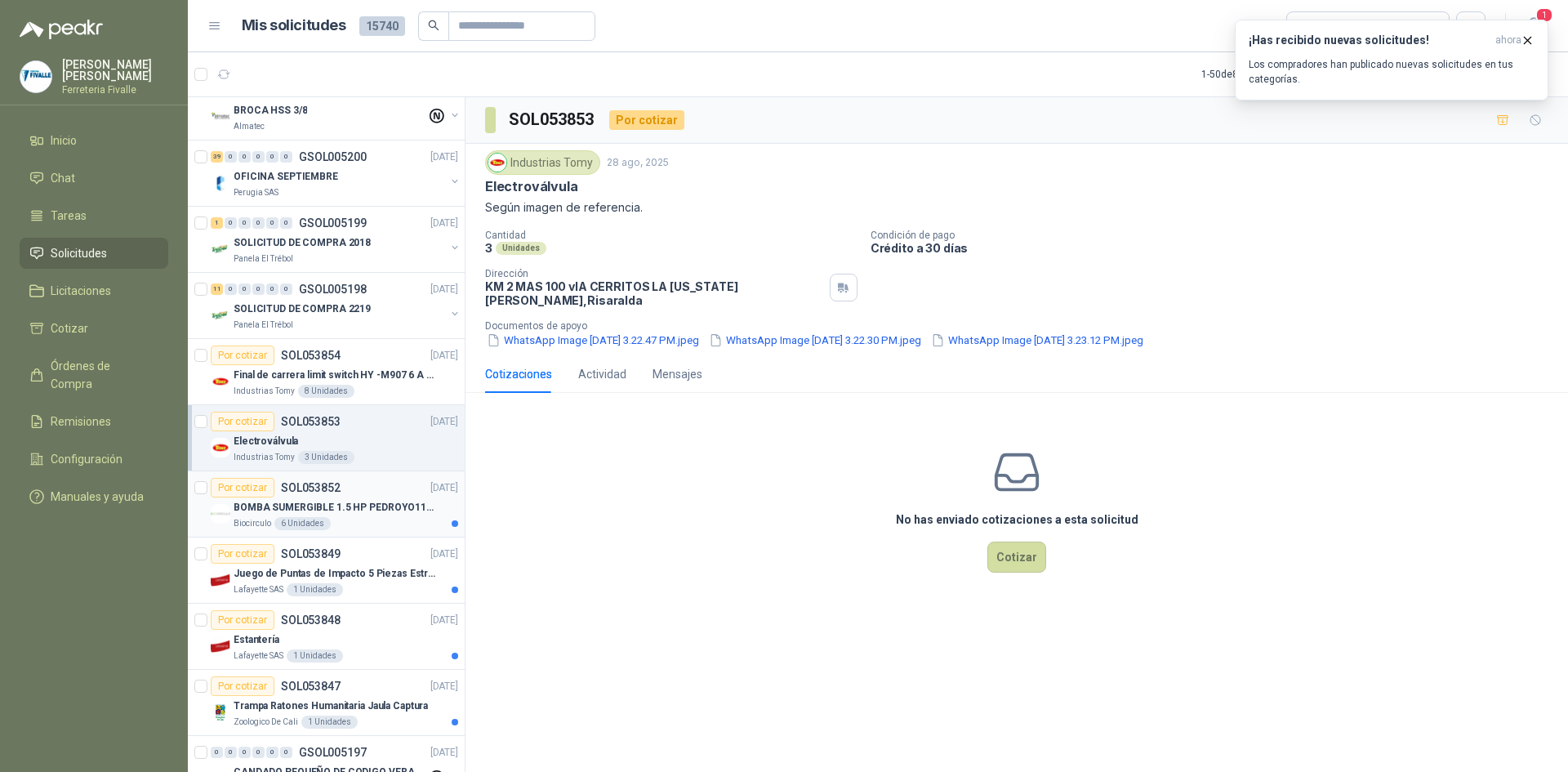
click at [405, 518] on div "Biocirculo 6 Unidades" at bounding box center [345, 524] width 225 height 13
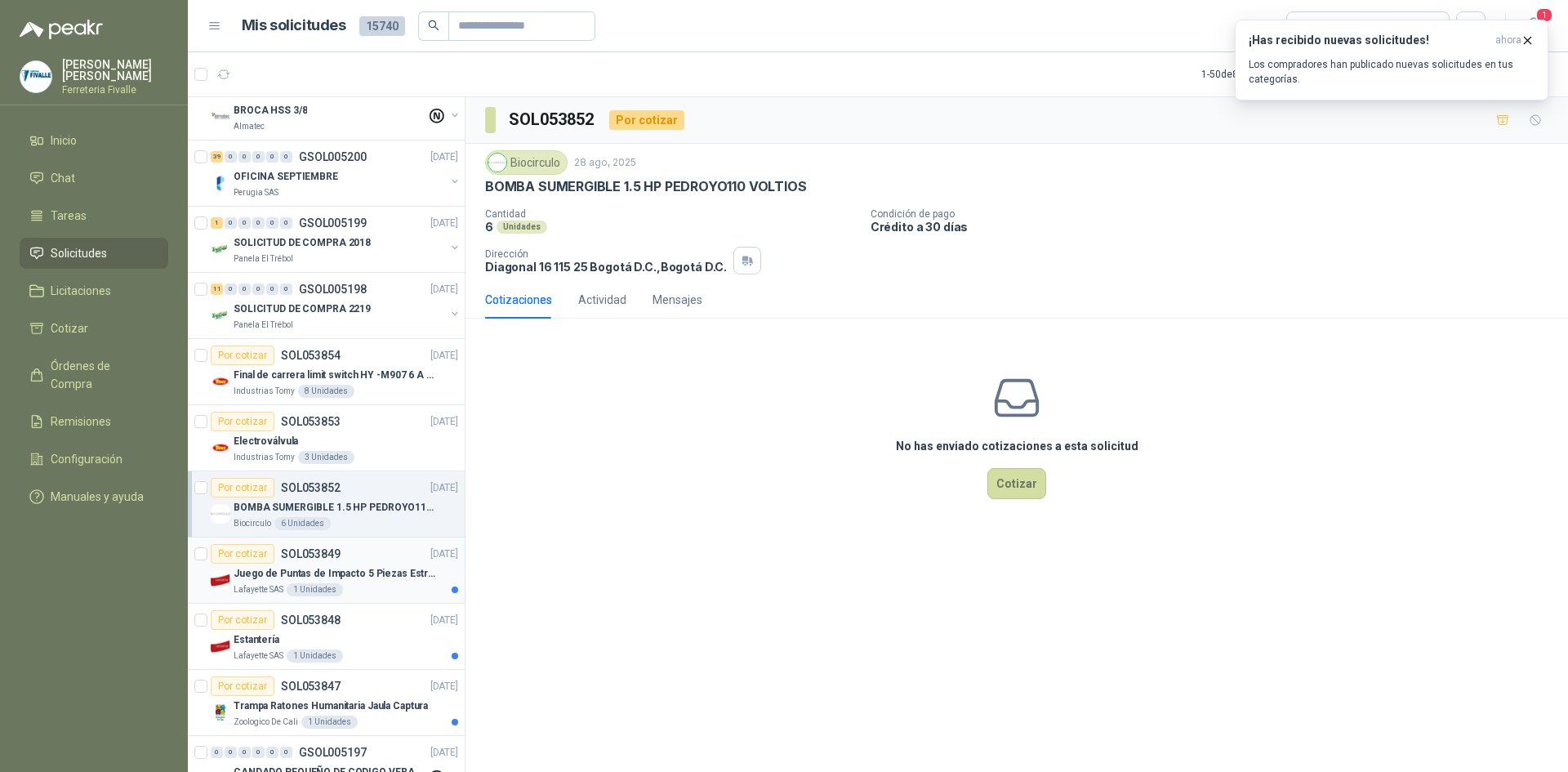
click at [405, 582] on div "Juego de Puntas de Impacto 5 Piezas Estrella PH2 de 2'' Zanco 1/4'' Truper" at bounding box center [345, 574] width 225 height 20
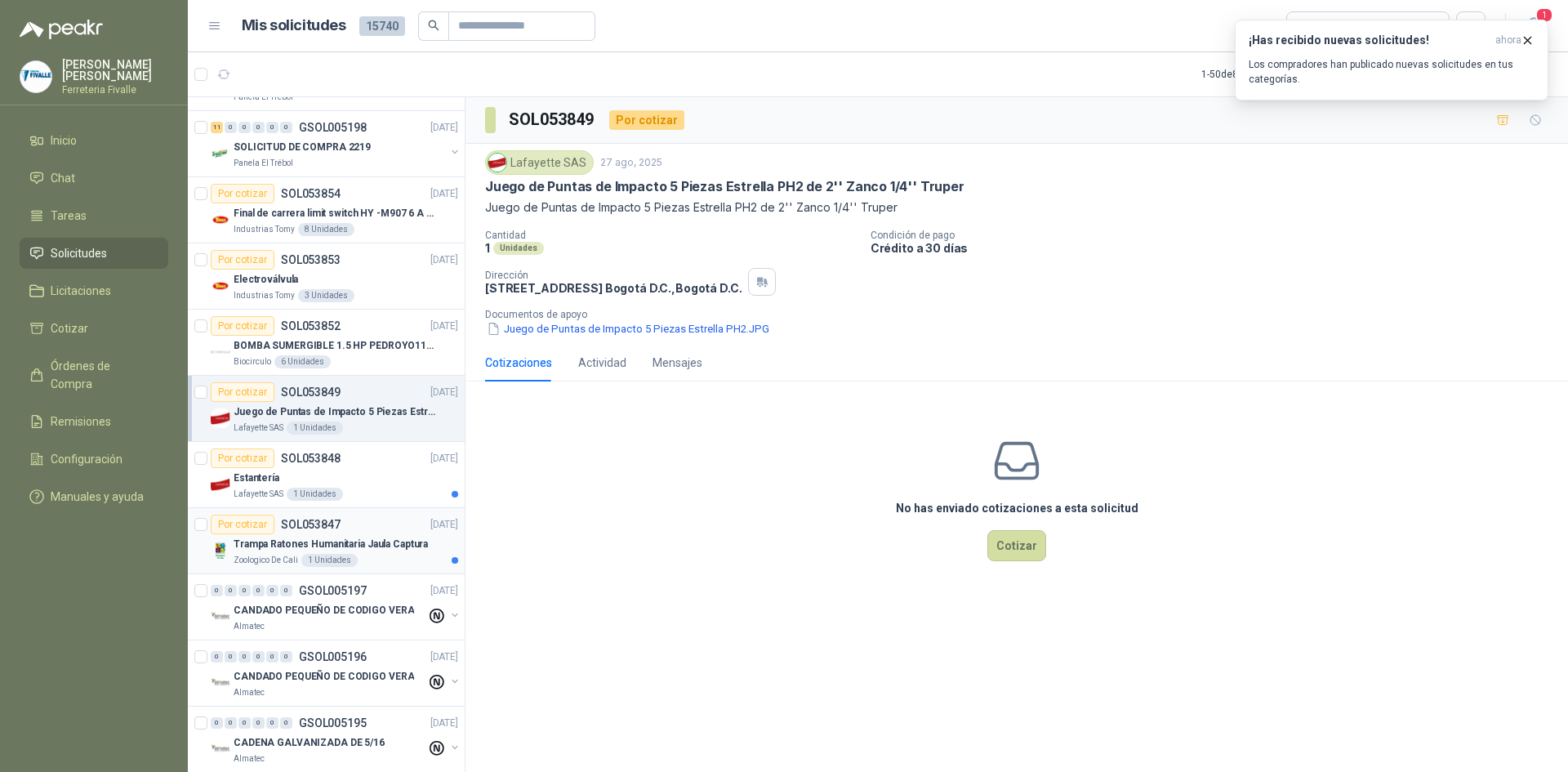
scroll to position [981, 0]
click at [394, 494] on div "Lafayette SAS 1 Unidades" at bounding box center [345, 492] width 225 height 13
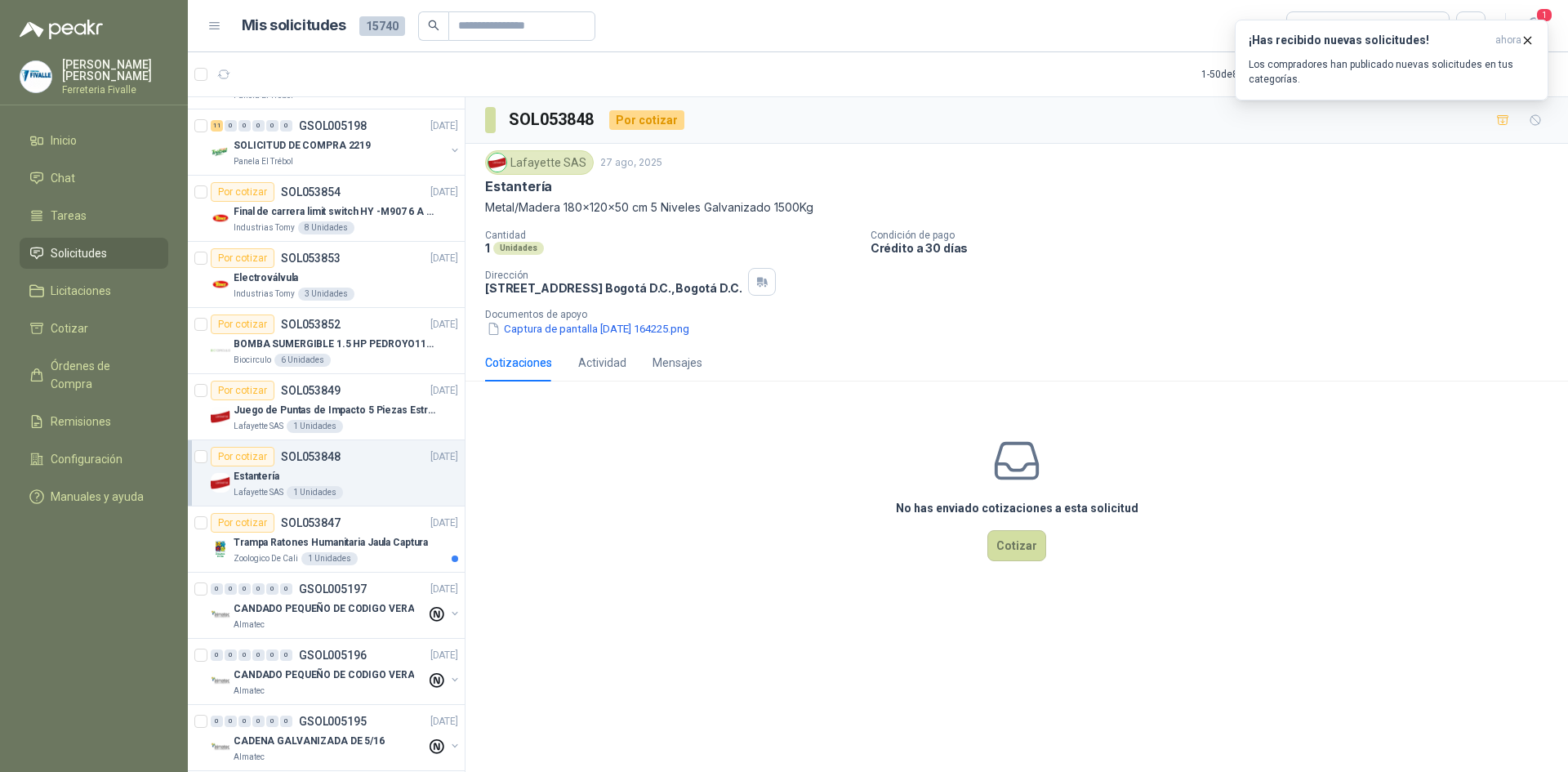
click at [394, 494] on div "Lafayette SAS 1 Unidades" at bounding box center [345, 492] width 225 height 13
click at [527, 335] on button "Captura de pantalla [DATE] 164225.png" at bounding box center [588, 329] width 206 height 17
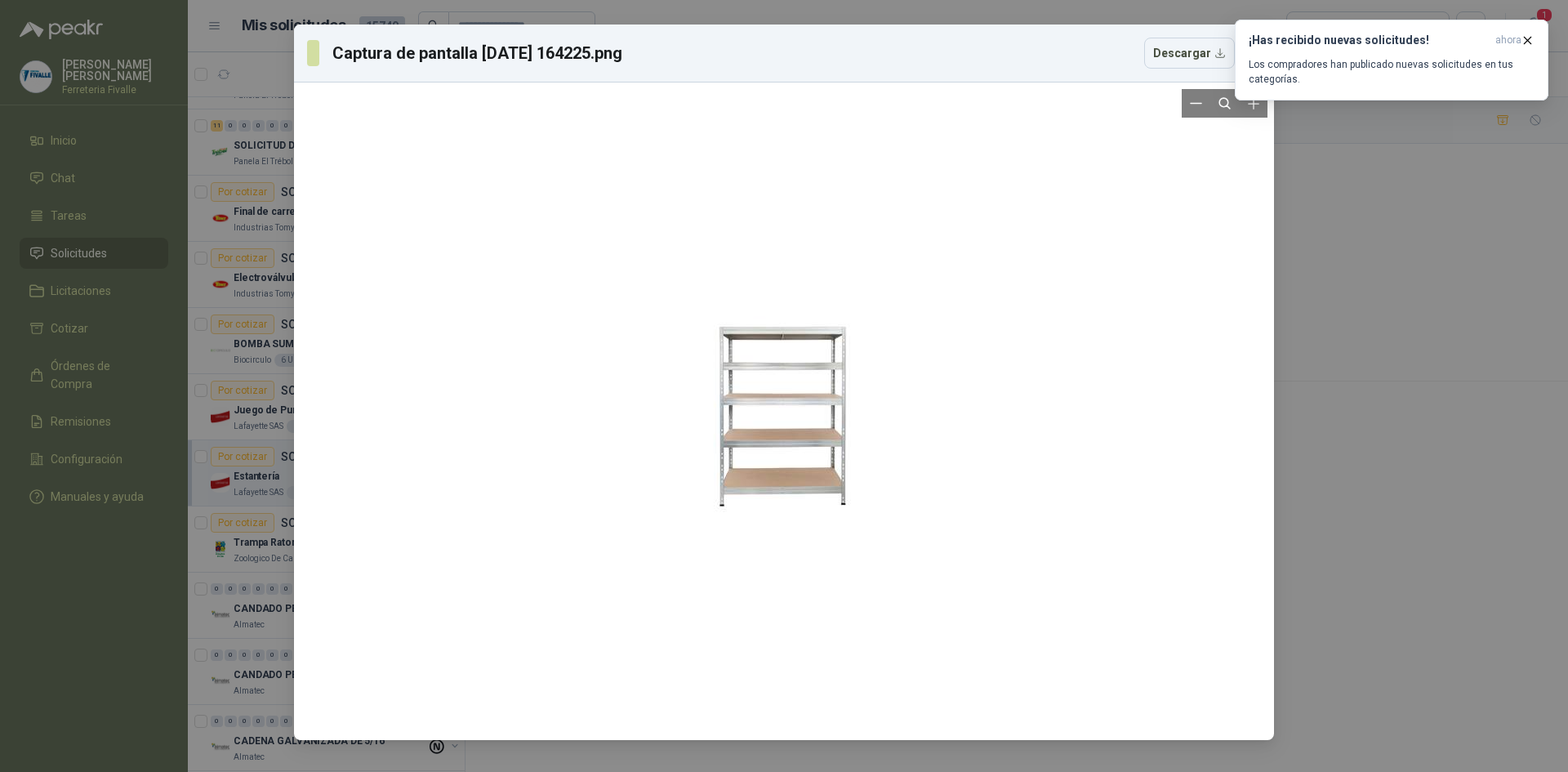
click at [563, 199] on div at bounding box center [784, 411] width 967 height 644
click at [1529, 40] on icon "button" at bounding box center [1527, 41] width 14 height 14
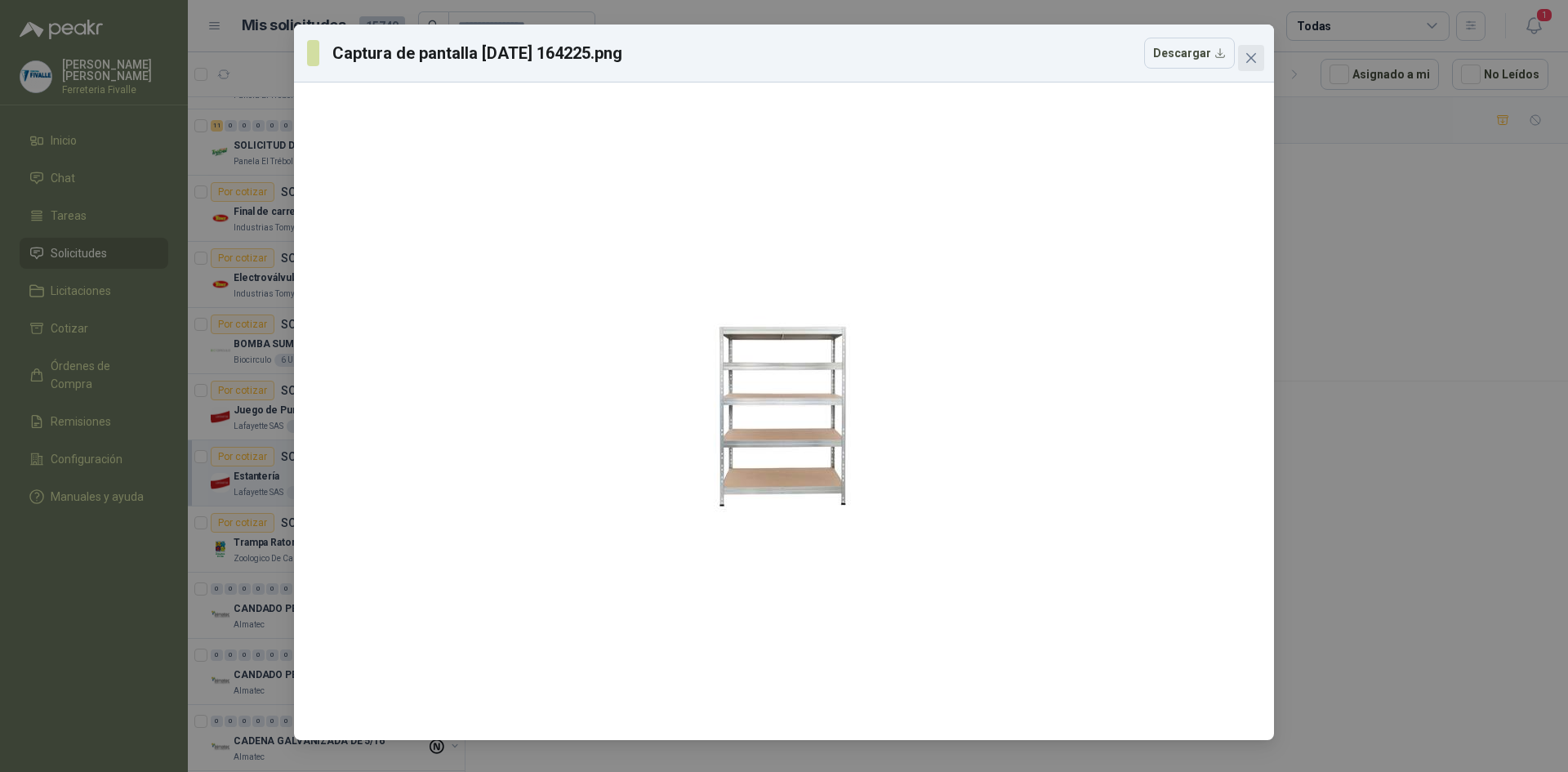
click at [1250, 58] on icon "close" at bounding box center [1251, 58] width 10 height 10
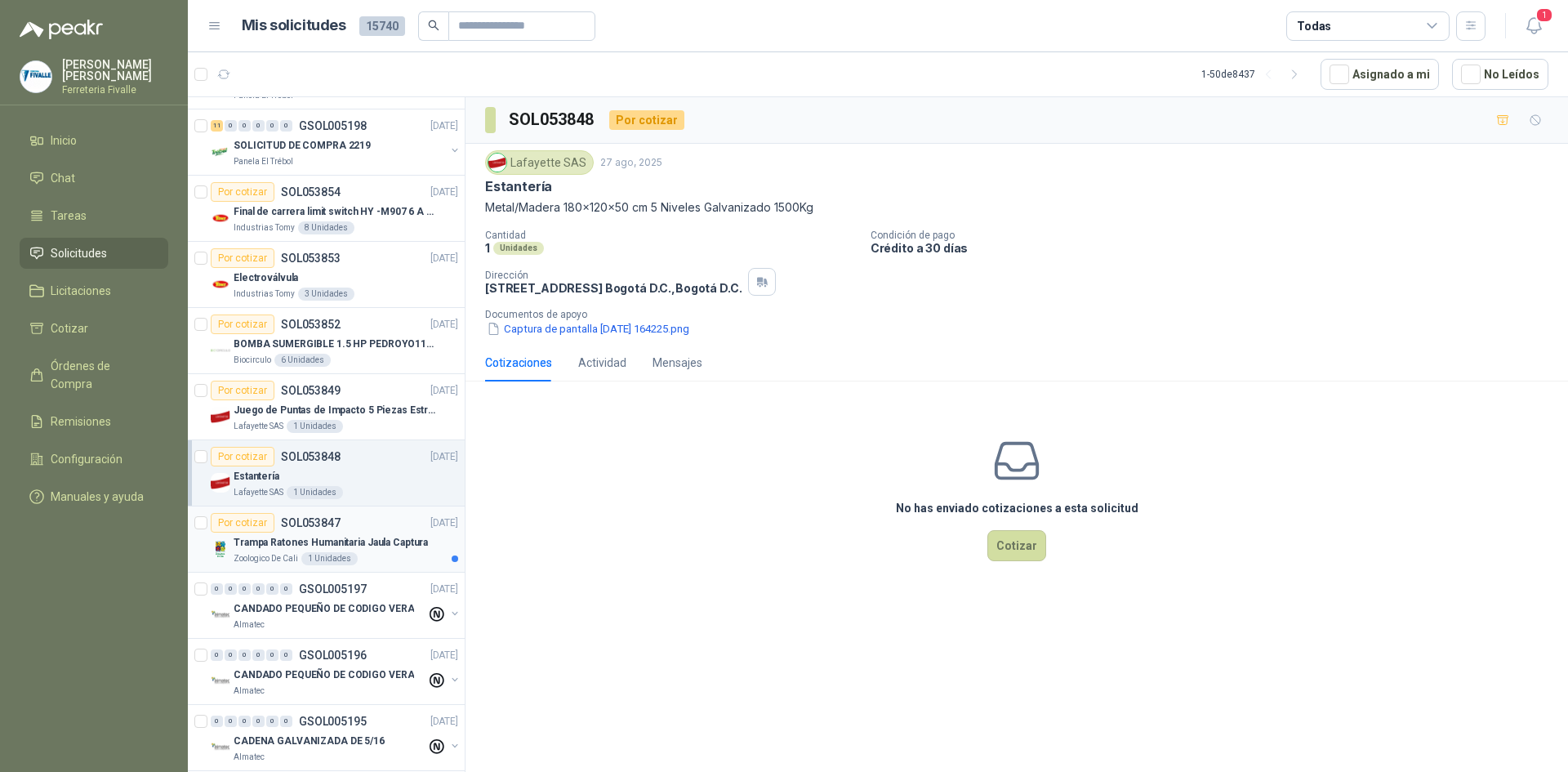
click at [384, 545] on p "Trampa Ratones Humanitaria Jaula Captura" at bounding box center [330, 543] width 194 height 16
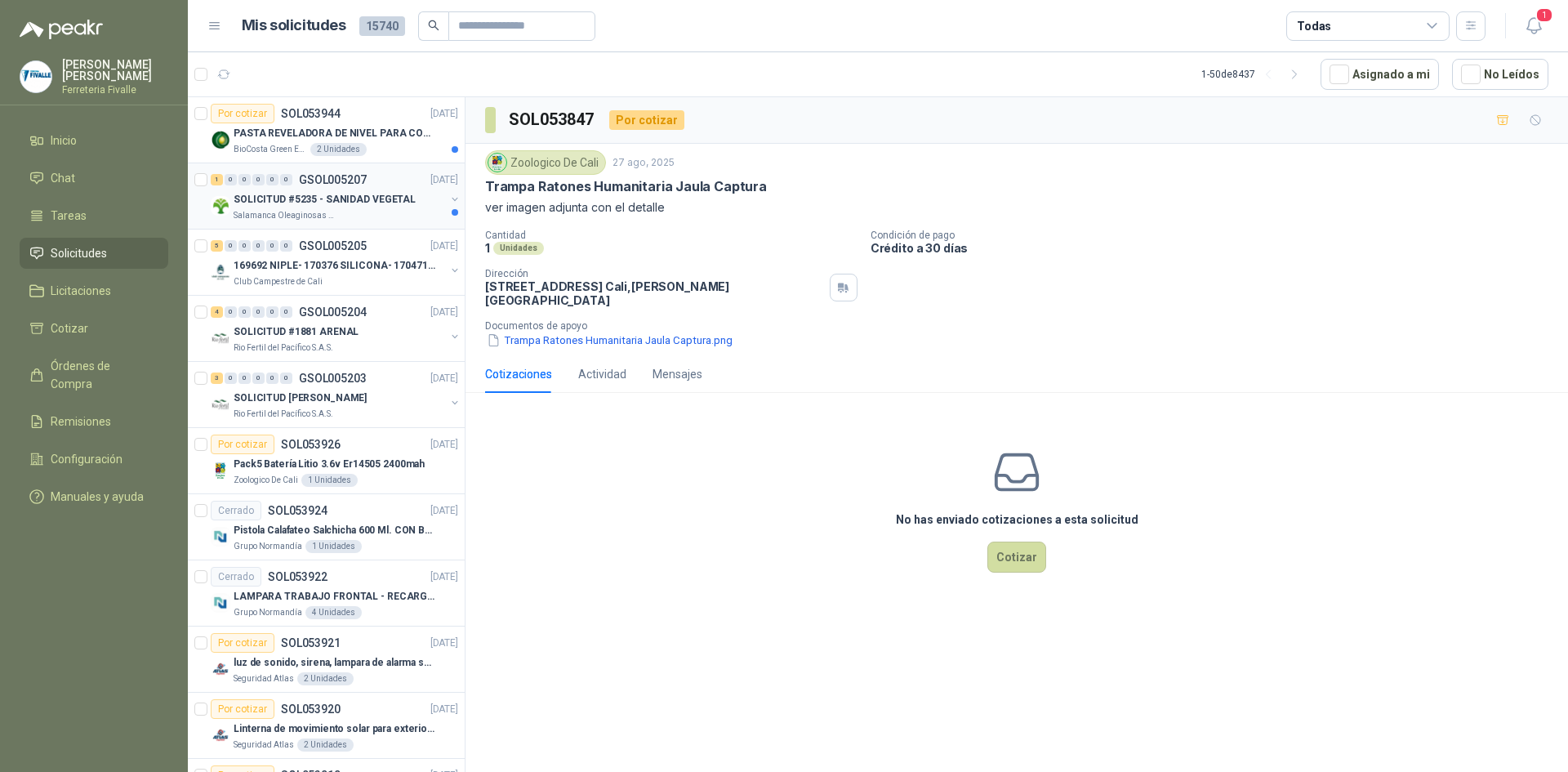
click at [398, 213] on div "Salamanca Oleaginosas SAS" at bounding box center [339, 215] width 212 height 13
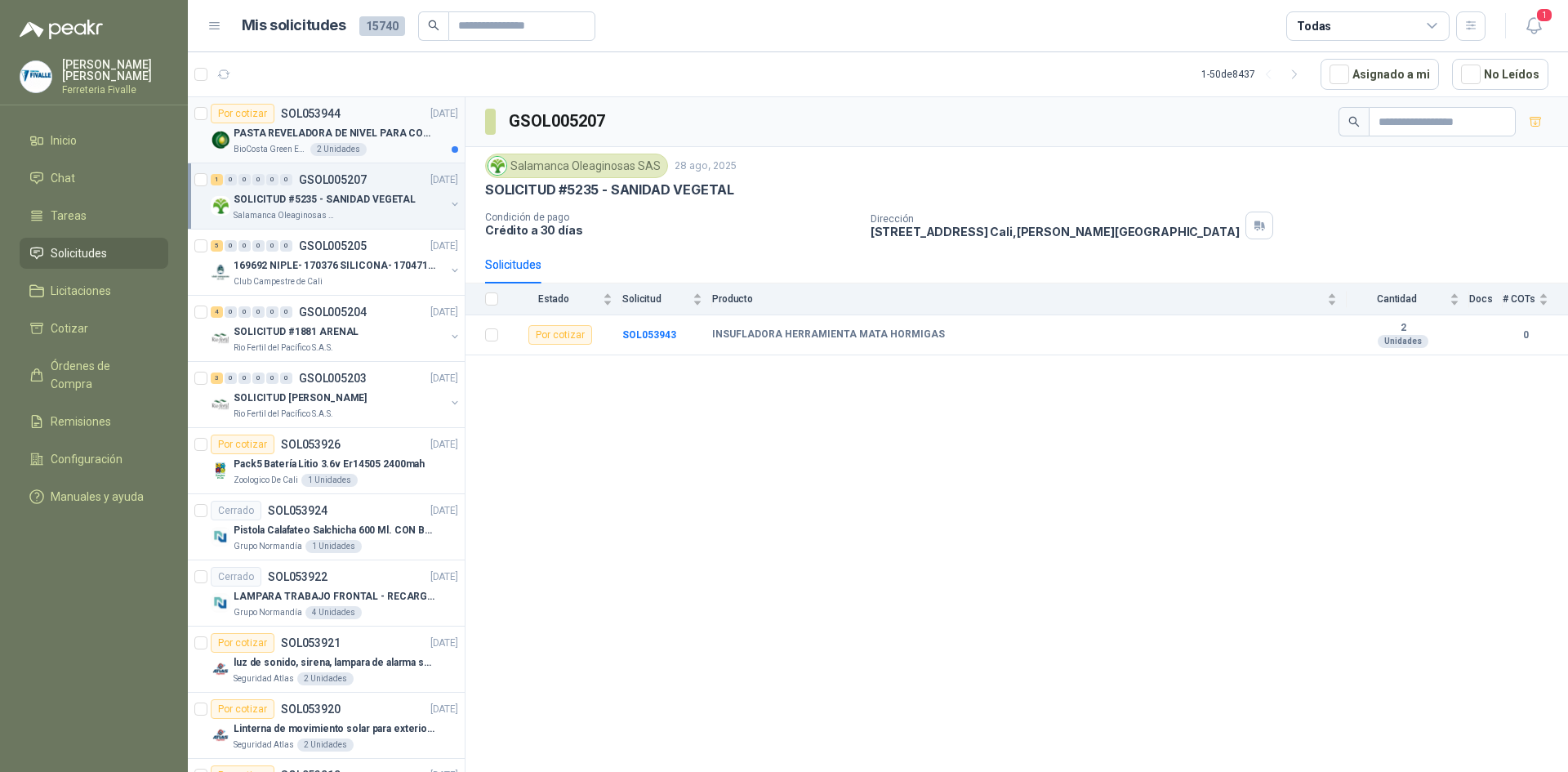
click at [347, 155] on div "2 Unidades" at bounding box center [338, 148] width 56 height 13
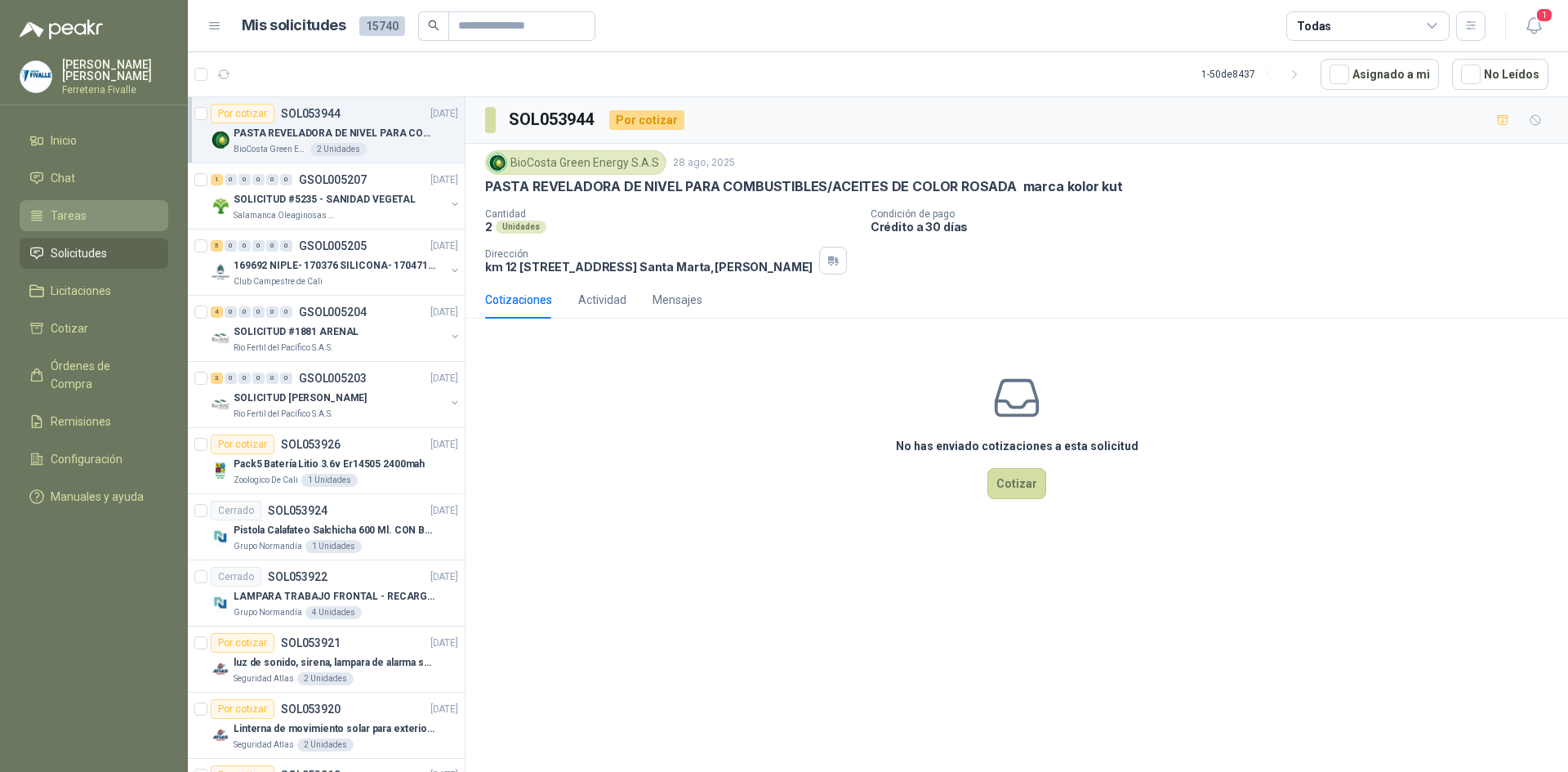
click at [99, 225] on li "Tareas" at bounding box center [94, 216] width 129 height 18
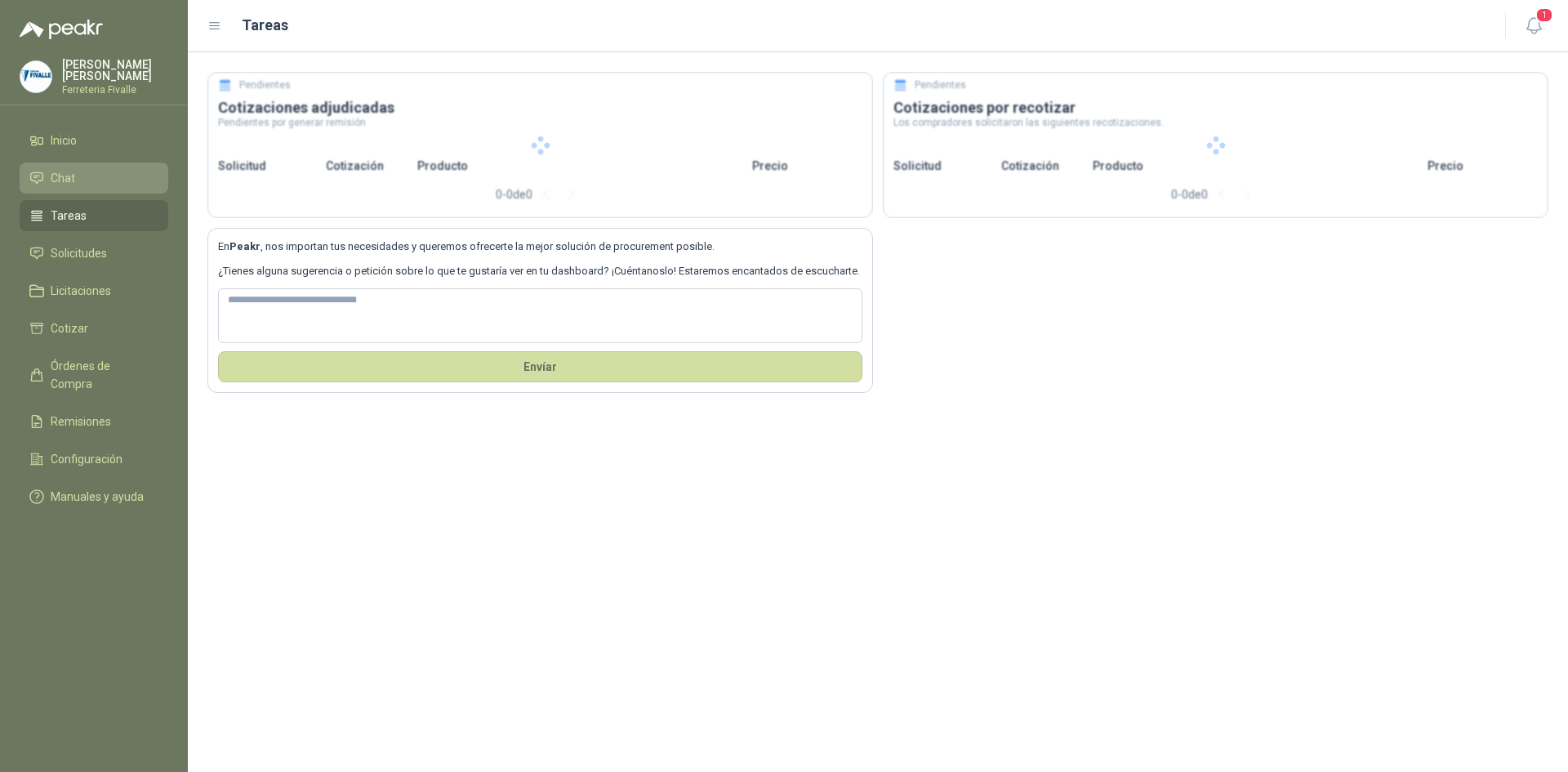
click at [95, 187] on li "Chat" at bounding box center [94, 178] width 129 height 18
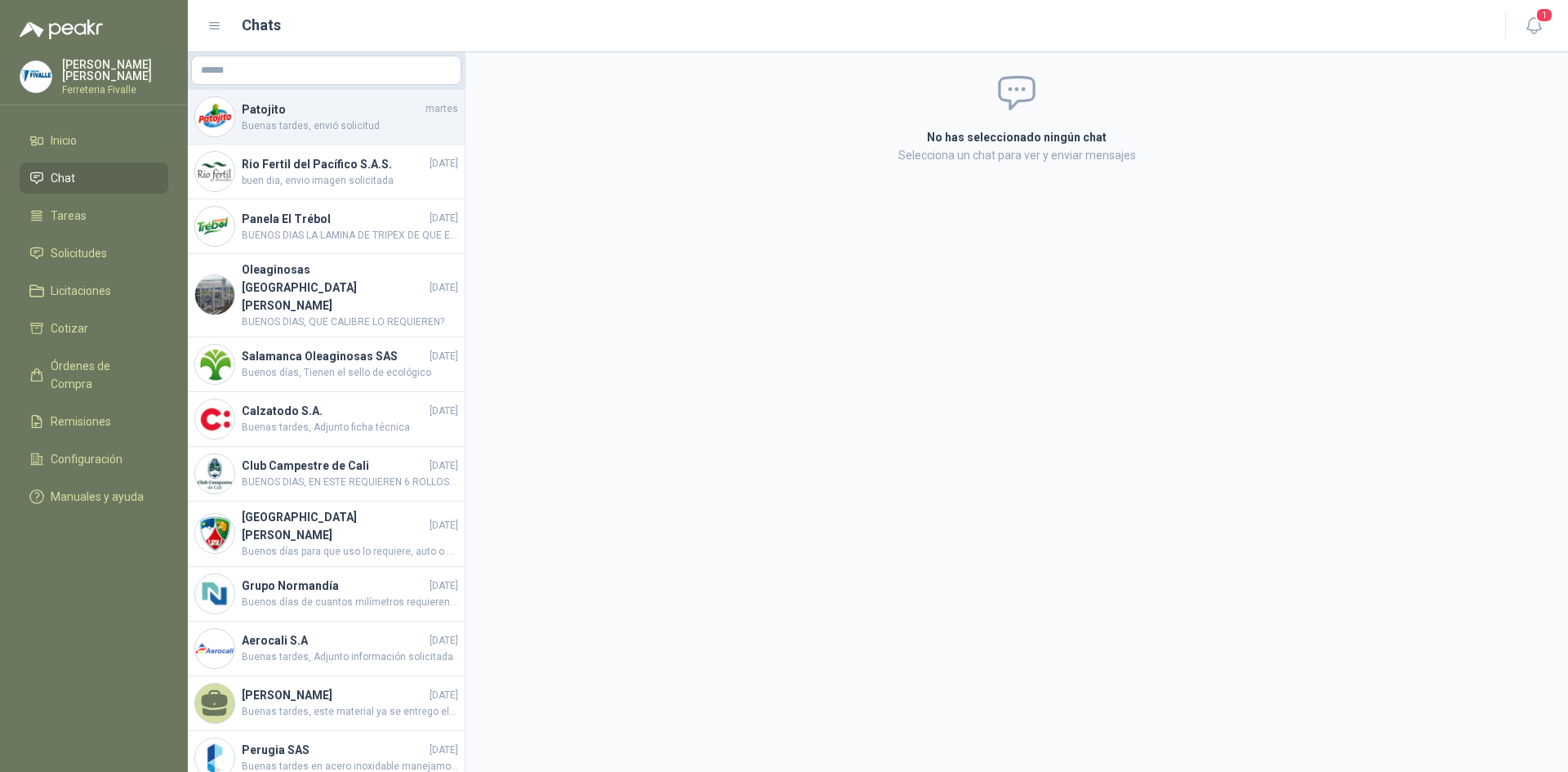
click at [335, 140] on div "Patojito [DATE] Buenas tardes, envió solicitud" at bounding box center [326, 117] width 277 height 54
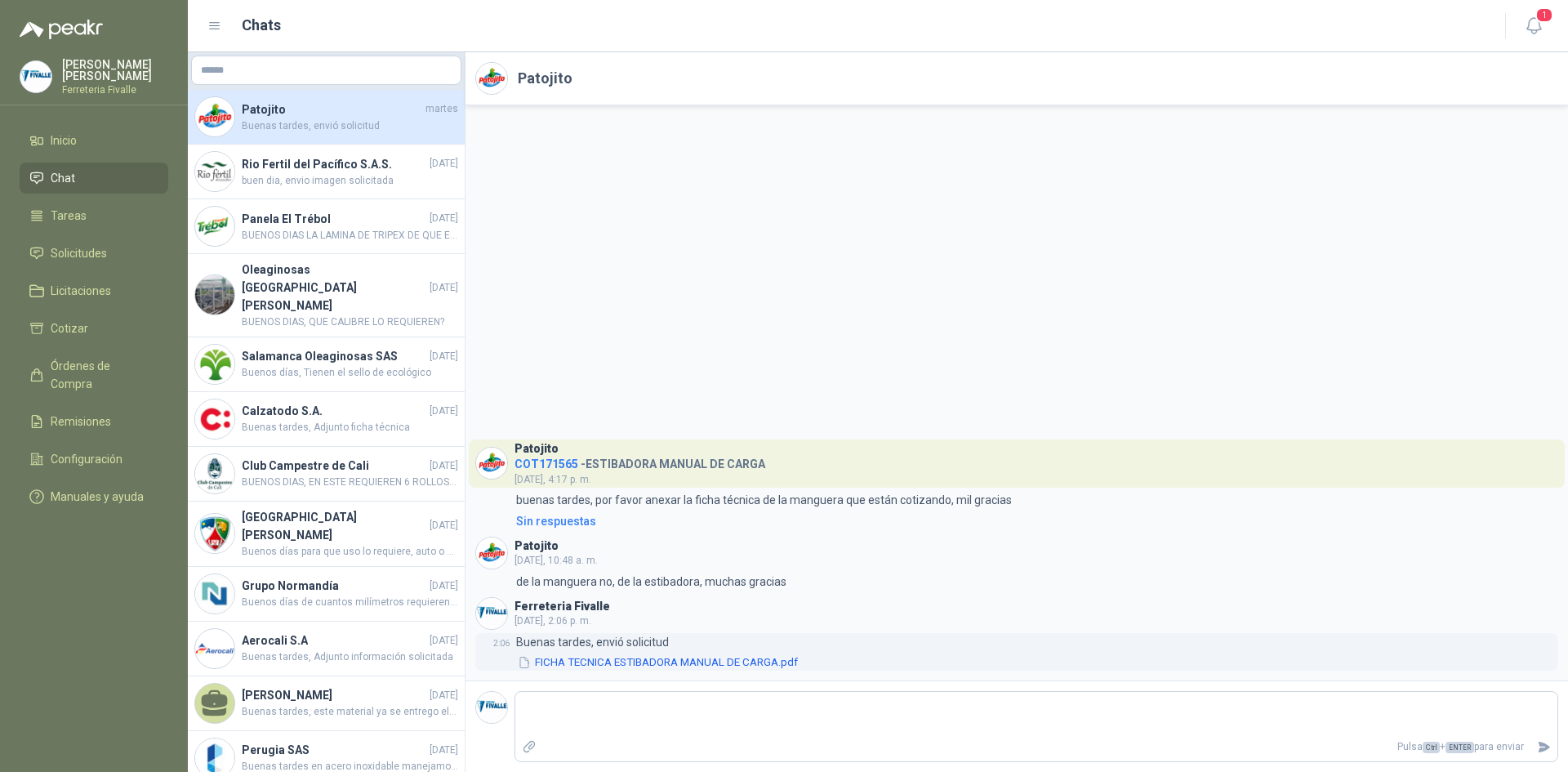
click at [617, 662] on button "FICHA TECNICA ESTIBADORA MANUAL DE CARGA.pdf" at bounding box center [658, 662] width 283 height 17
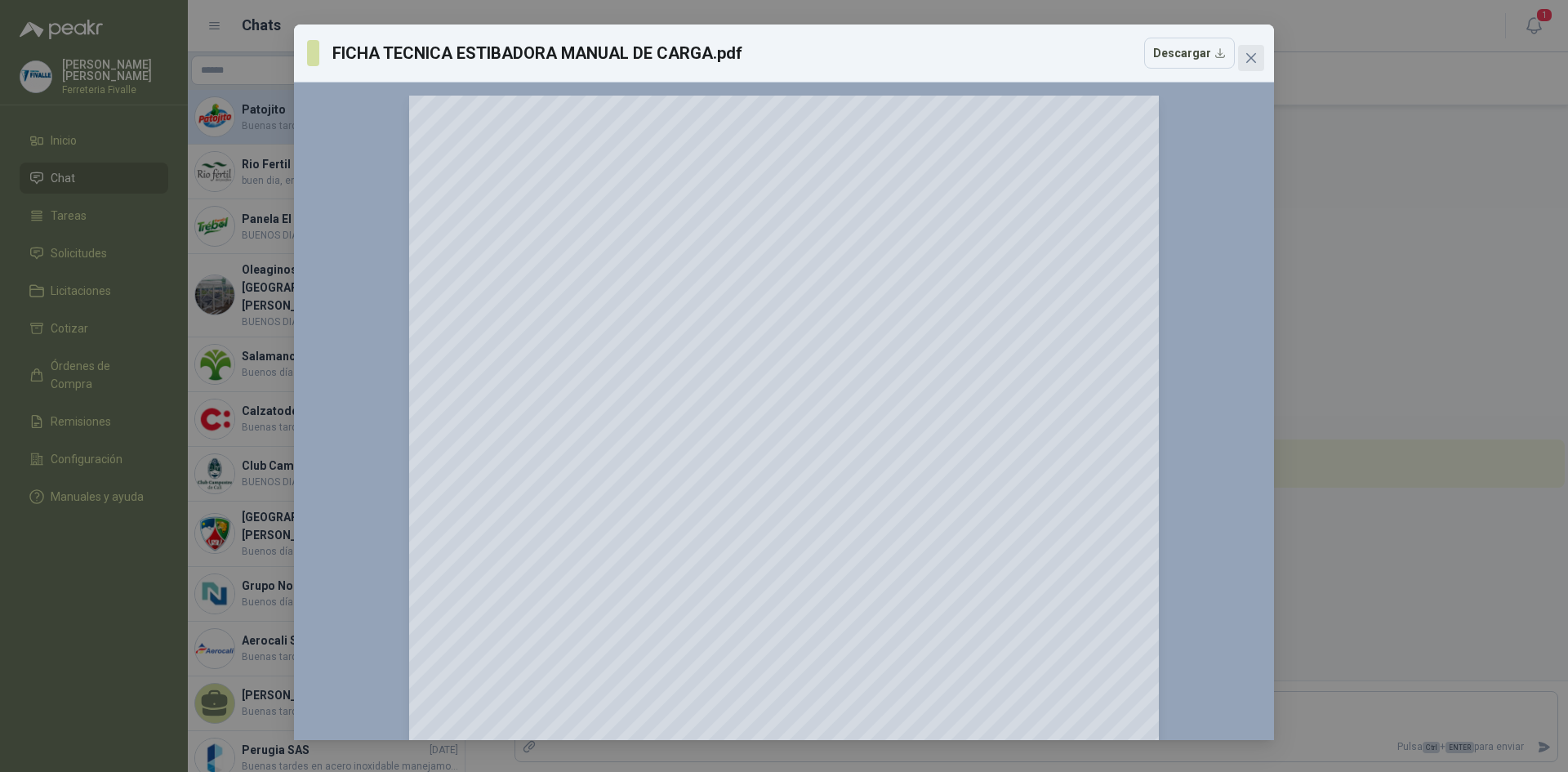
click at [1251, 52] on icon "close" at bounding box center [1250, 57] width 13 height 13
